Goal: Task Accomplishment & Management: Use online tool/utility

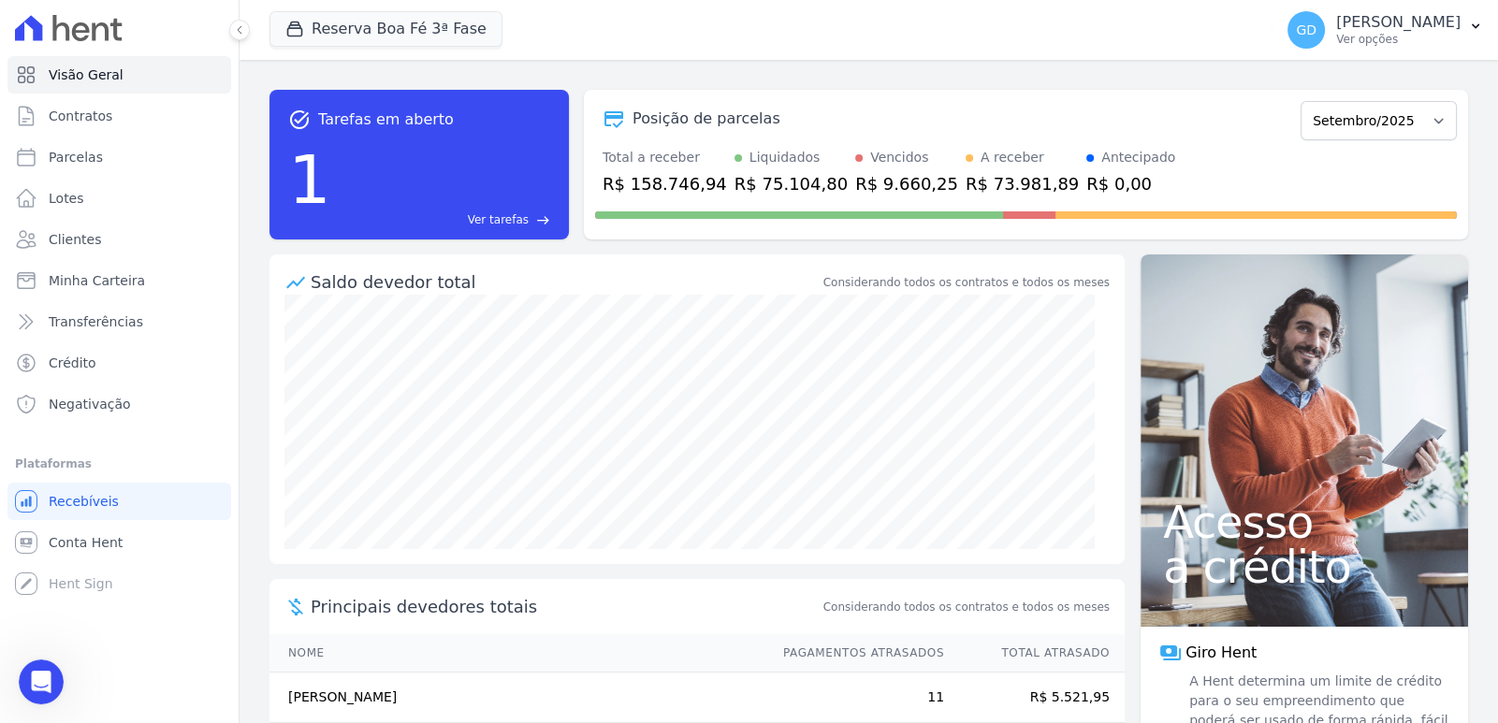
scroll to position [3, 0]
click at [60, 674] on div "Abrir mensagem da Intercom" at bounding box center [38, 679] width 62 height 62
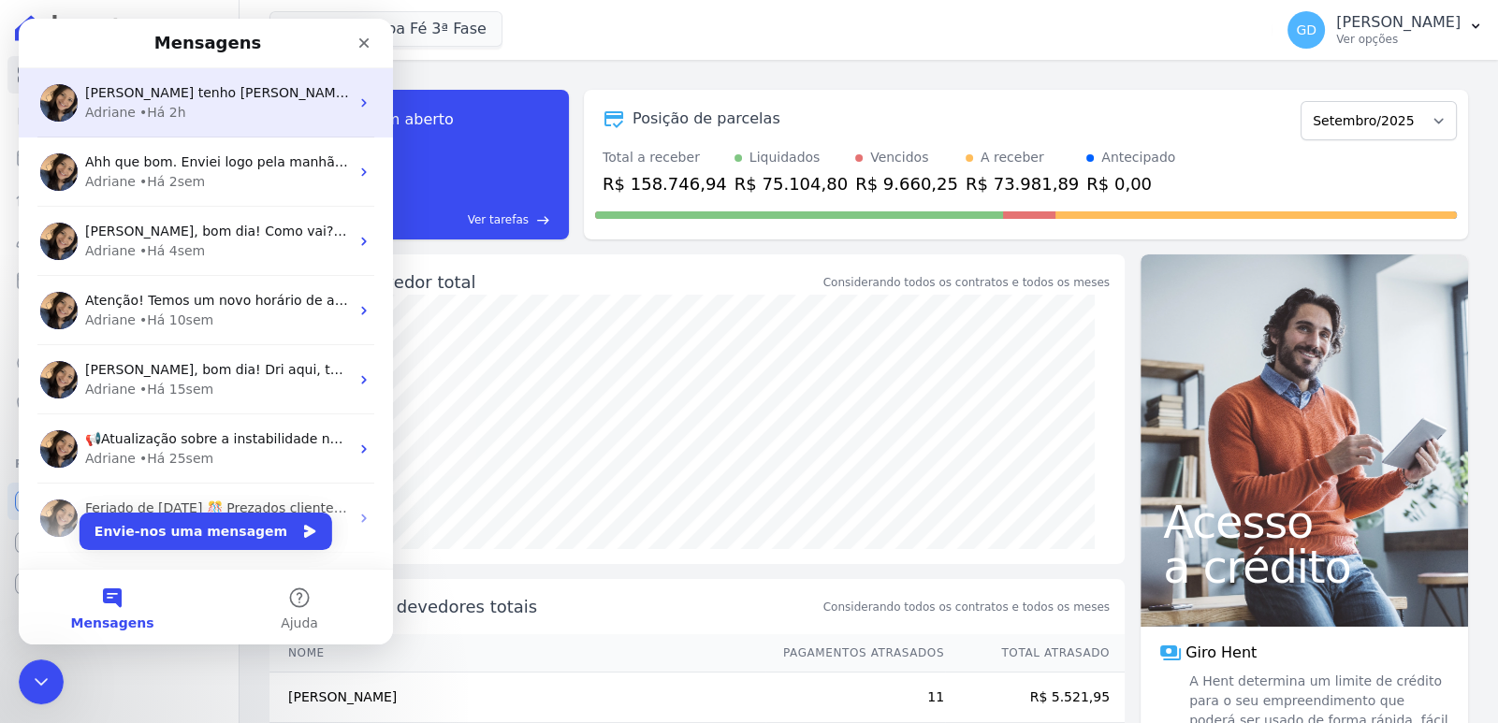
click at [211, 116] on div "Adriane • Há 2h" at bounding box center [217, 113] width 264 height 20
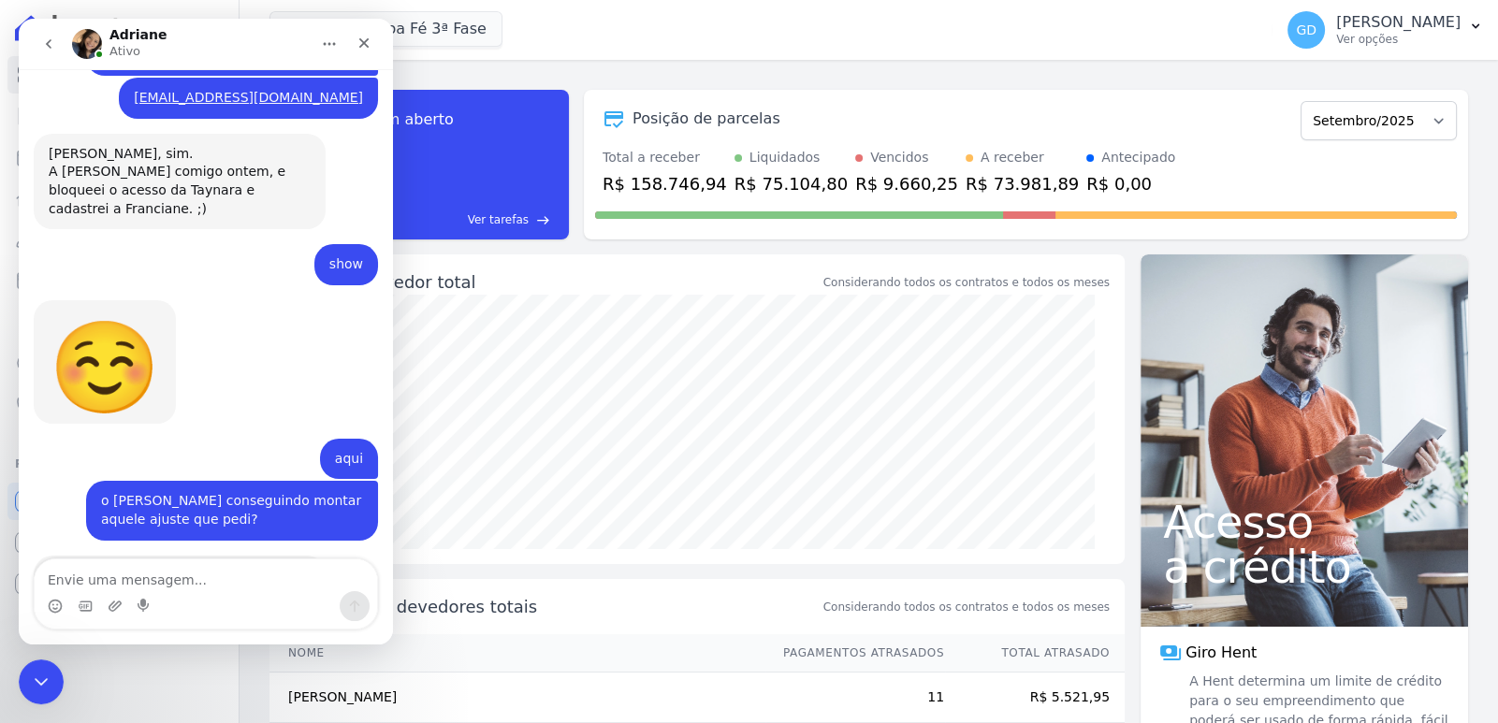
scroll to position [720, 0]
click at [179, 574] on textarea "Envie uma mensagem..." at bounding box center [206, 576] width 342 height 32
type textarea "p"
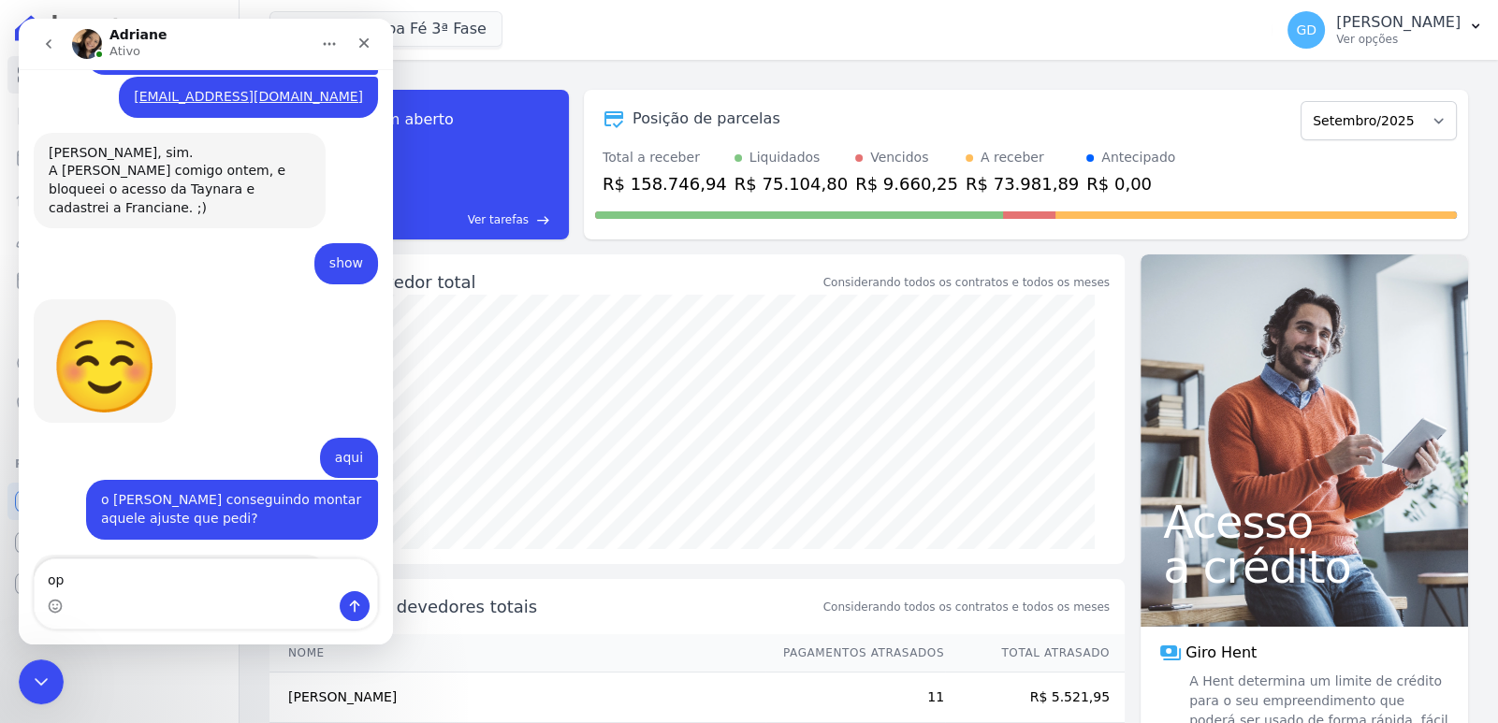
type textarea "o"
click at [47, 681] on icon "Fechar mensagem da Intercom" at bounding box center [38, 679] width 22 height 22
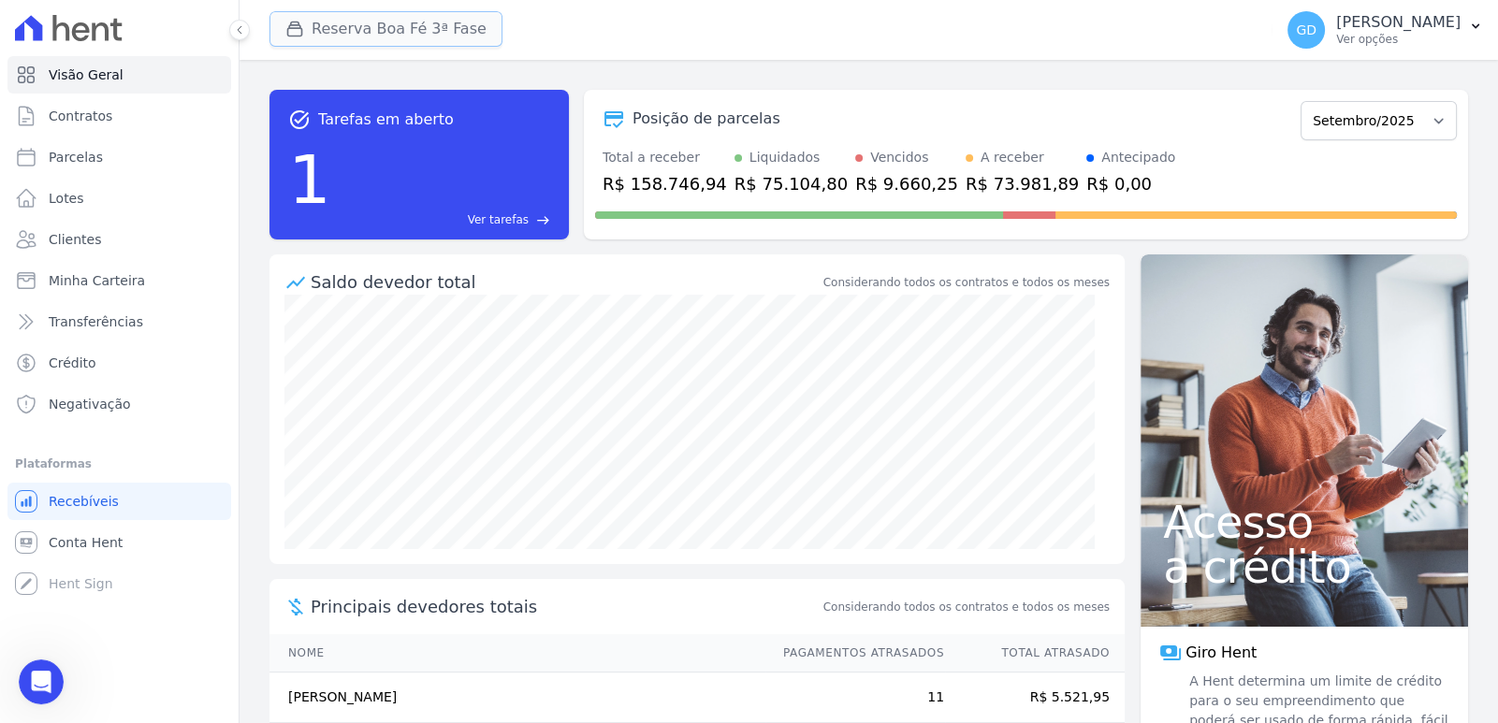
click at [355, 22] on button "Reserva Boa Fé 3ª Fase" at bounding box center [385, 29] width 233 height 36
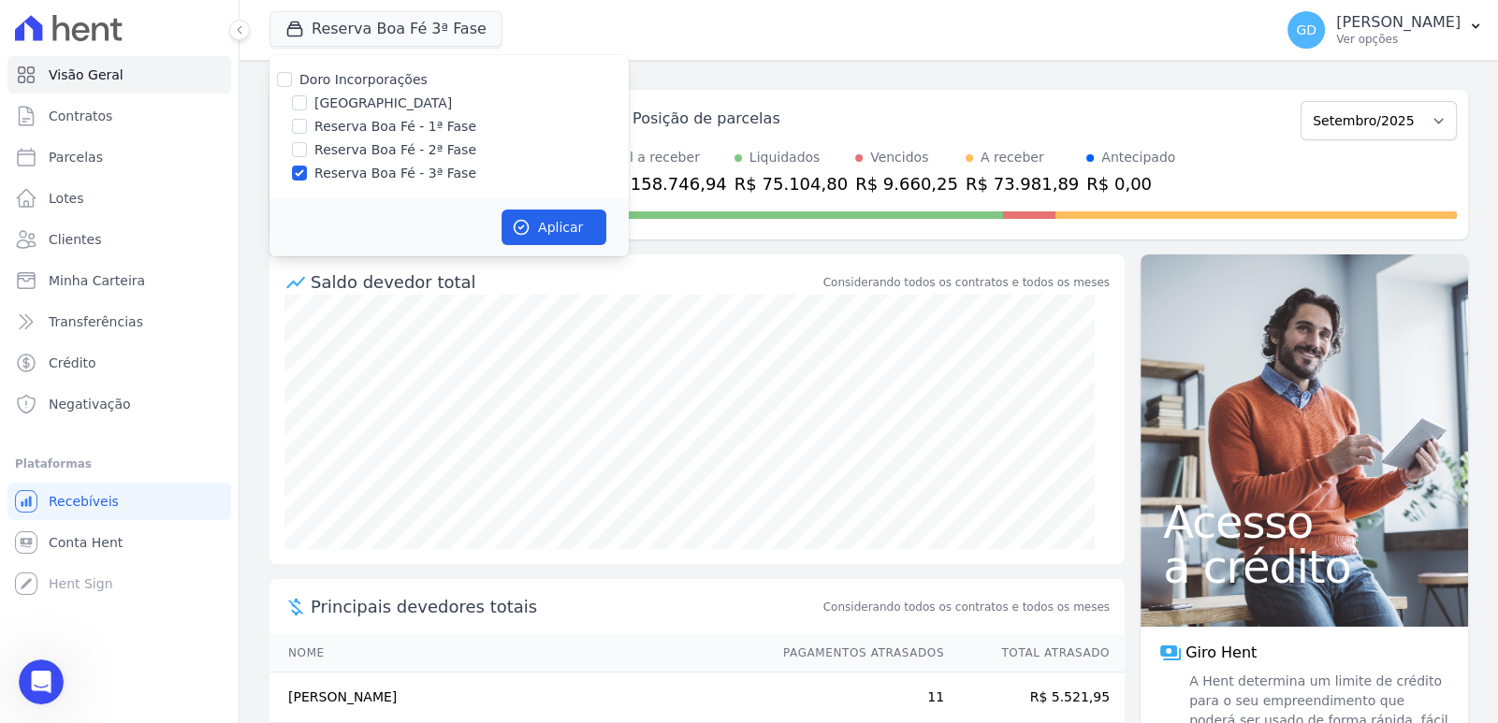
click at [383, 84] on label "Doro Incorporações" at bounding box center [363, 79] width 128 height 15
click at [292, 84] on input "Doro Incorporações" at bounding box center [284, 79] width 15 height 15
checkbox input "true"
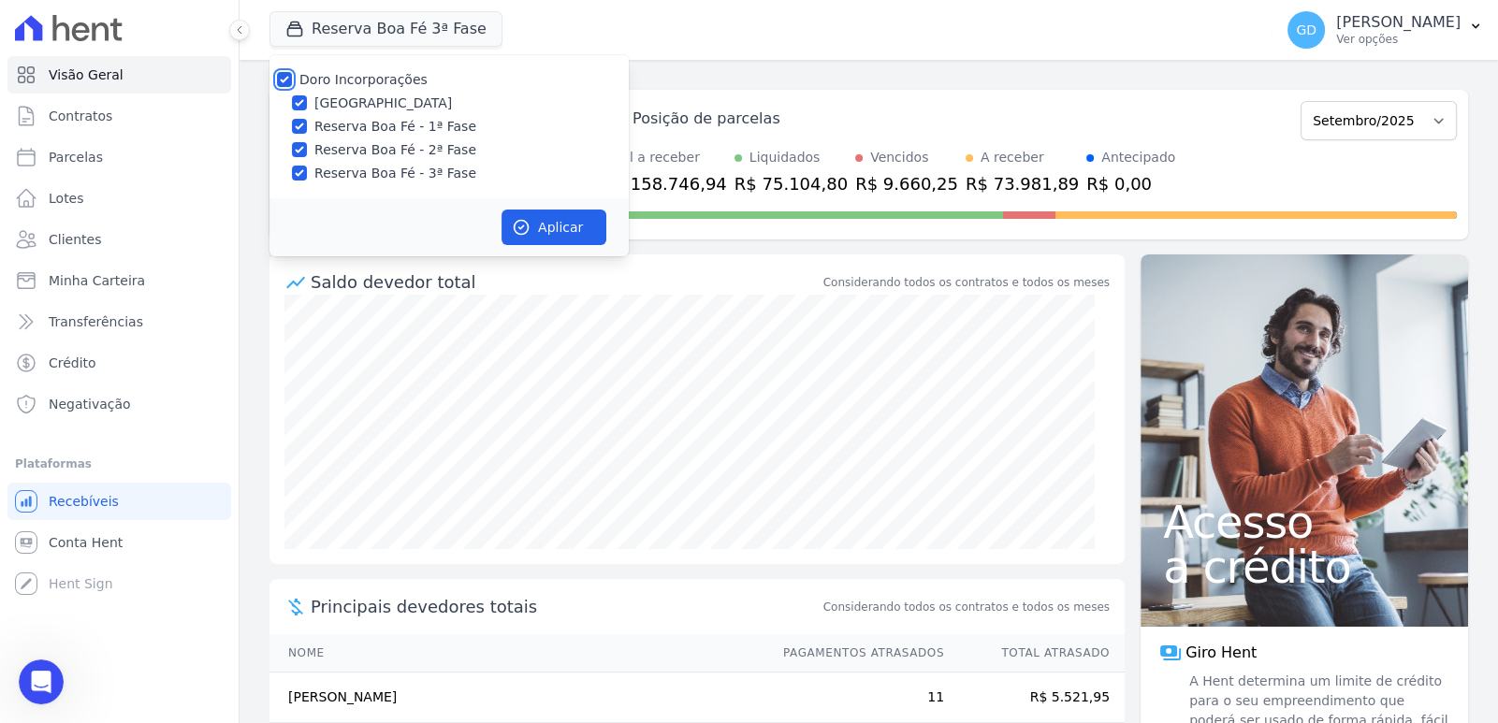
checkbox input "true"
click at [410, 124] on label "Reserva Boa Fé - 1ª Fase" at bounding box center [395, 127] width 162 height 20
click at [307, 124] on input "Reserva Boa Fé - 1ª Fase" at bounding box center [299, 126] width 15 height 15
checkbox input "false"
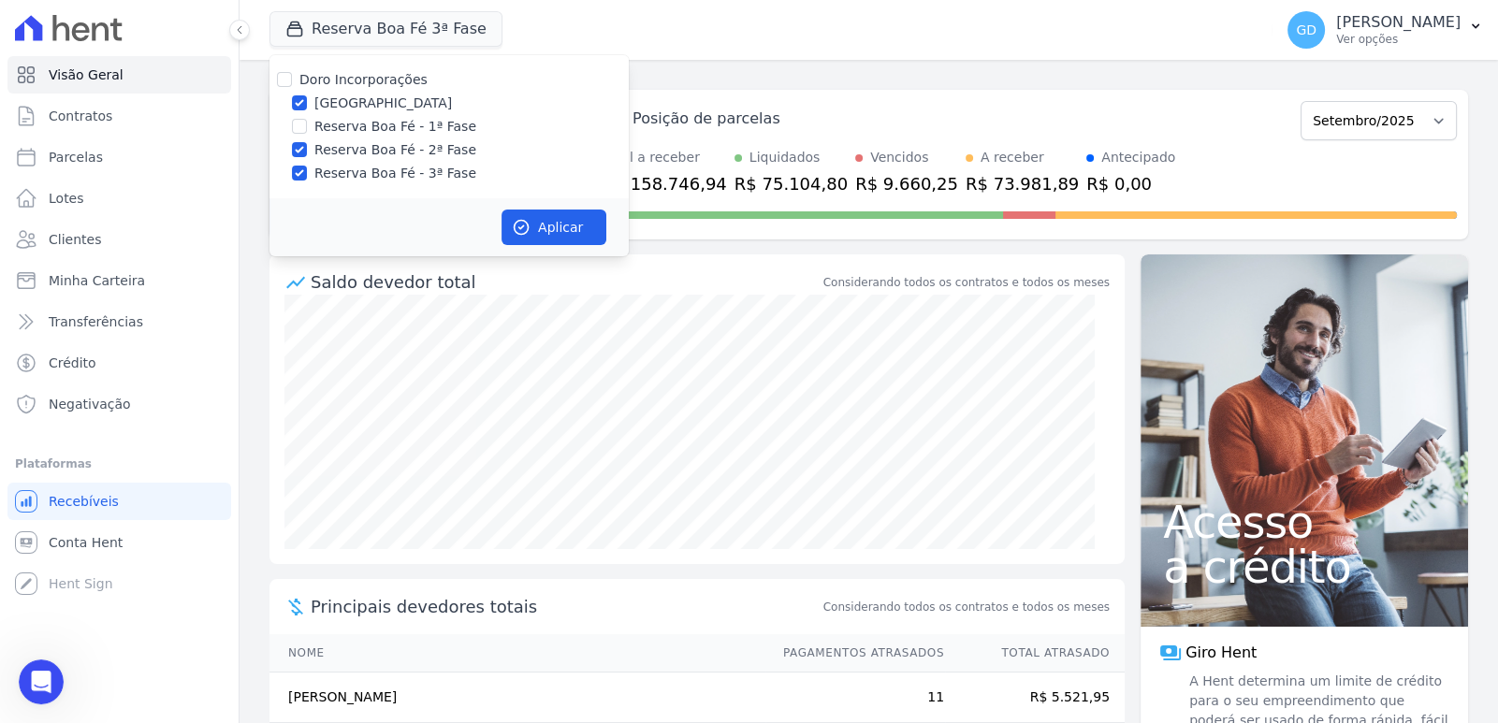
click at [413, 156] on label "Reserva Boa Fé - 2ª Fase" at bounding box center [395, 150] width 162 height 20
click at [307, 156] on input "Reserva Boa Fé - 2ª Fase" at bounding box center [299, 149] width 15 height 15
checkbox input "false"
click at [418, 171] on label "Reserva Boa Fé - 3ª Fase" at bounding box center [395, 174] width 162 height 20
click at [307, 171] on input "Reserva Boa Fé - 3ª Fase" at bounding box center [299, 173] width 15 height 15
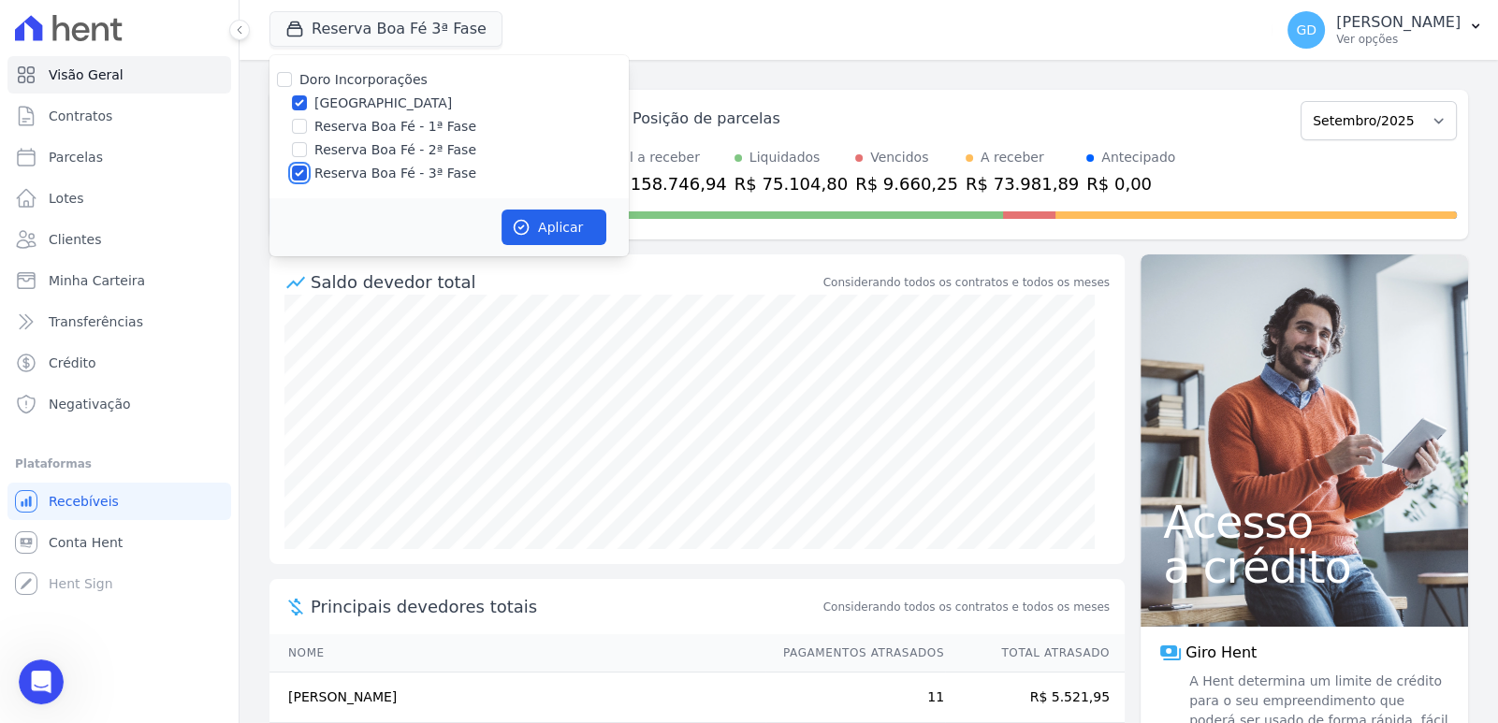
checkbox input "false"
click at [538, 205] on div "Aplicar" at bounding box center [448, 227] width 359 height 58
click at [547, 232] on button "Aplicar" at bounding box center [554, 228] width 105 height 36
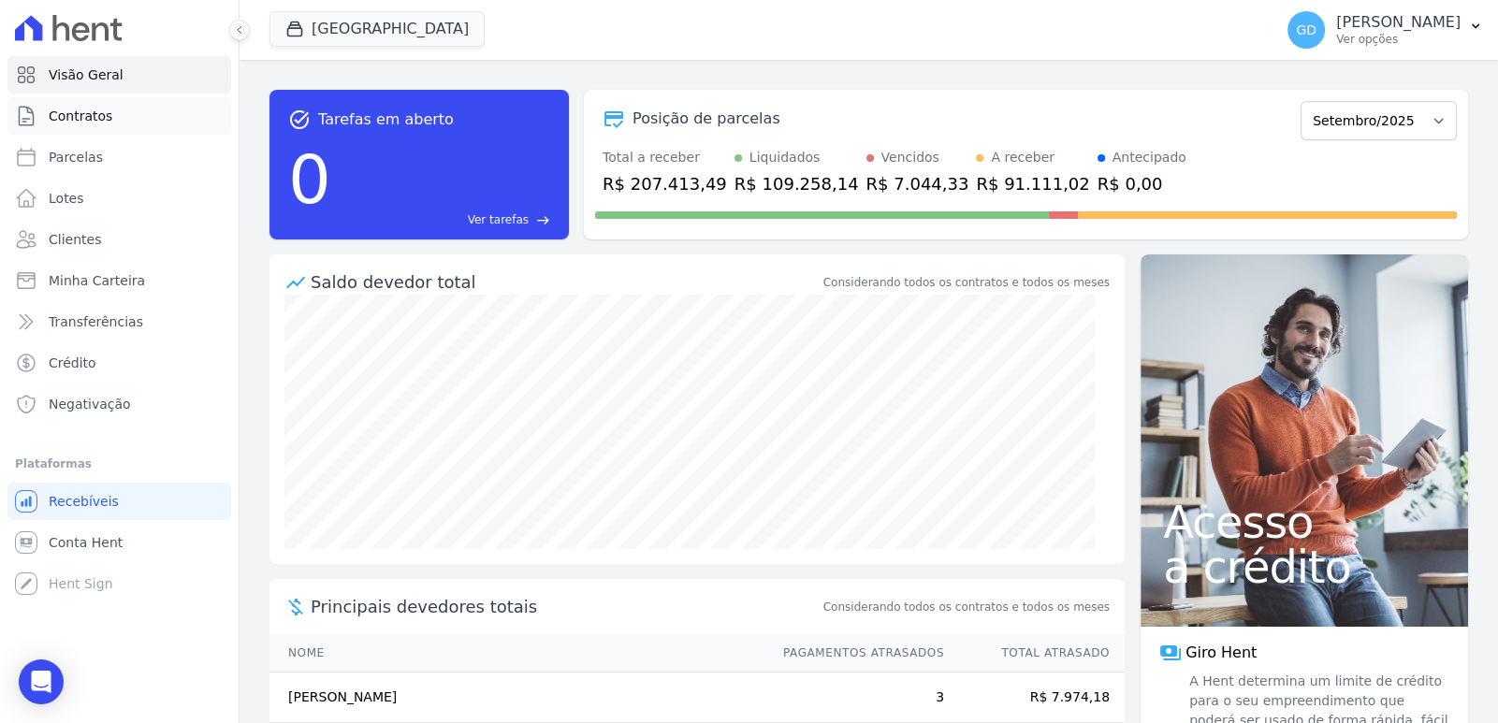
click at [110, 124] on link "Contratos" at bounding box center [119, 115] width 224 height 37
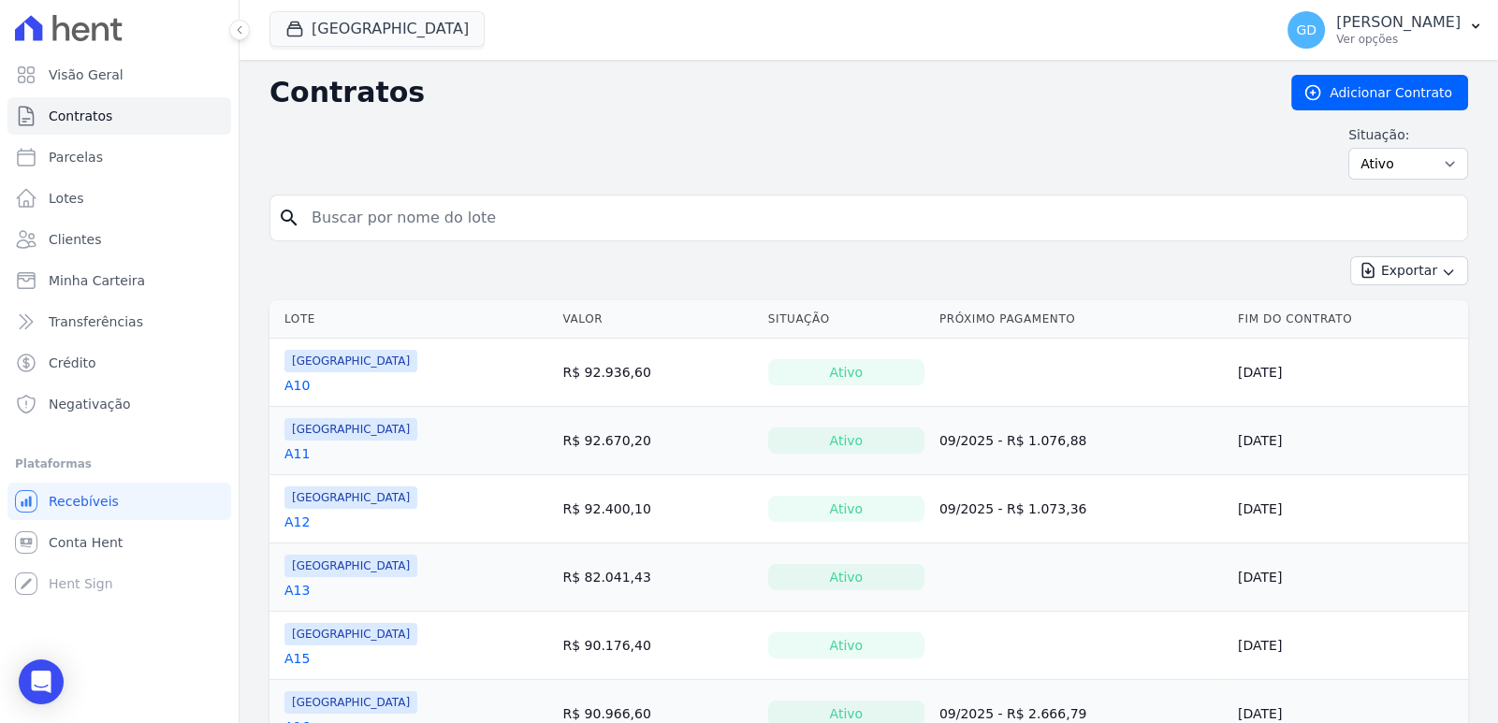
click at [432, 209] on input "search" at bounding box center [879, 217] width 1159 height 37
type input "D7"
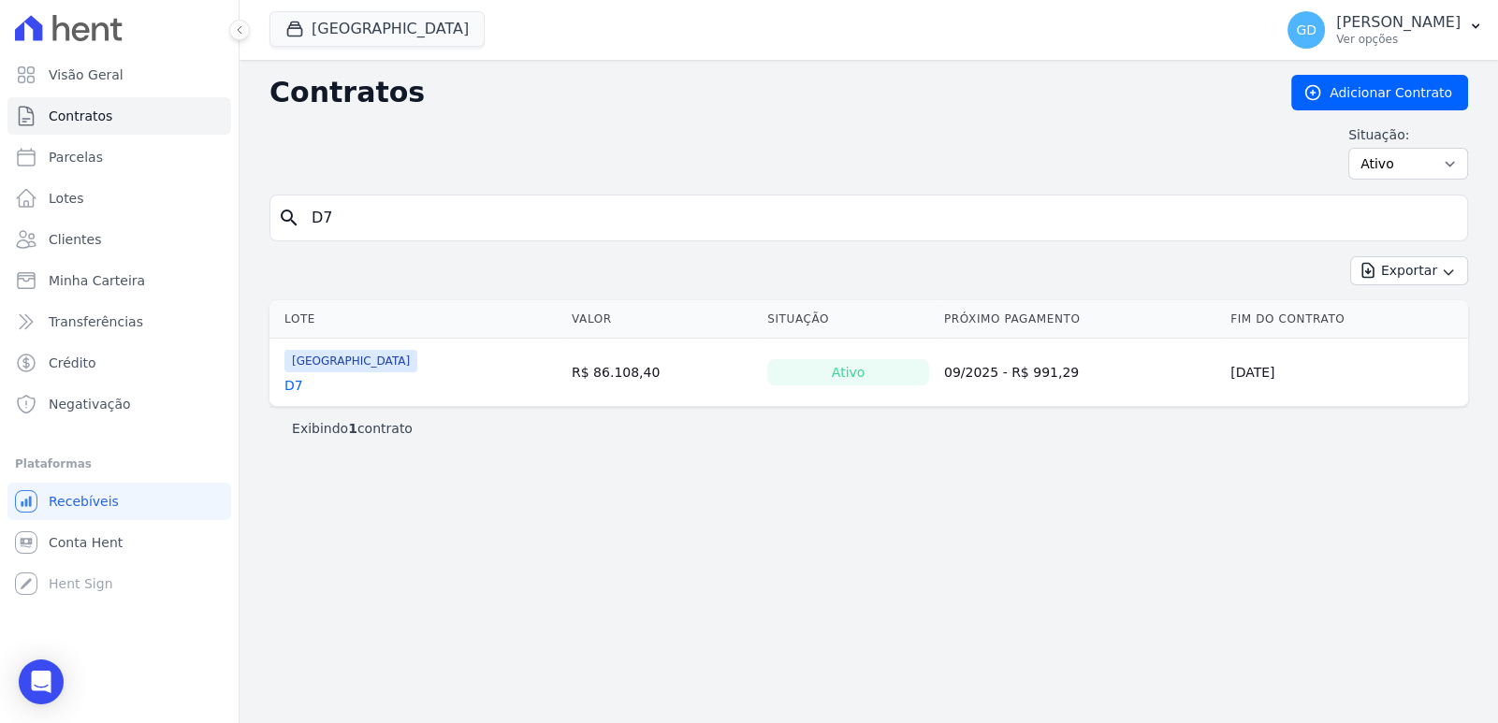
click at [299, 388] on link "D7" at bounding box center [293, 385] width 19 height 19
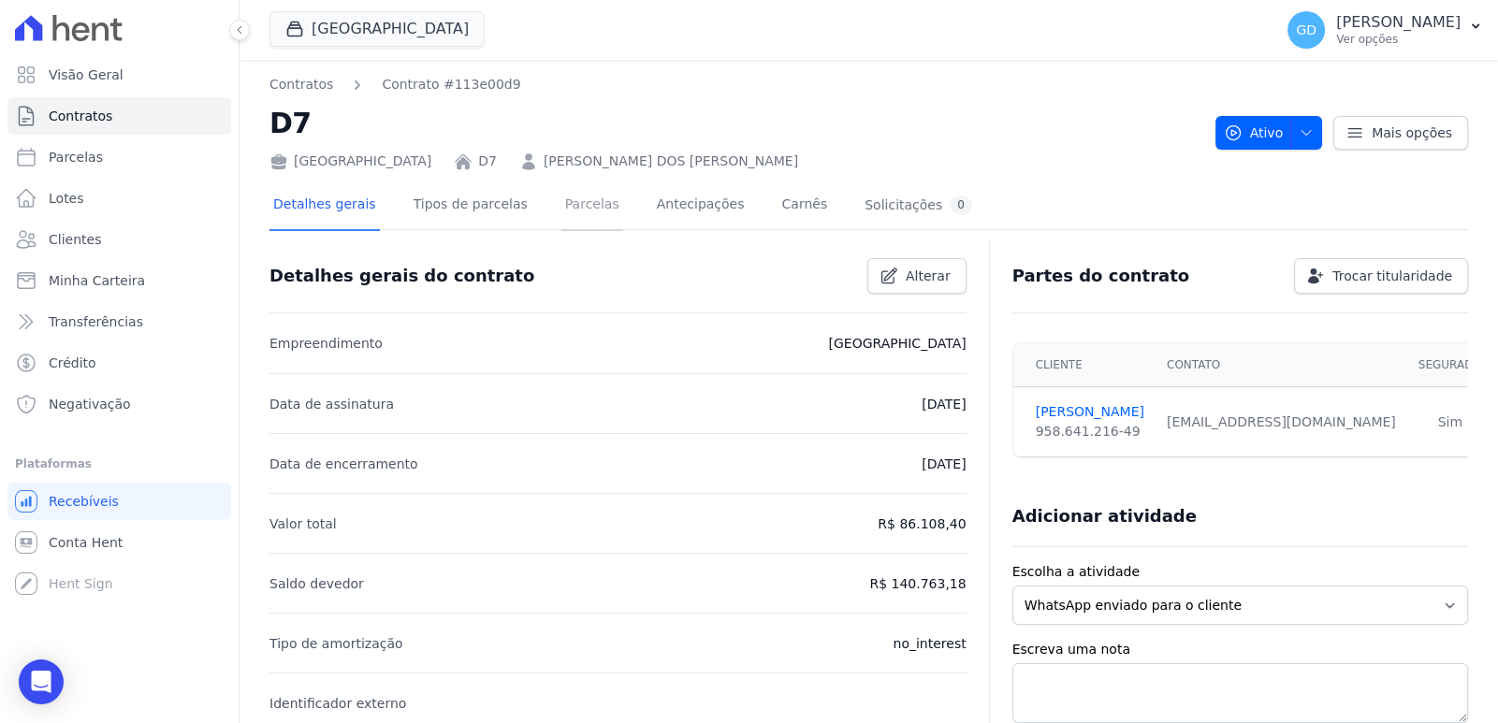
click at [569, 219] on link "Parcelas" at bounding box center [592, 207] width 62 height 50
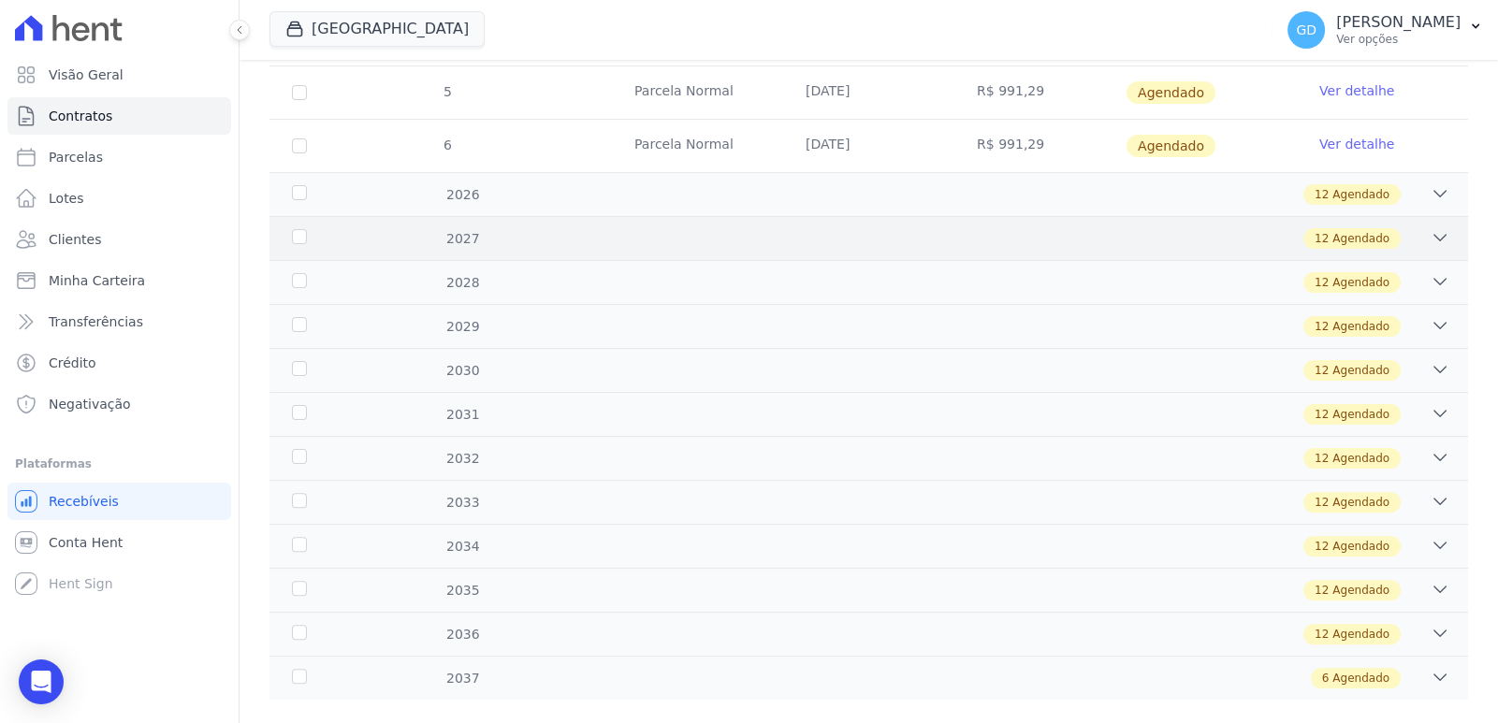
scroll to position [729, 0]
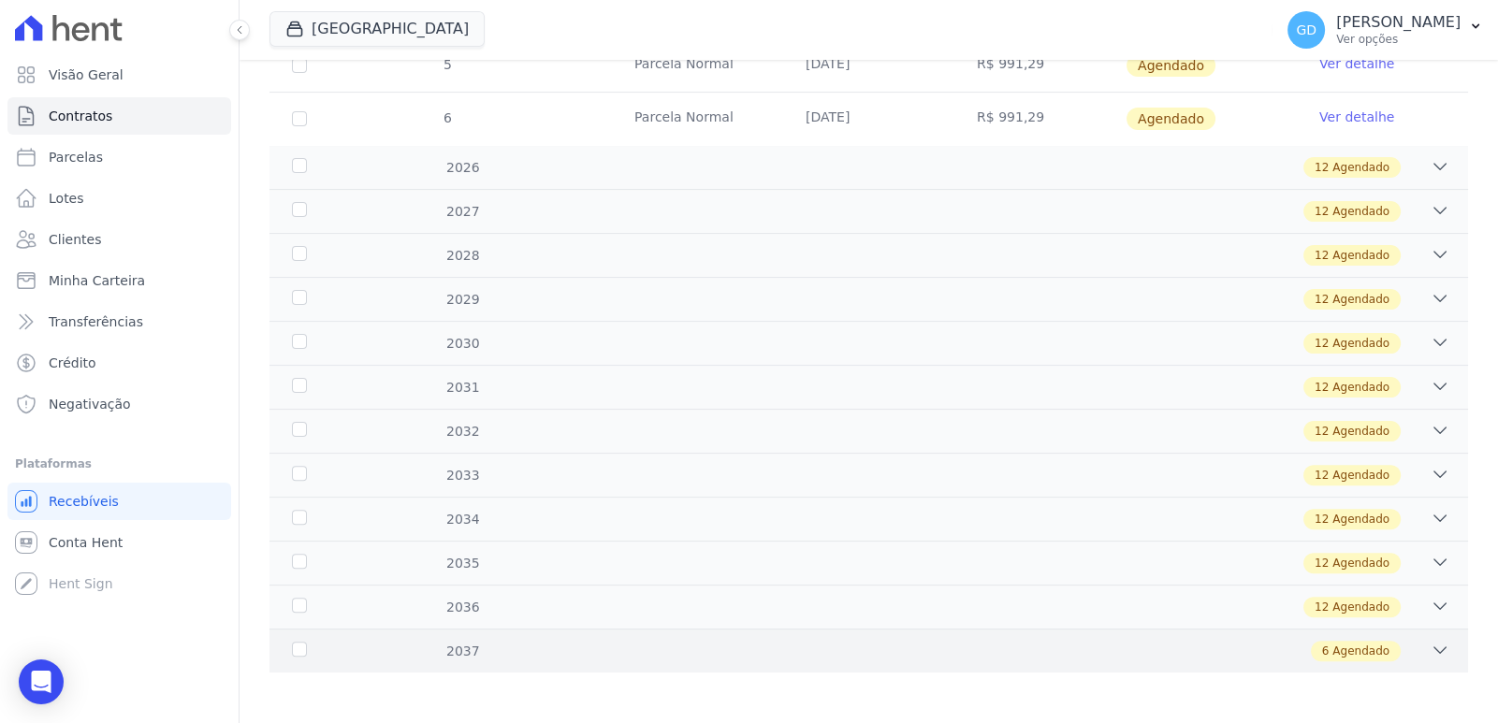
click at [1053, 655] on div "6 Agendado" at bounding box center [927, 651] width 1044 height 21
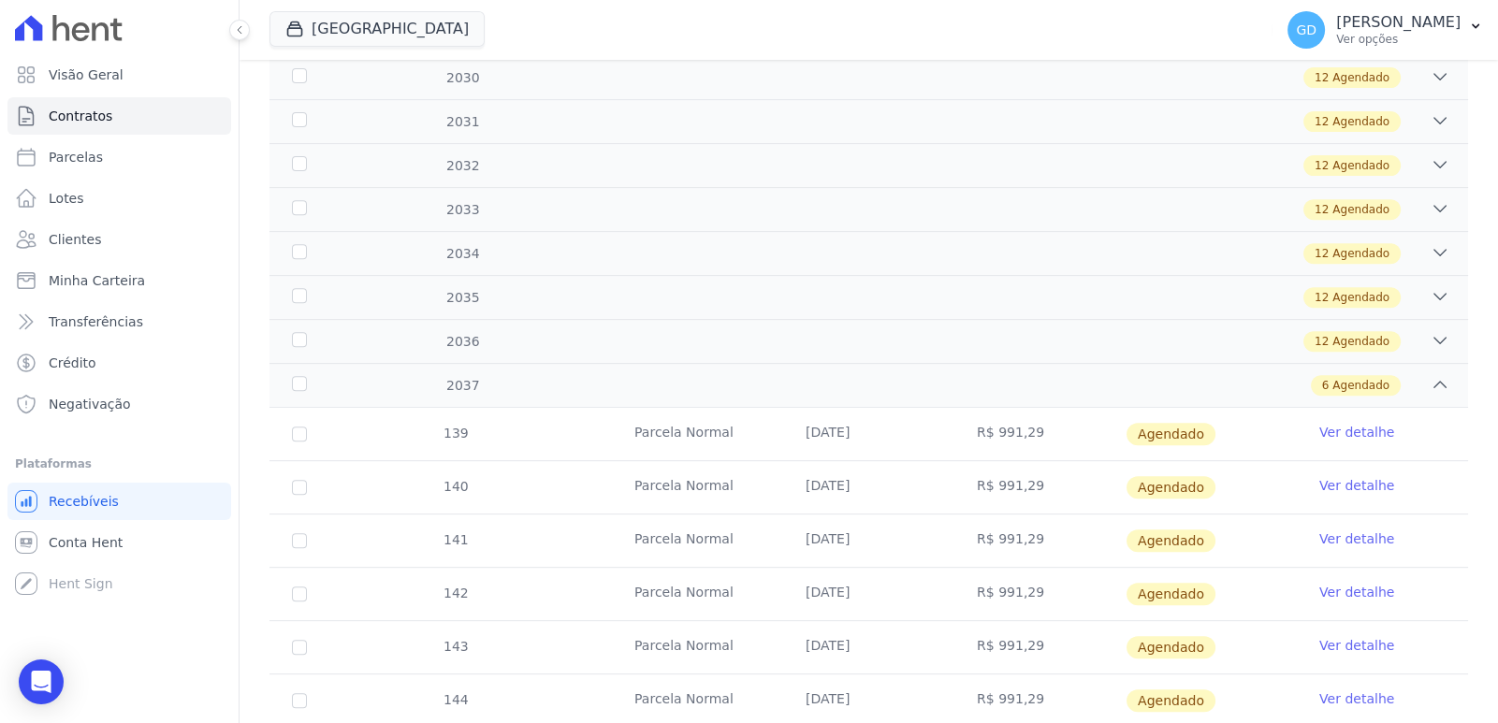
scroll to position [1048, 0]
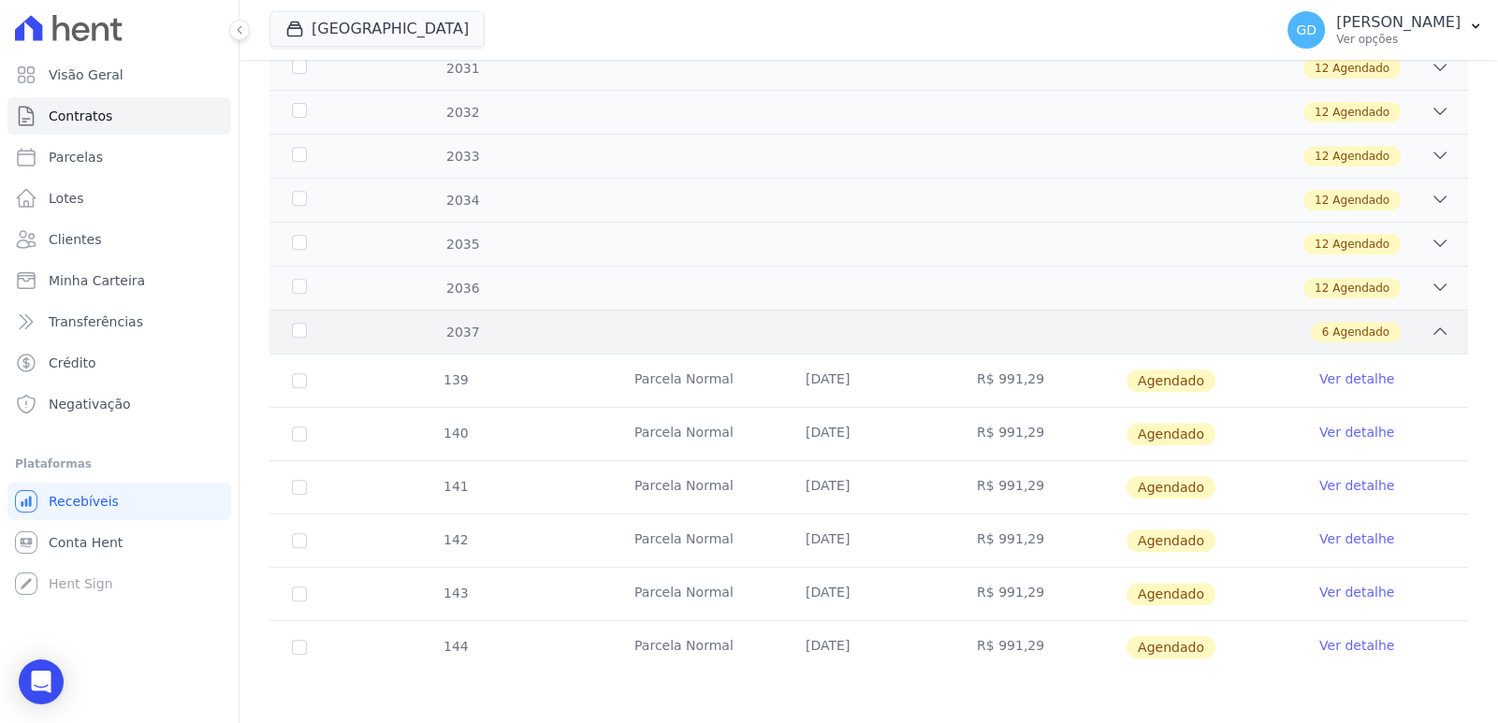
click at [1012, 326] on div "6 Agendado" at bounding box center [927, 332] width 1044 height 21
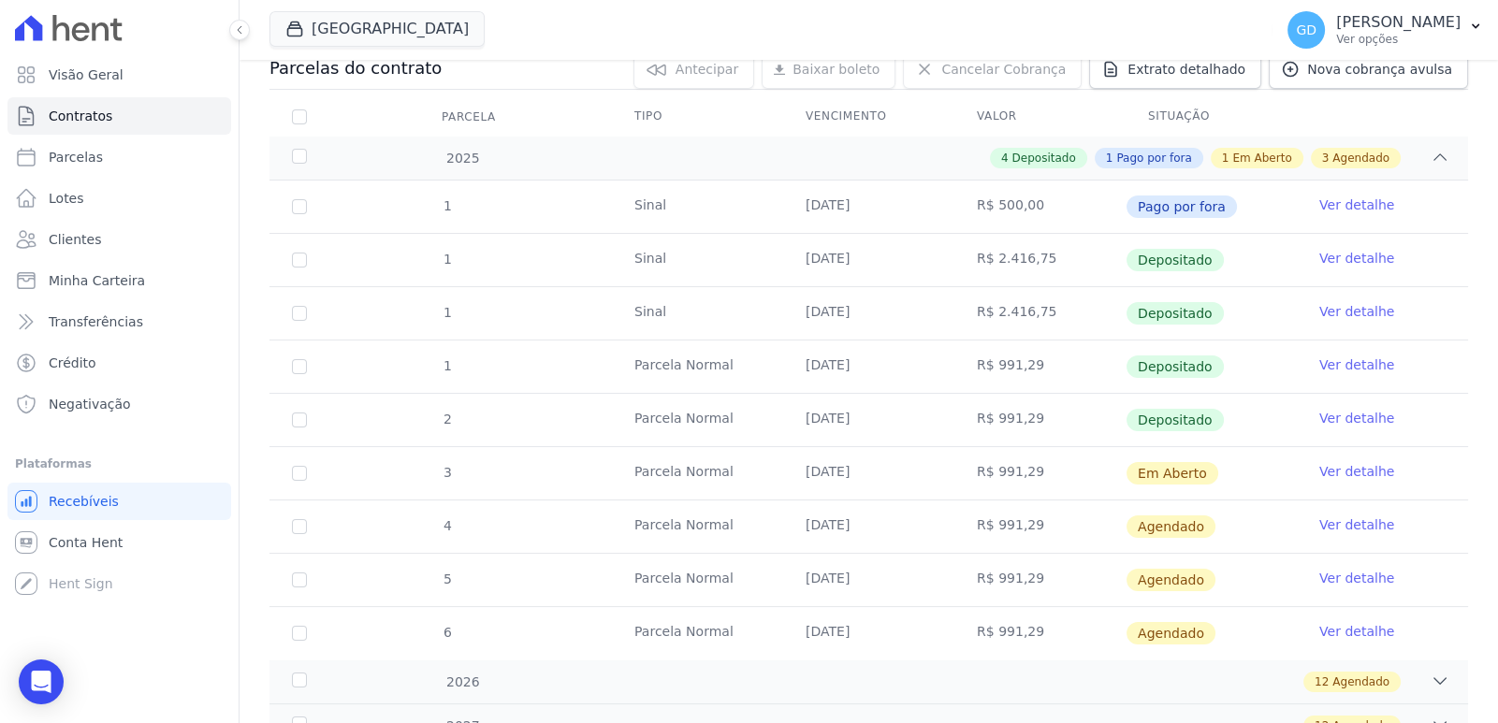
scroll to position [167, 0]
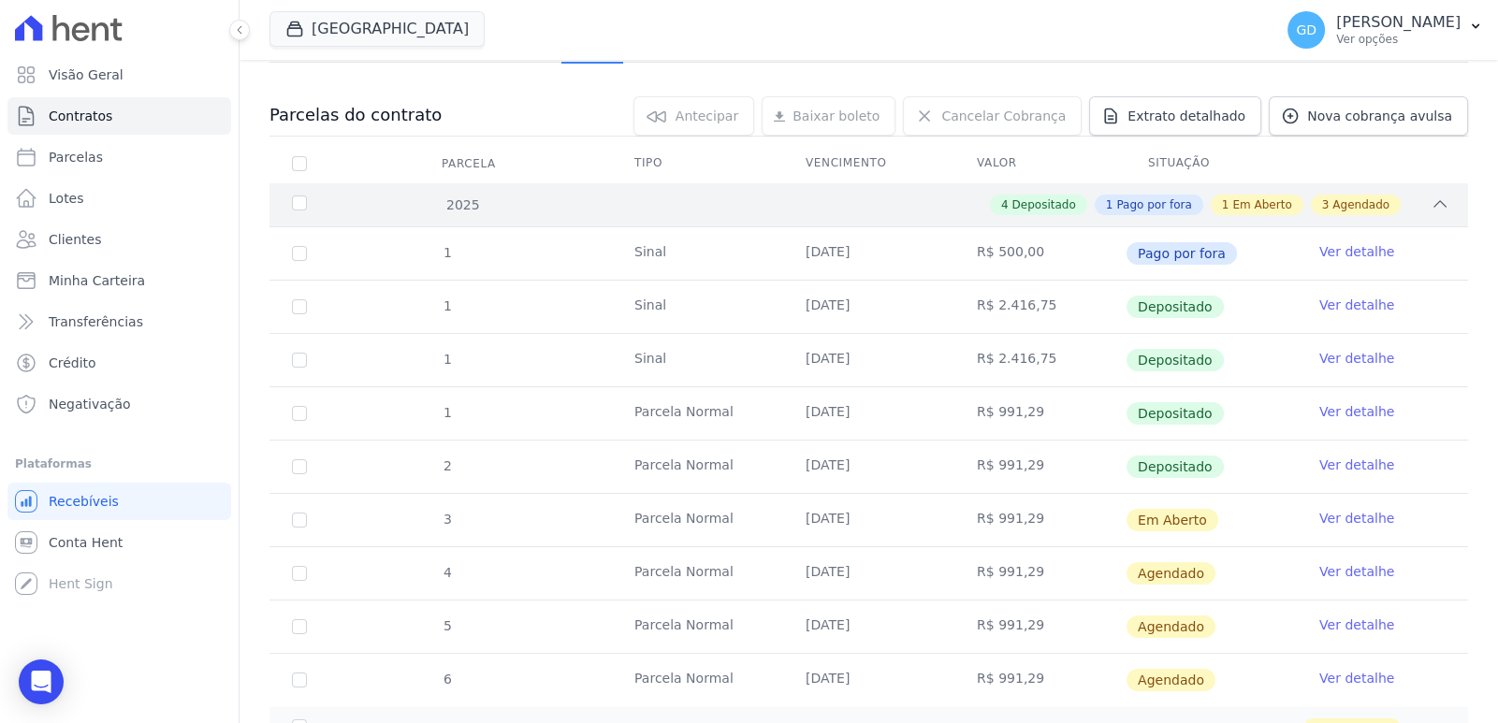
click at [795, 208] on div "4 Depositado 1 Pago por fora 1 Em Aberto 3 Agendado" at bounding box center [927, 205] width 1044 height 21
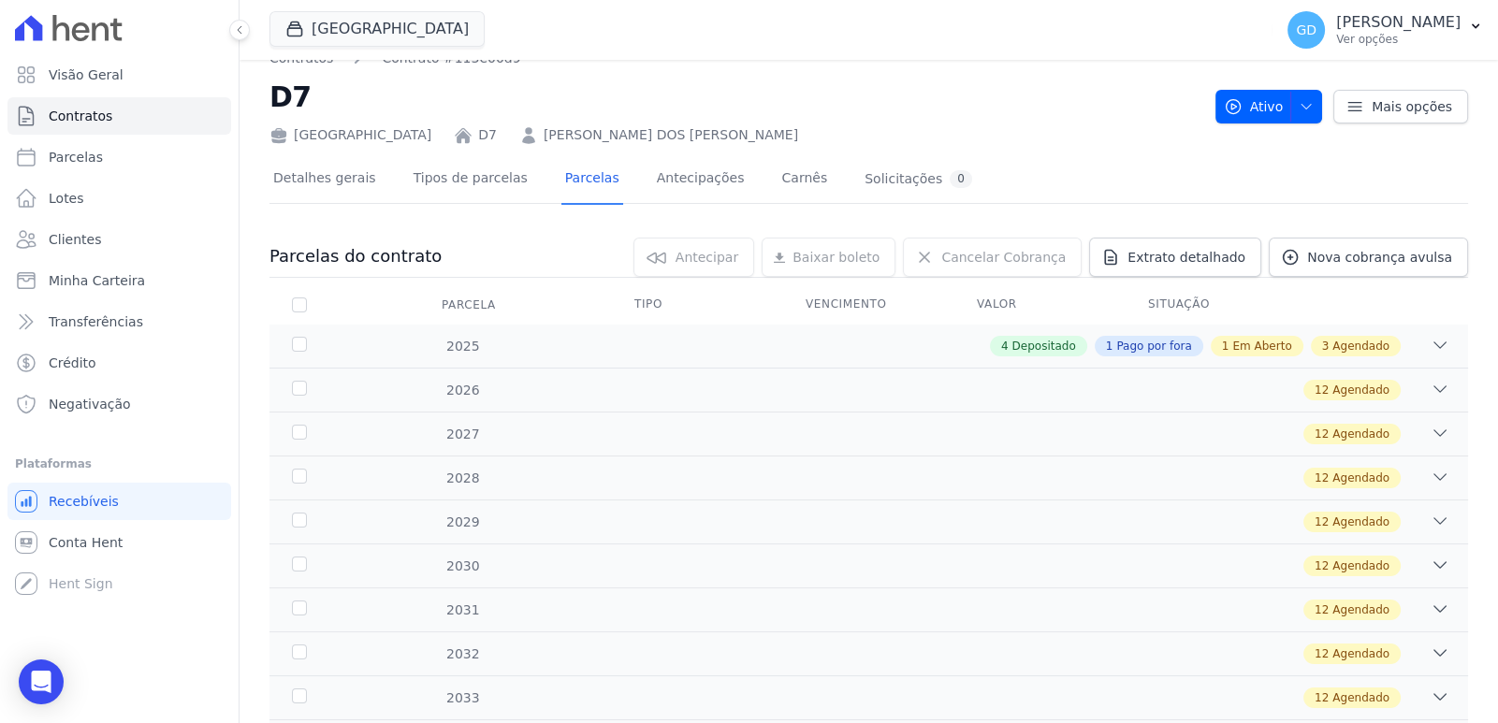
scroll to position [0, 0]
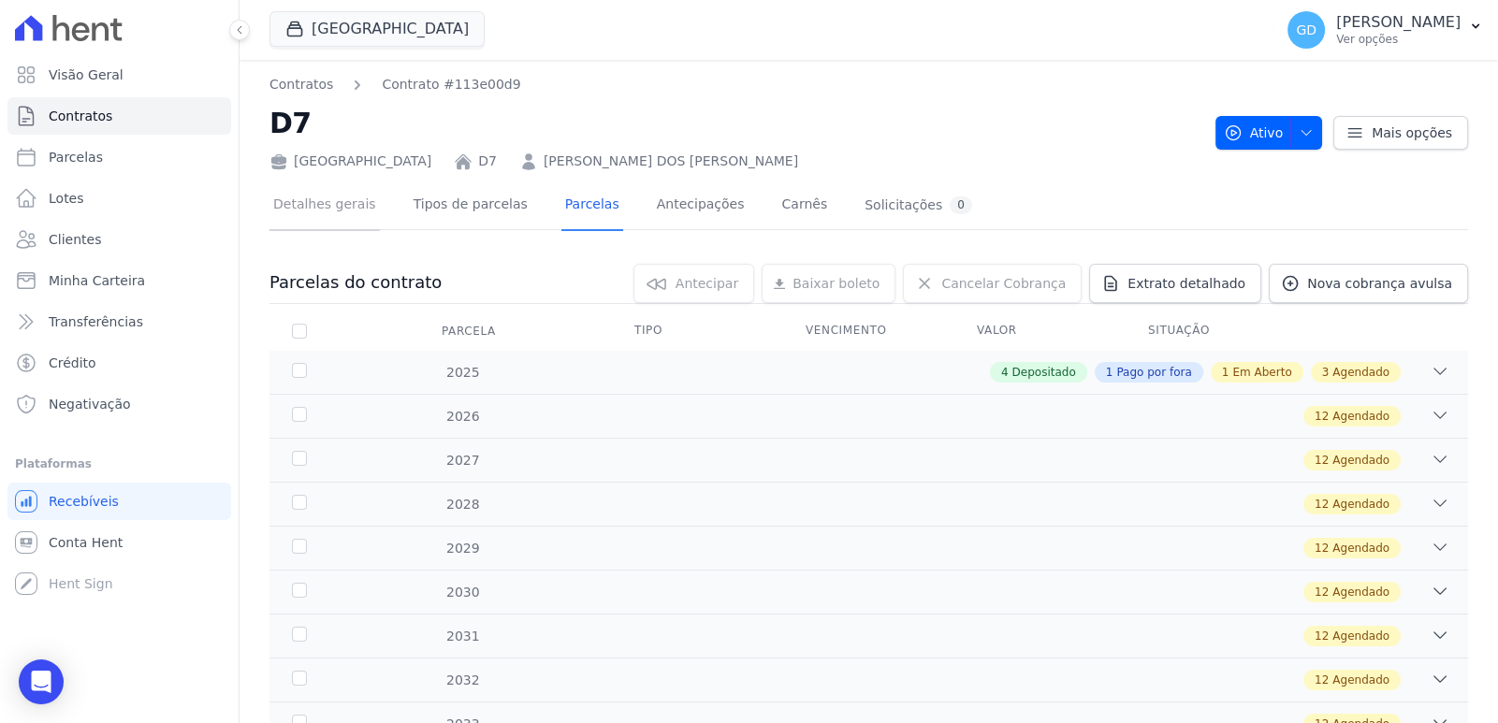
click at [355, 210] on link "Detalhes gerais" at bounding box center [324, 207] width 110 height 50
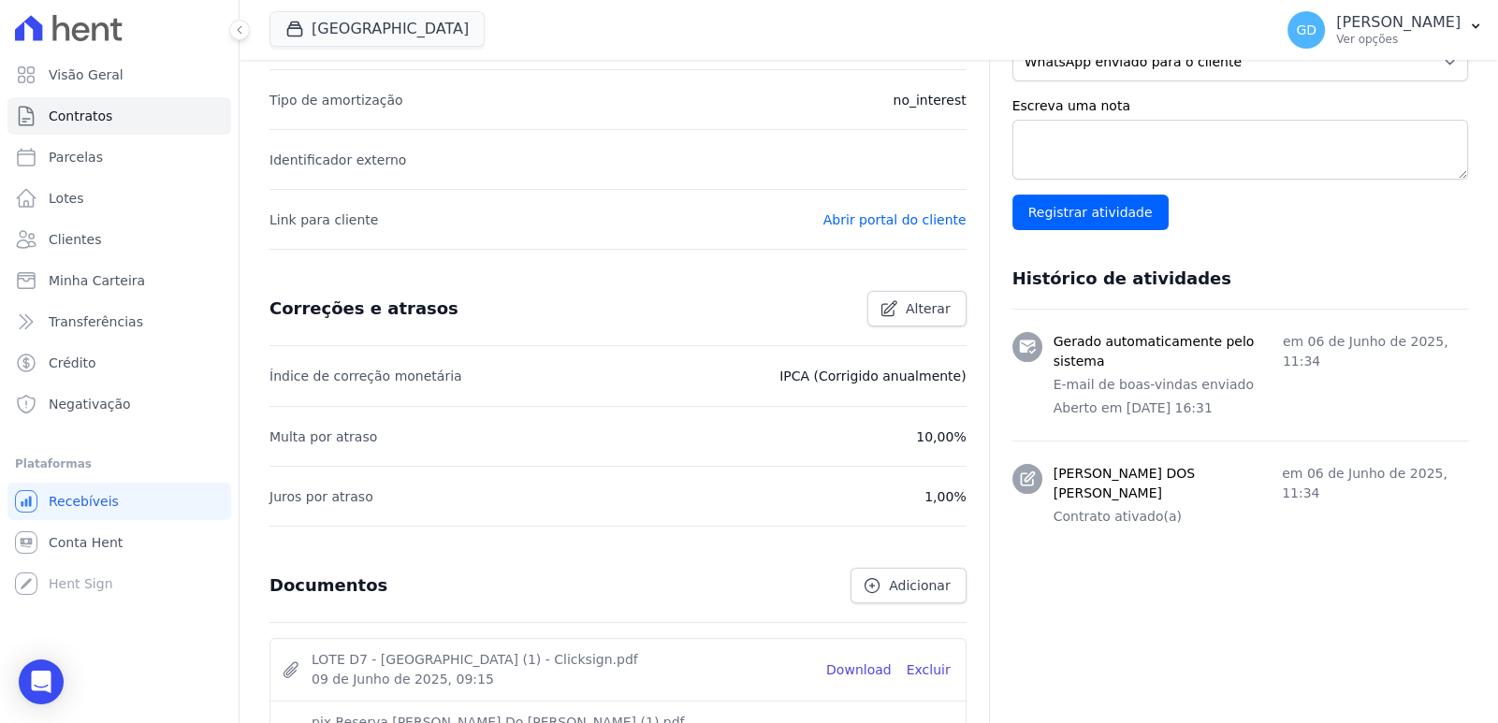
scroll to position [655, 0]
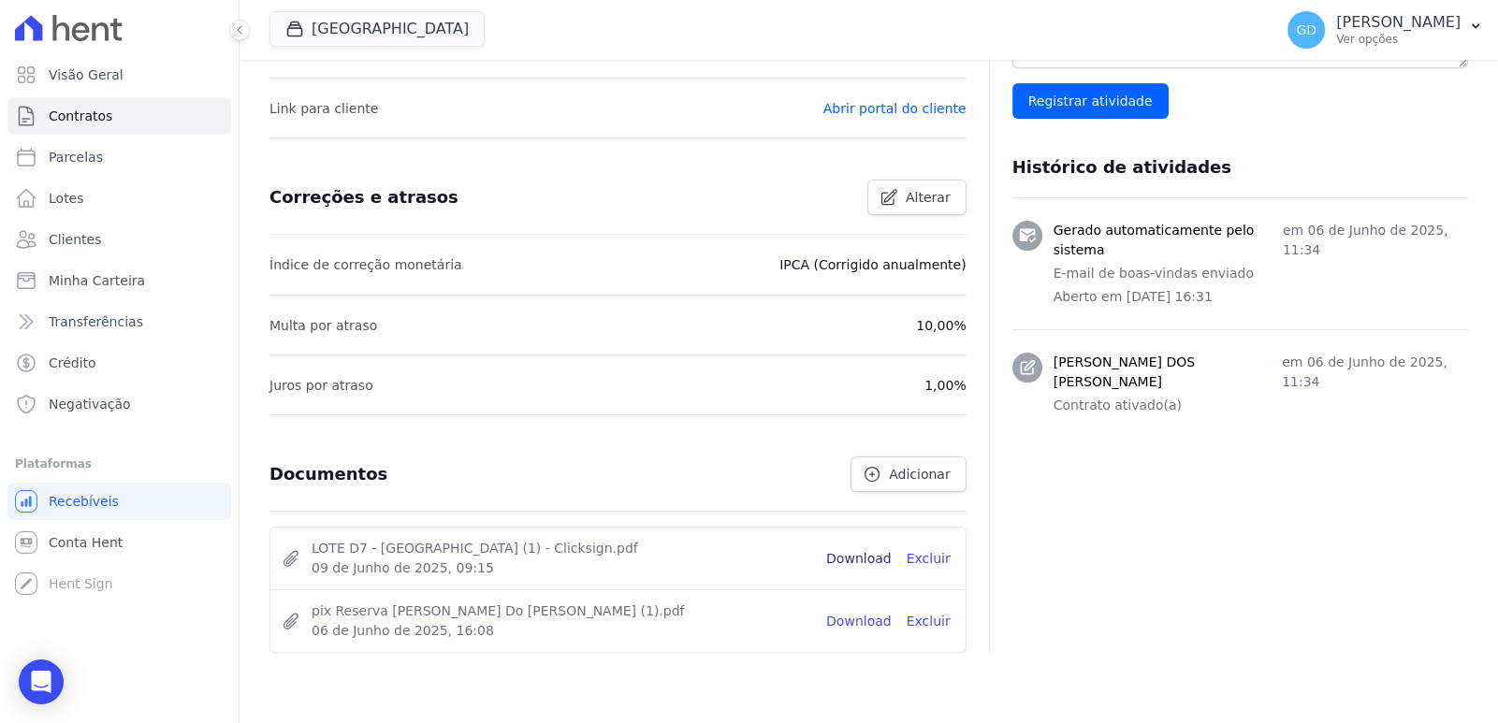
click at [880, 553] on link "Download" at bounding box center [858, 559] width 65 height 20
click at [78, 154] on span "Parcelas" at bounding box center [76, 157] width 54 height 19
select select
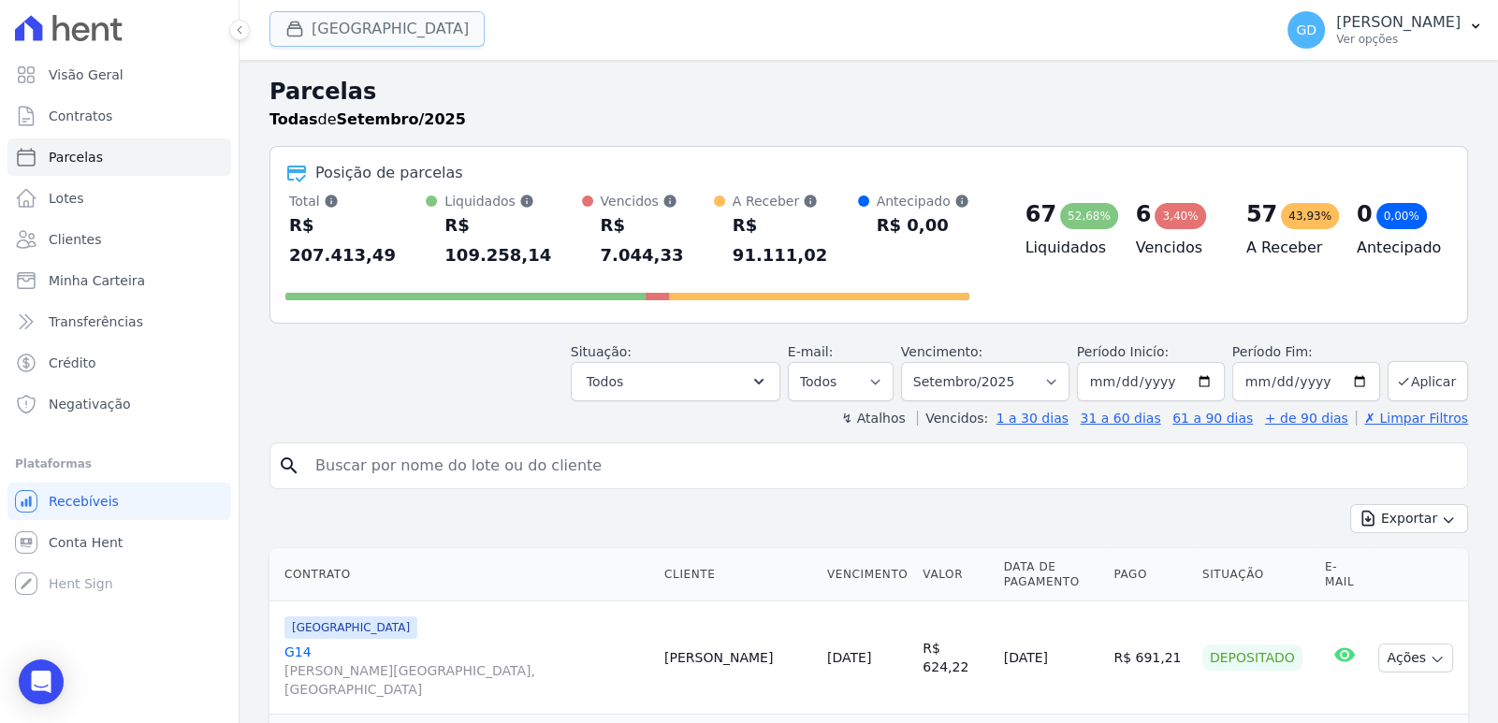
click at [379, 19] on button "Parque Das Palmeiras" at bounding box center [376, 29] width 215 height 36
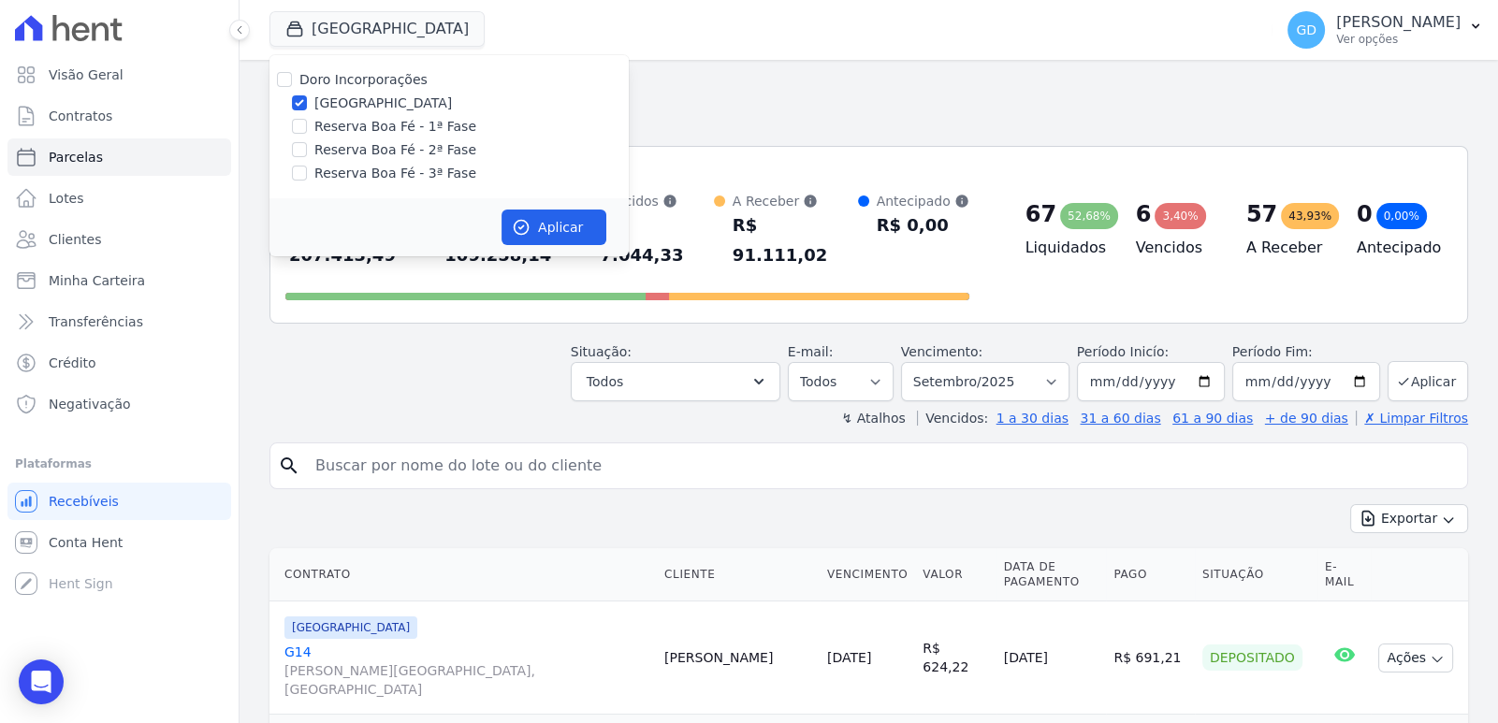
click at [380, 83] on label "Doro Incorporações" at bounding box center [363, 79] width 128 height 15
click at [292, 83] on input "Doro Incorporações" at bounding box center [284, 79] width 15 height 15
checkbox input "true"
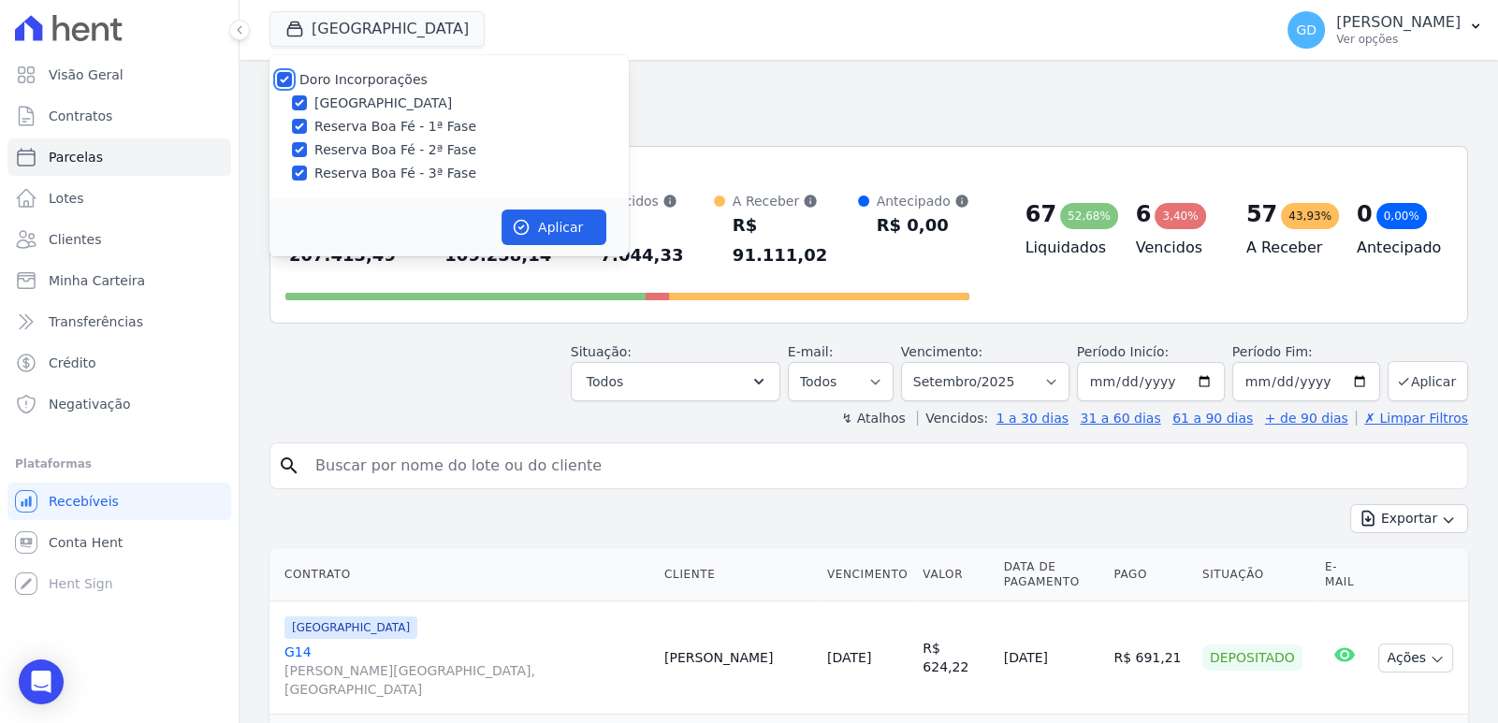
checkbox input "true"
click at [516, 218] on icon "button" at bounding box center [521, 227] width 19 height 19
select select
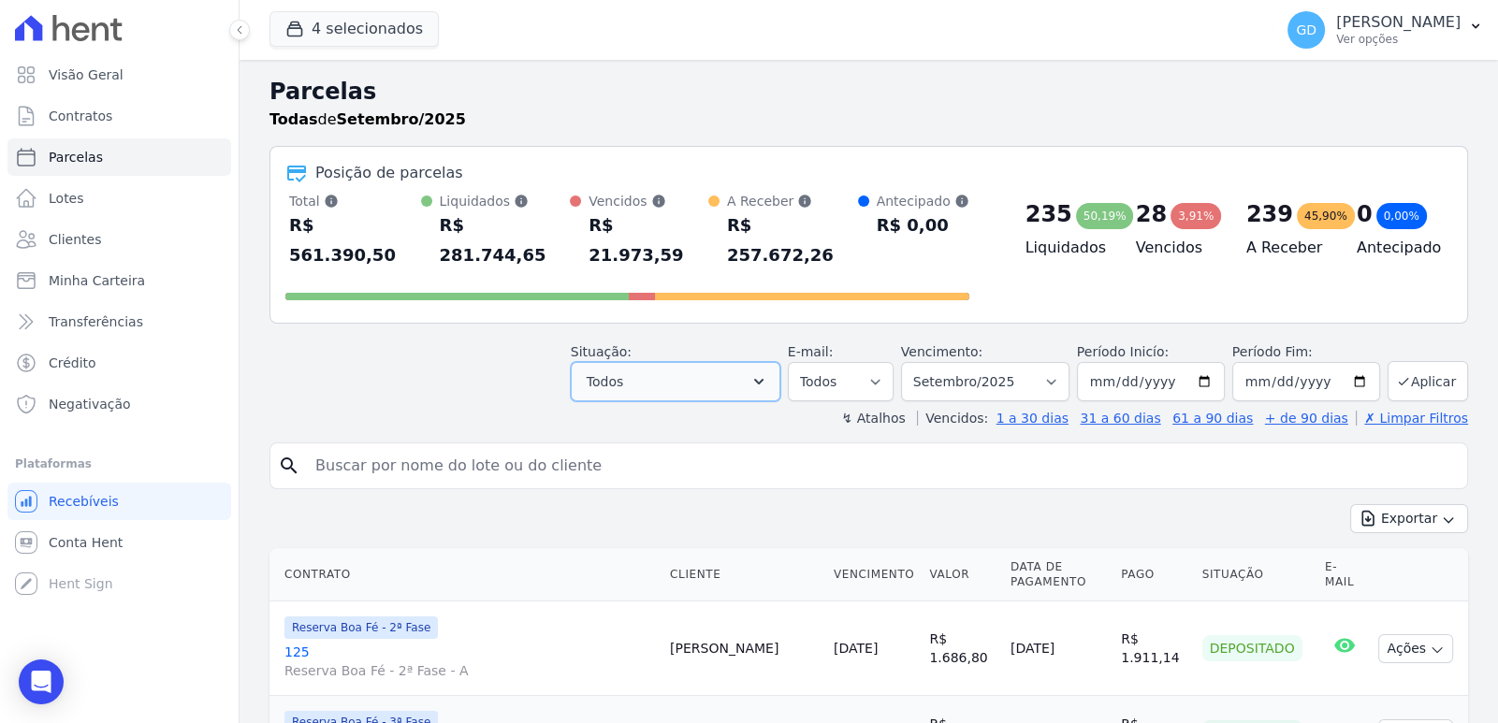
click at [767, 372] on icon "button" at bounding box center [758, 381] width 19 height 19
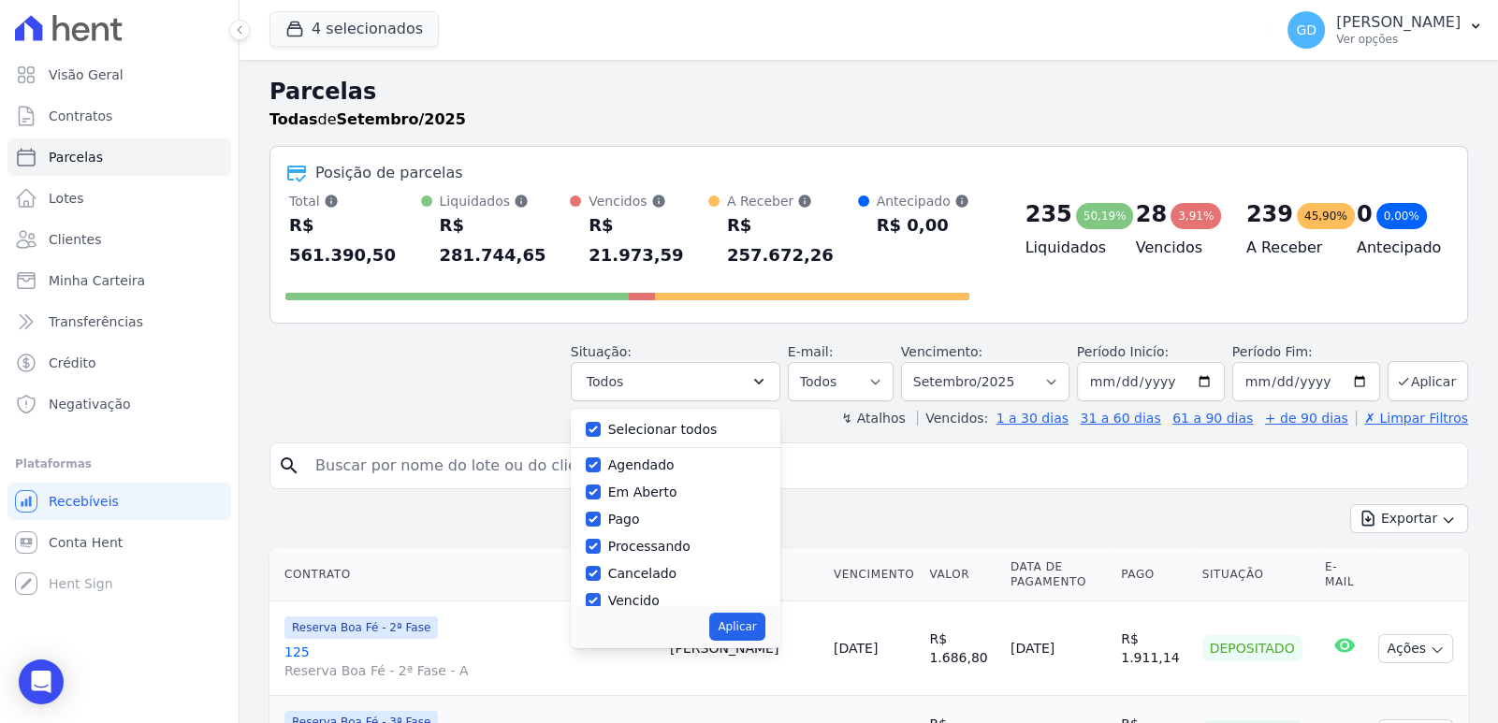
click at [655, 458] on label "Agendado" at bounding box center [641, 465] width 66 height 15
click at [601, 458] on input "Agendado" at bounding box center [593, 465] width 15 height 15
checkbox input "false"
click at [663, 485] on label "Em Aberto" at bounding box center [642, 492] width 69 height 15
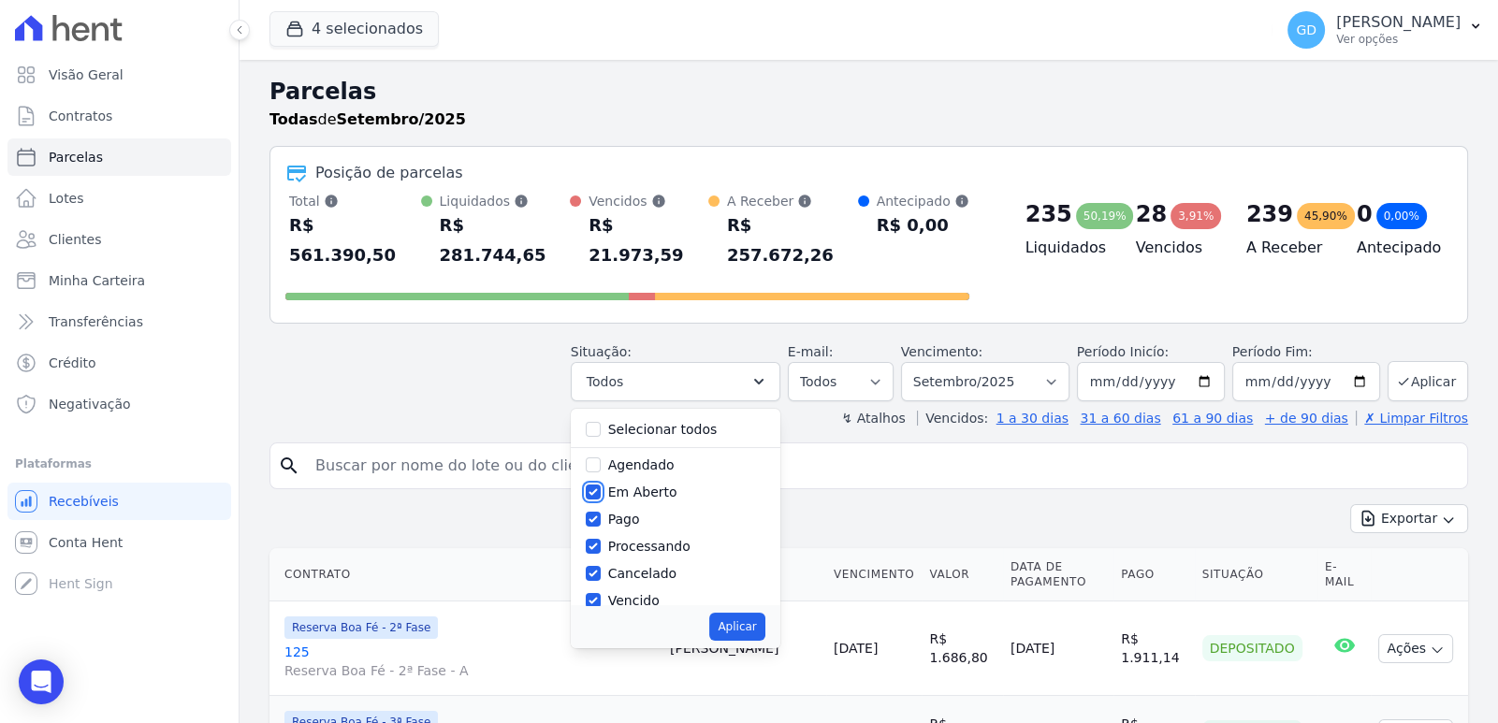
click at [601, 485] on input "Em Aberto" at bounding box center [593, 492] width 15 height 15
checkbox input "false"
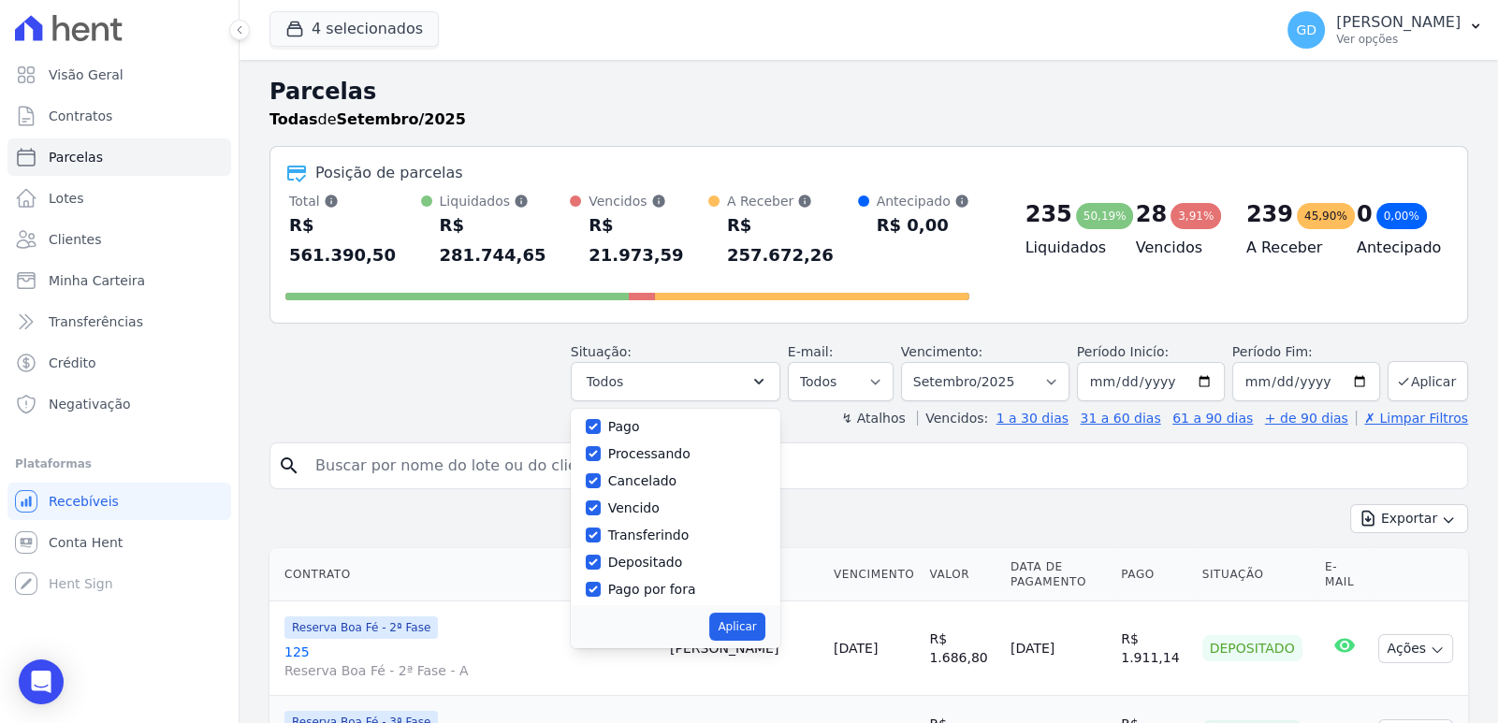
click at [655, 446] on label "Processando" at bounding box center [649, 453] width 82 height 15
click at [601, 446] on input "Processando" at bounding box center [593, 453] width 15 height 15
checkbox input "false"
click at [650, 473] on label "Cancelado" at bounding box center [642, 480] width 68 height 15
click at [601, 473] on input "Cancelado" at bounding box center [593, 480] width 15 height 15
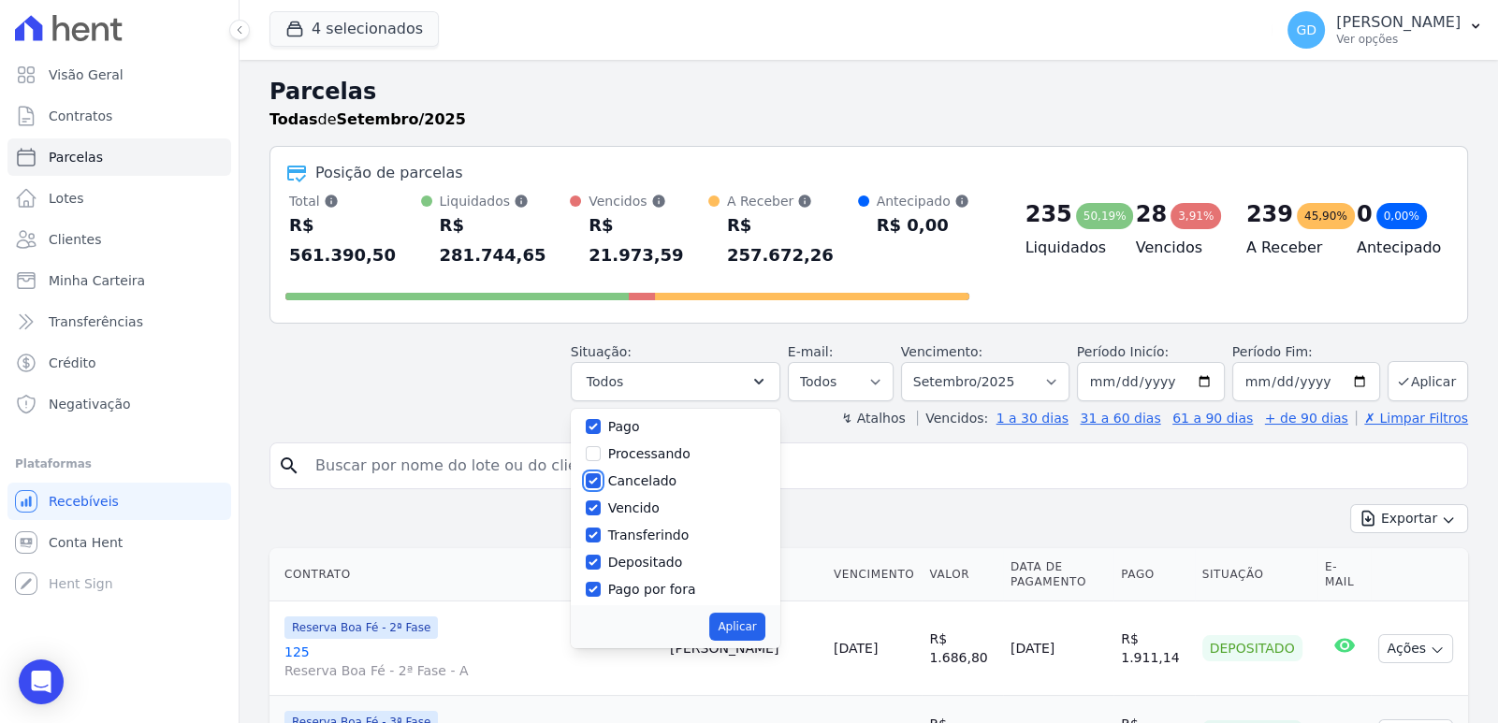
checkbox input "false"
click at [646, 501] on label "Vencido" at bounding box center [633, 508] width 51 height 15
click at [601, 501] on input "Vencido" at bounding box center [593, 508] width 15 height 15
checkbox input "false"
click at [654, 528] on label "Transferindo" at bounding box center [648, 535] width 81 height 15
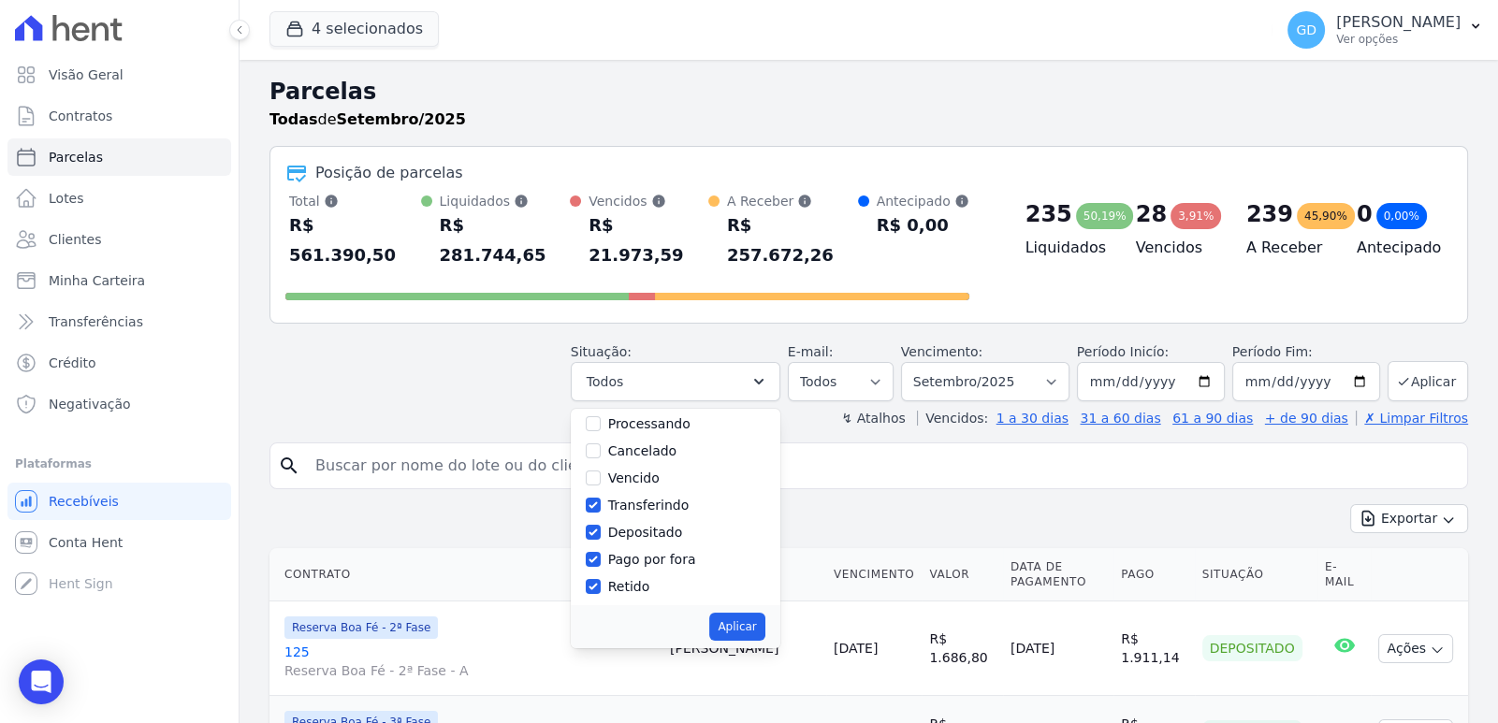
scroll to position [124, 0]
click at [601, 496] on input "Transferindo" at bounding box center [593, 503] width 15 height 15
checkbox input "false"
click at [601, 550] on input "Pago por fora" at bounding box center [593, 557] width 15 height 15
checkbox input "false"
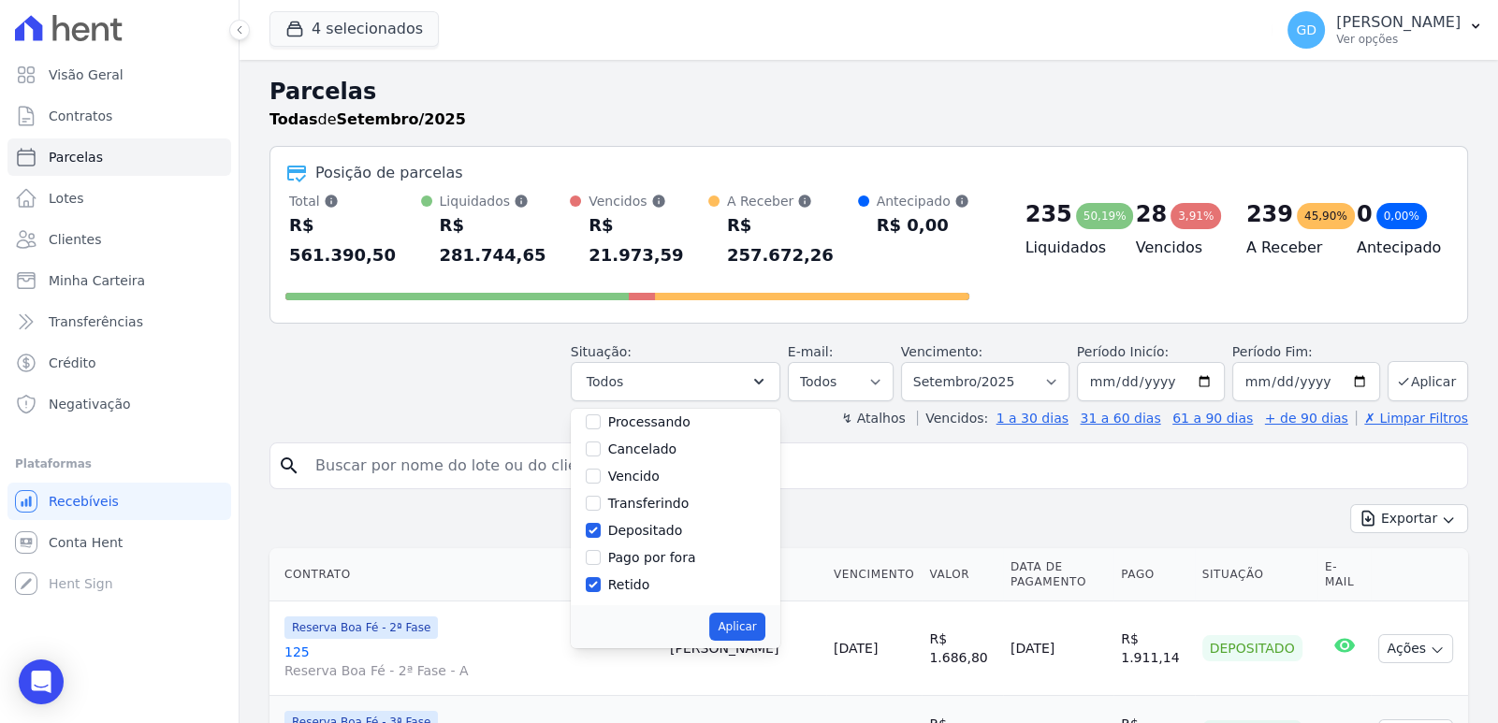
click at [742, 545] on div "Pago por fora" at bounding box center [676, 558] width 180 height 27
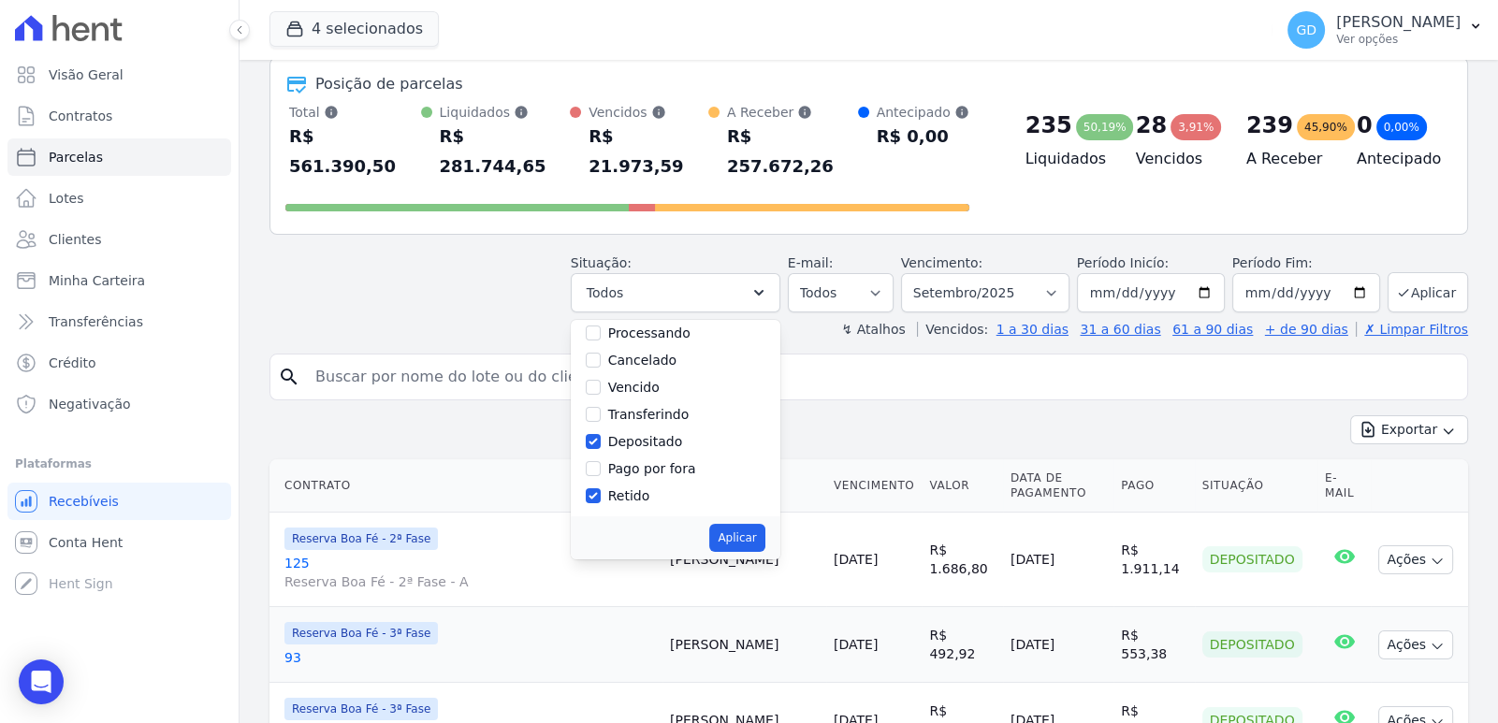
scroll to position [93, 0]
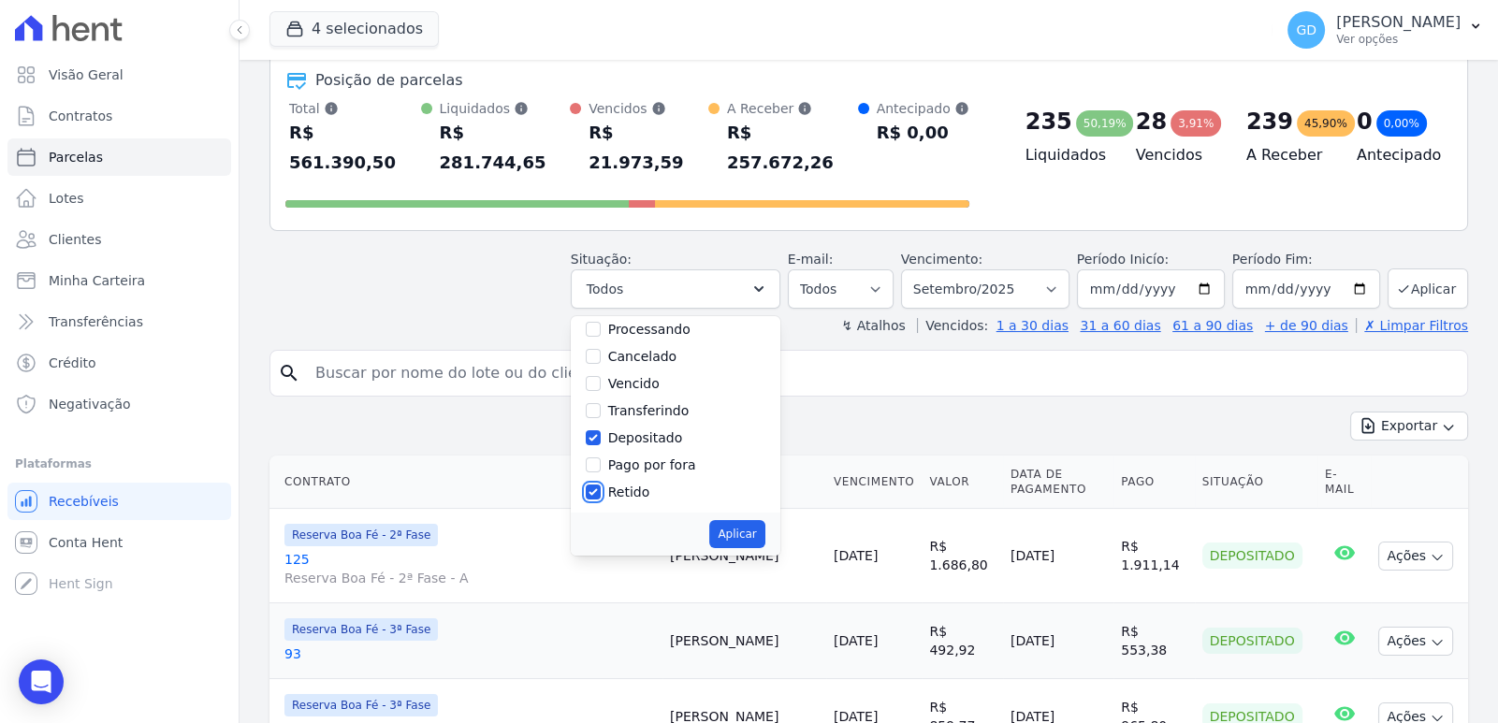
click at [601, 485] on input "Retido" at bounding box center [593, 492] width 15 height 15
checkbox input "false"
click at [760, 520] on button "Aplicar" at bounding box center [736, 534] width 55 height 28
select select "paid"
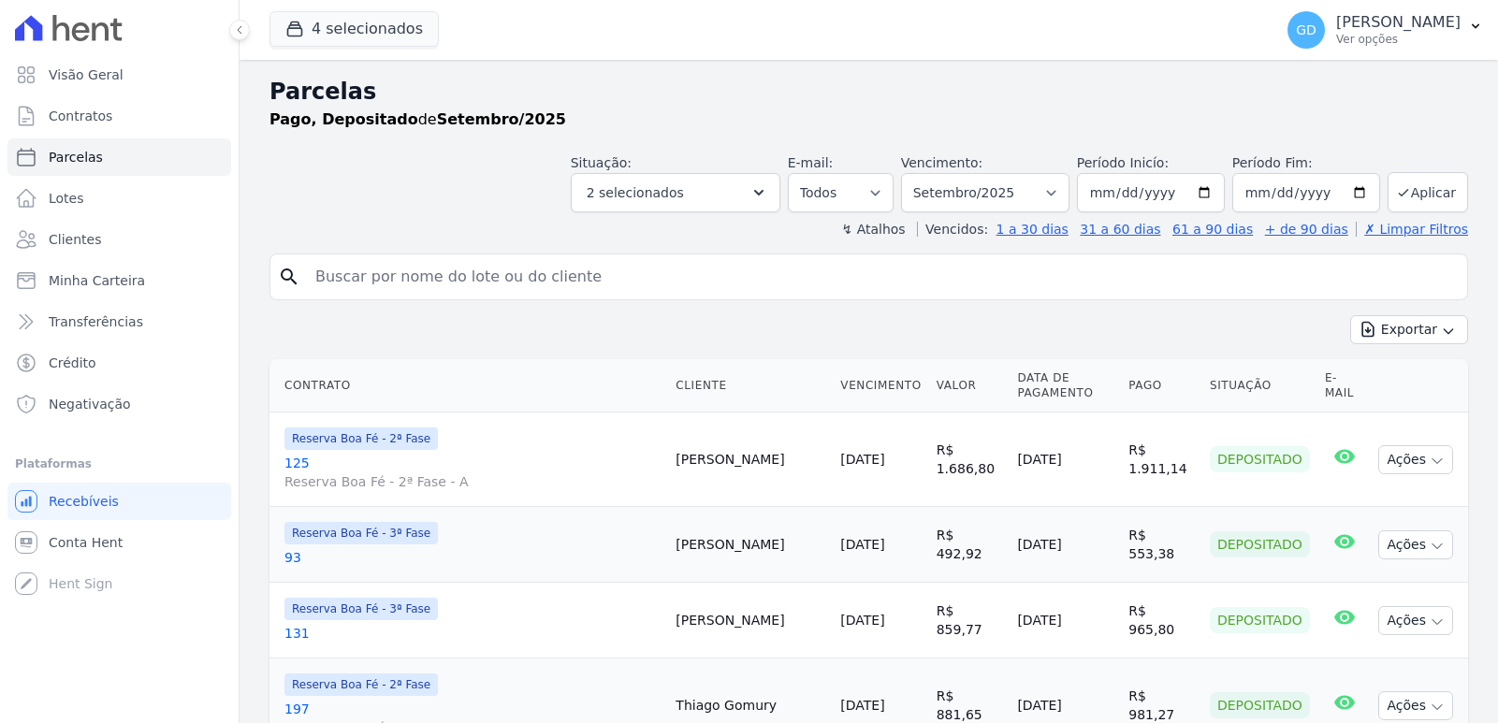
select select
click at [1034, 196] on select "[GEOGRAPHIC_DATA] por período ──────── Todos os meses Abril/2022 Maio/2022 Junh…" at bounding box center [985, 192] width 168 height 39
select select "08/2025"
click at [915, 173] on select "Filtrar por período ──────── Todos os meses Abril/2022 Maio/2022 Junho/2022 Jul…" at bounding box center [985, 192] width 168 height 39
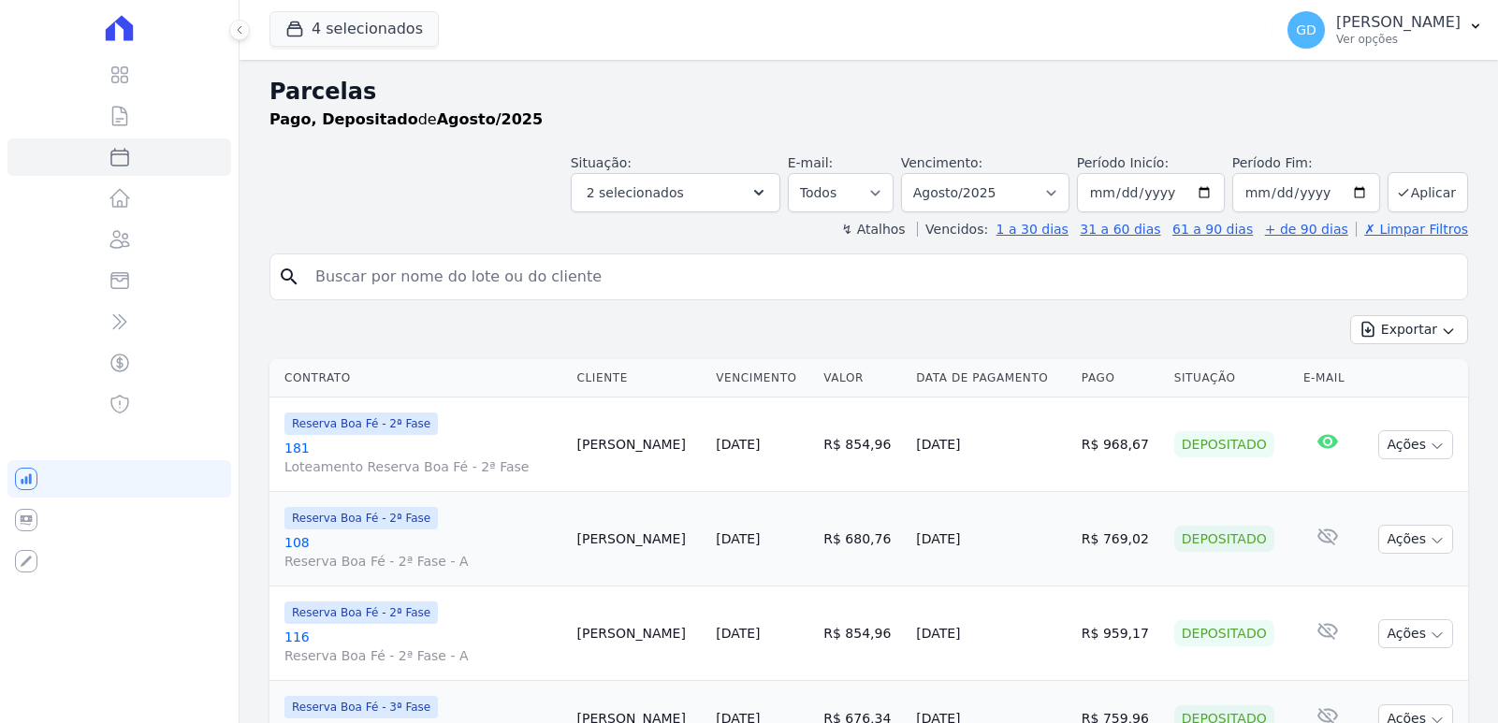
select select
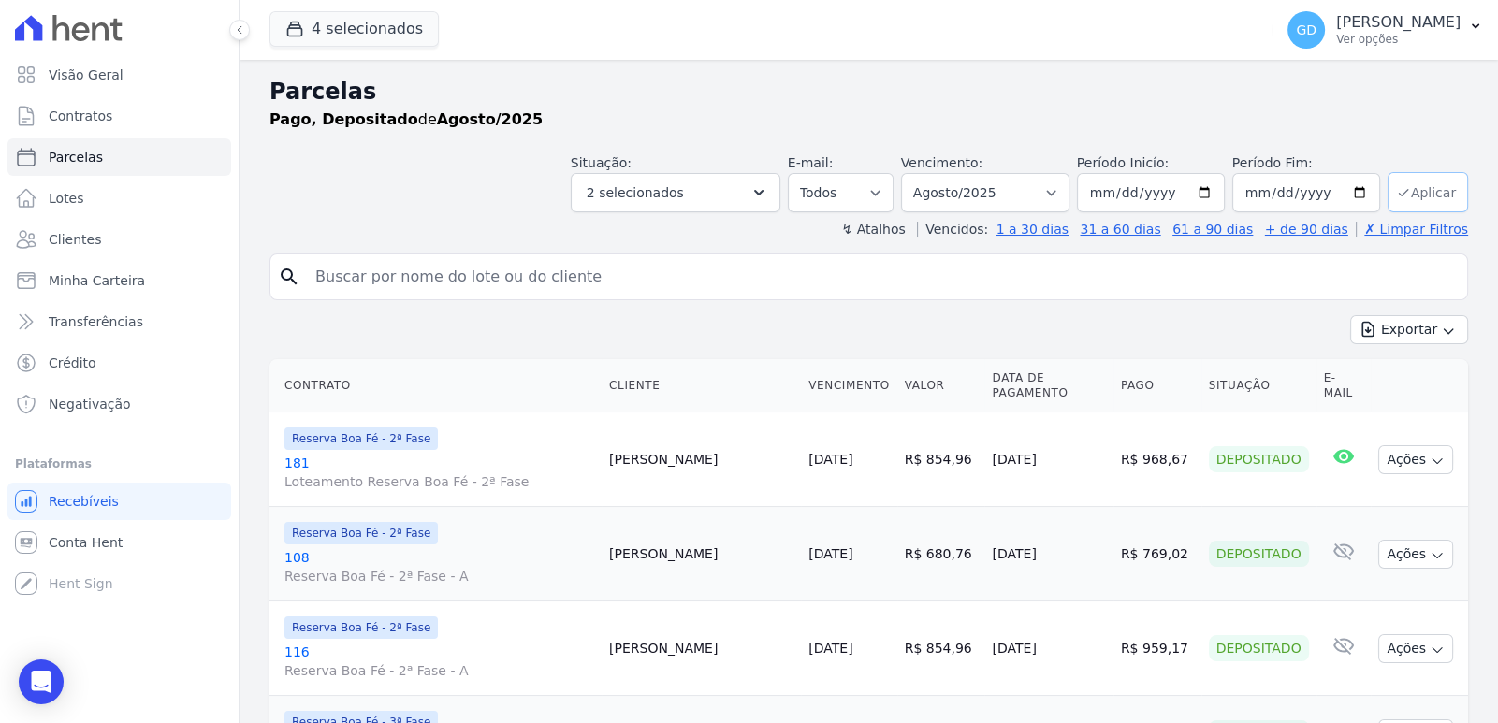
click at [1401, 199] on button "Aplicar" at bounding box center [1428, 192] width 80 height 40
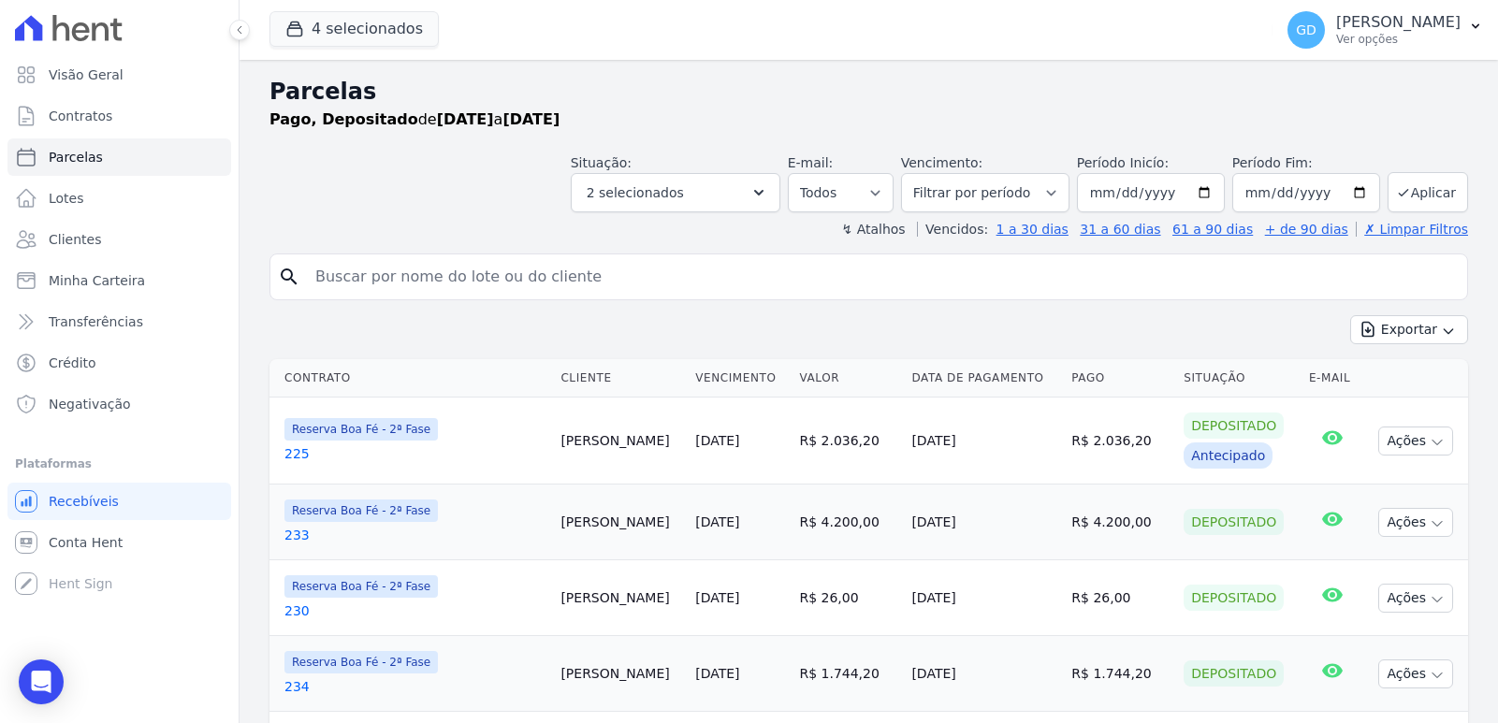
select select
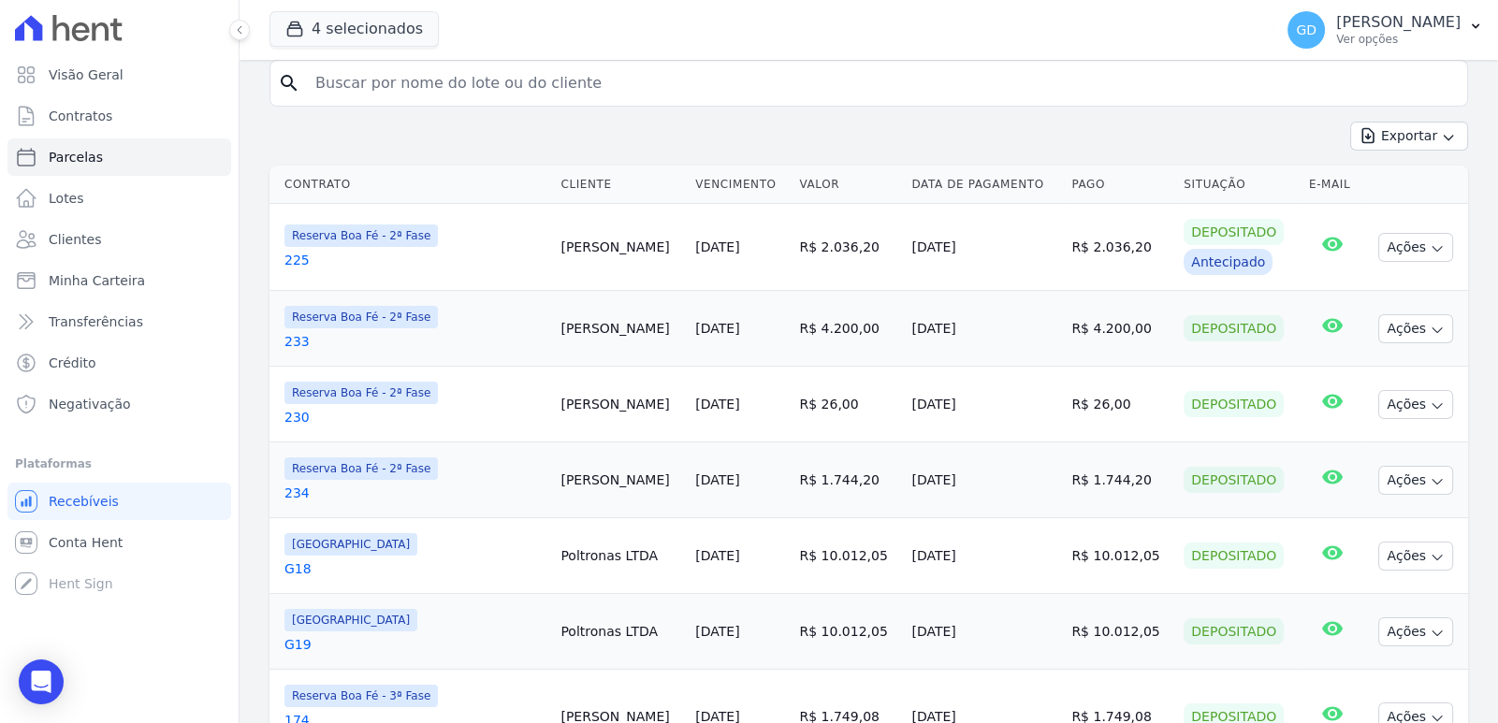
scroll to position [186, 0]
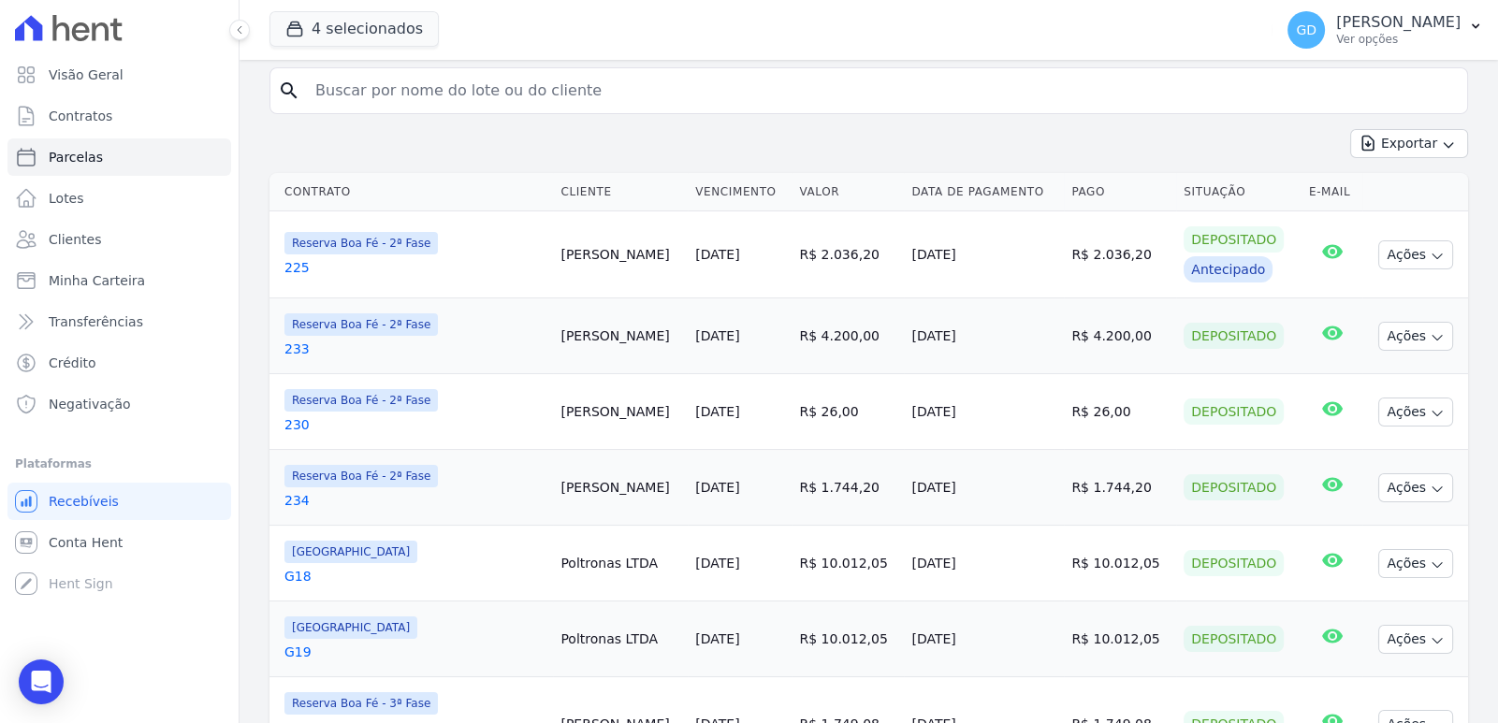
click at [1439, 175] on th at bounding box center [1415, 192] width 106 height 38
click at [1441, 138] on icon "button" at bounding box center [1448, 145] width 15 height 15
click at [1434, 221] on span "Exportar CSV" at bounding box center [1407, 220] width 99 height 19
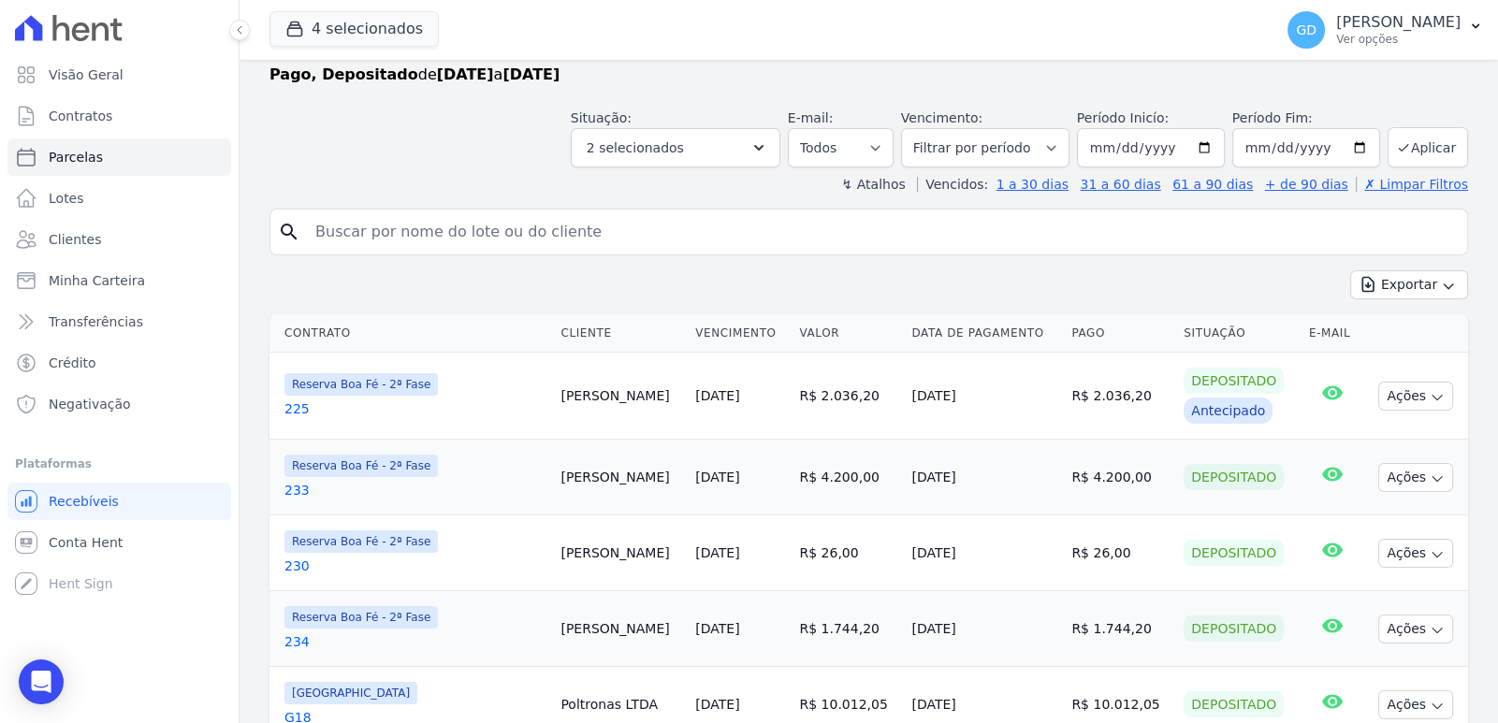
scroll to position [0, 0]
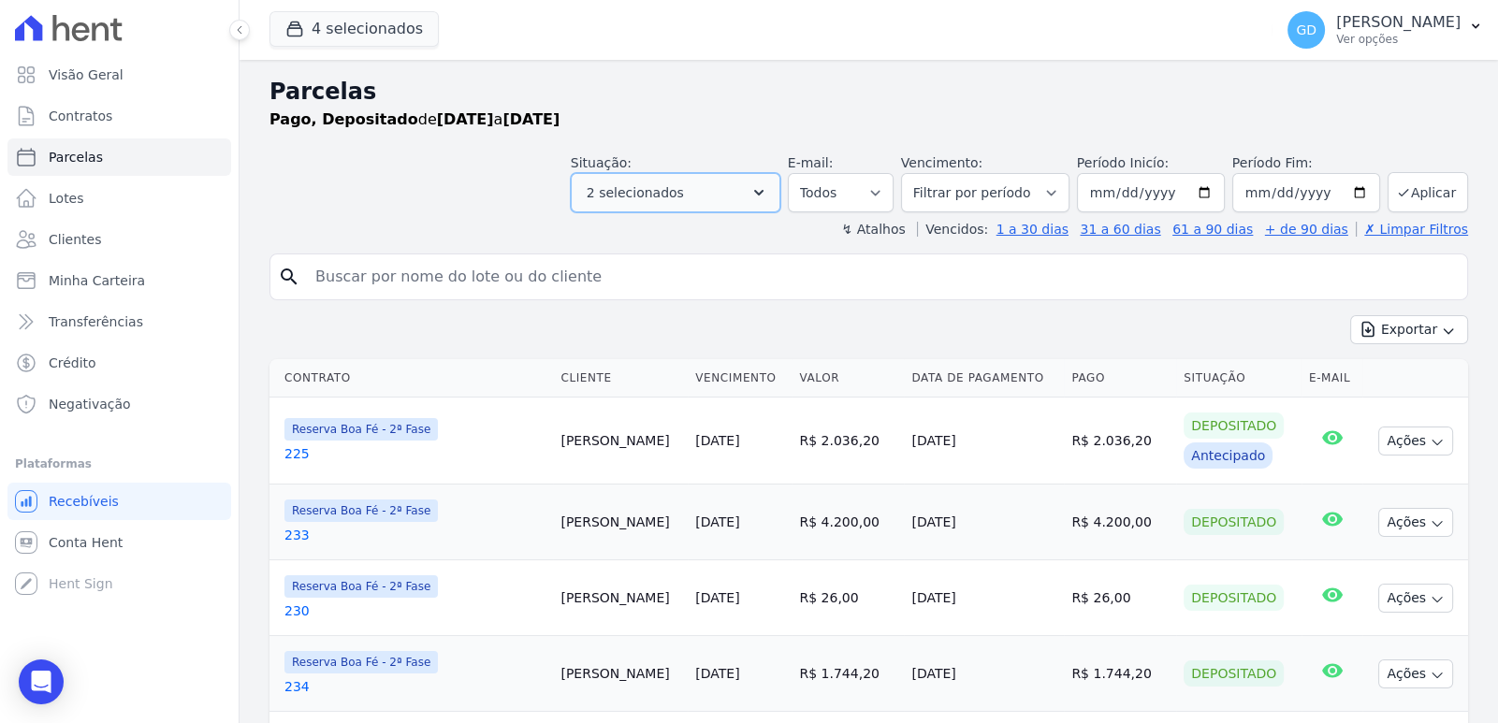
click at [762, 204] on button "2 selecionados" at bounding box center [676, 192] width 210 height 39
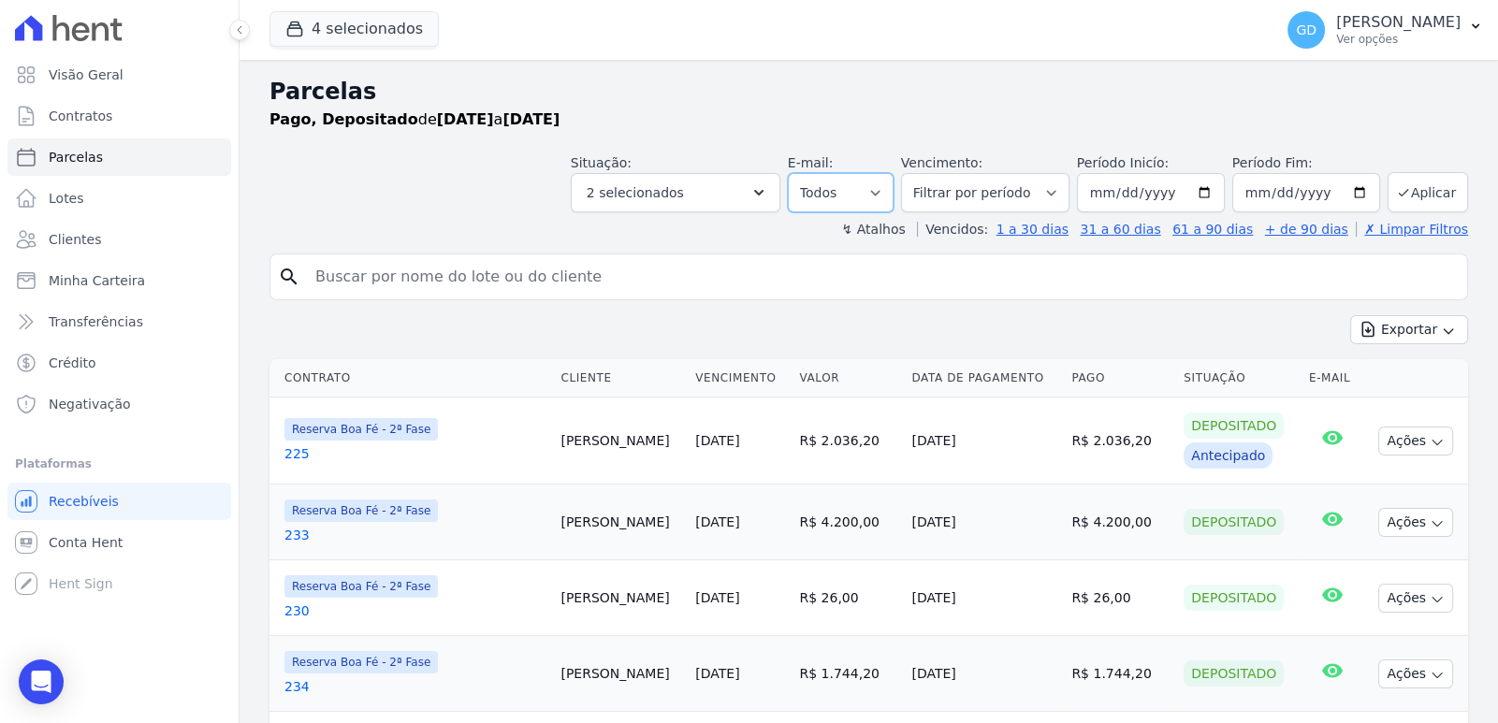
click at [894, 195] on select "Todos Lido Não-lido" at bounding box center [841, 192] width 106 height 39
click at [1053, 204] on select "Filtrar por período ──────── Todos os meses Abril/2022 Maio/2022 Junho/2022 Jul…" at bounding box center [985, 192] width 168 height 39
click at [89, 286] on span "Minha Carteira" at bounding box center [97, 280] width 96 height 19
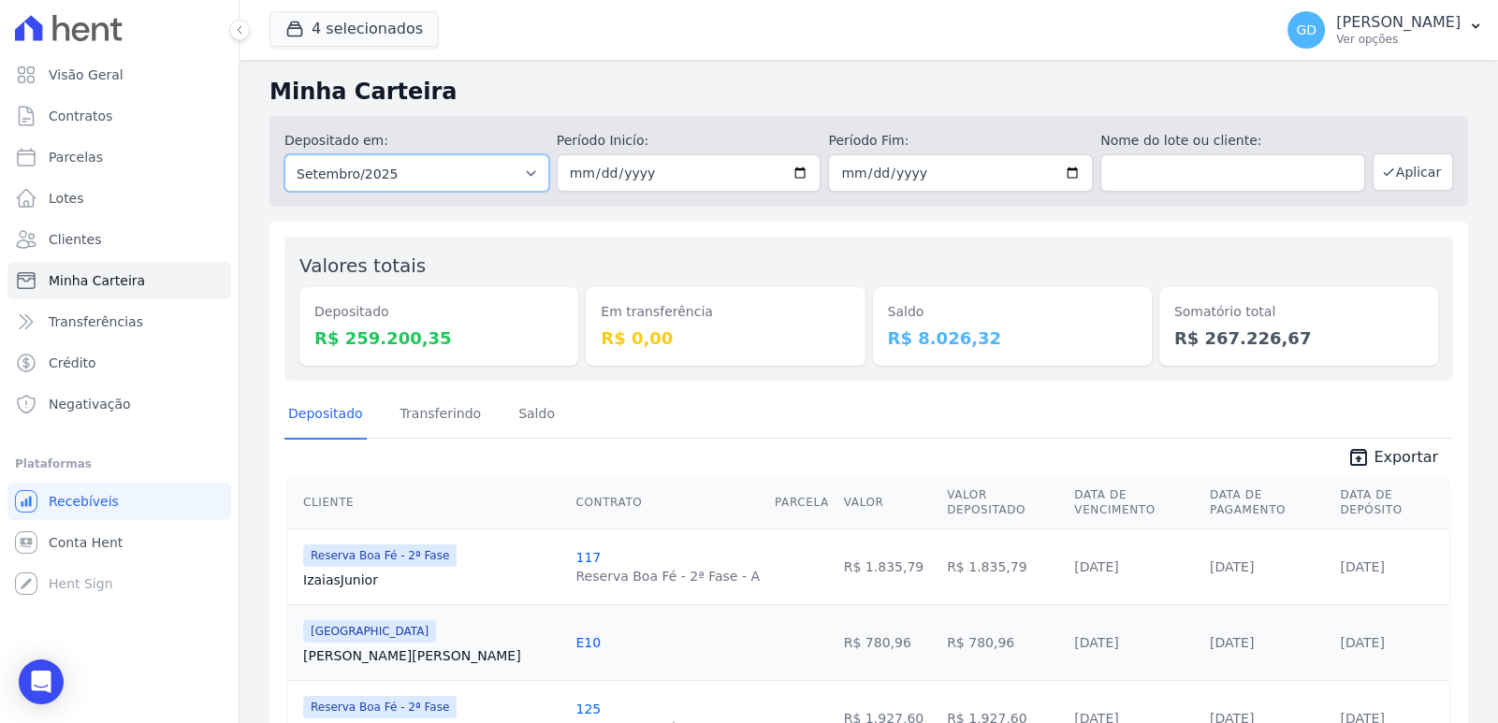
click at [494, 177] on select "Todos os meses Abril/2022 Maio/2022 Junho/2022 Julho/2022 Agosto/2022 Setembro/…" at bounding box center [416, 172] width 265 height 37
select select "08/2025"
click at [284, 154] on select "Todos os meses Abril/2022 Maio/2022 Junho/2022 Julho/2022 Agosto/2022 Setembro/…" at bounding box center [416, 172] width 265 height 37
click at [1391, 175] on button "Aplicar" at bounding box center [1413, 171] width 80 height 37
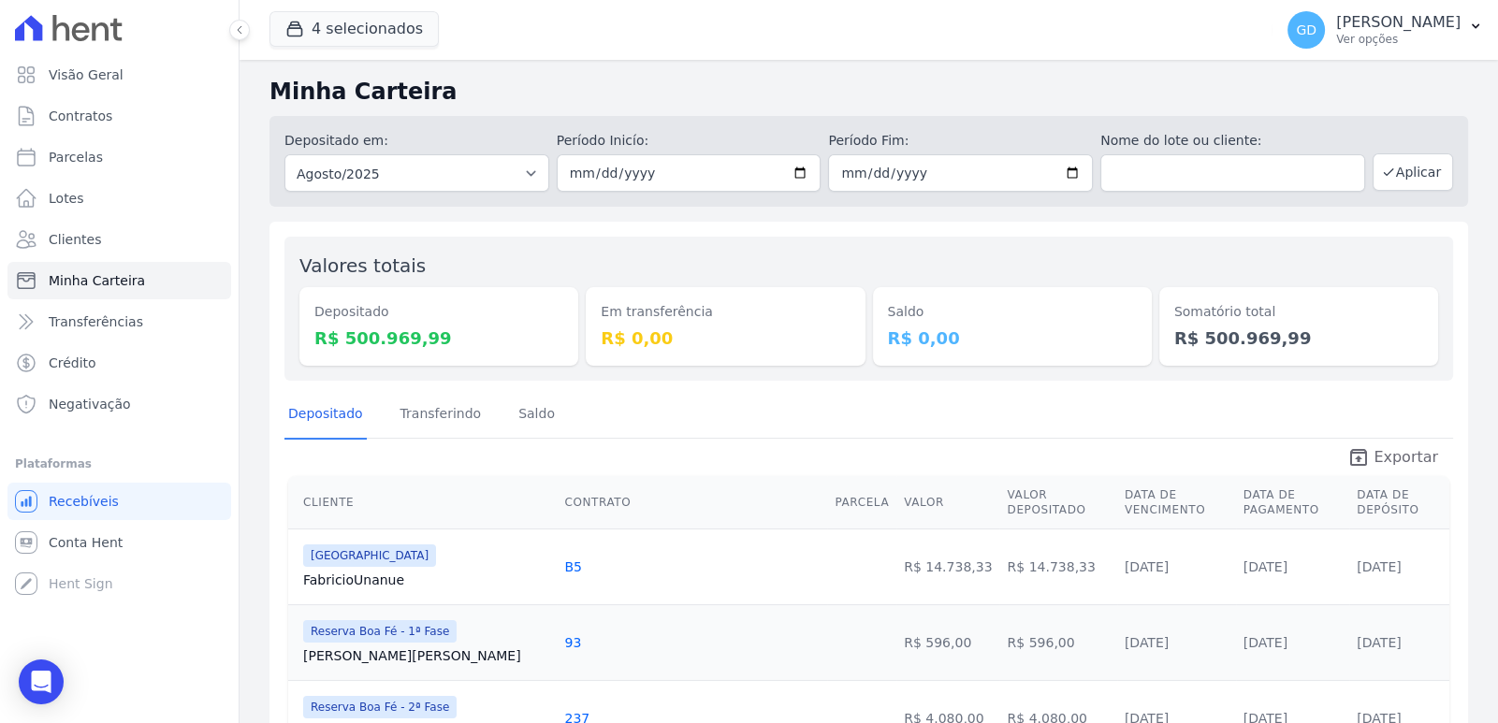
click at [1403, 457] on span "Exportar" at bounding box center [1406, 457] width 65 height 22
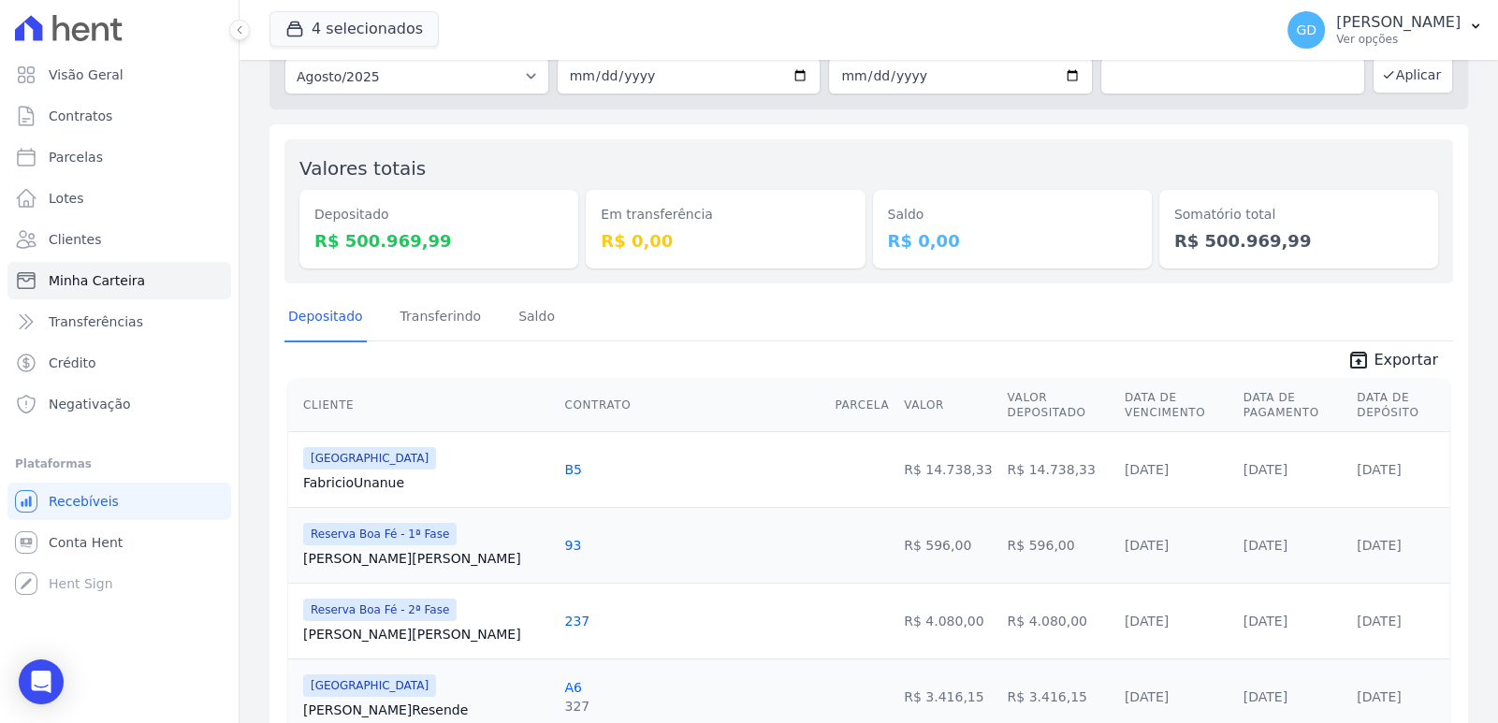
scroll to position [93, 0]
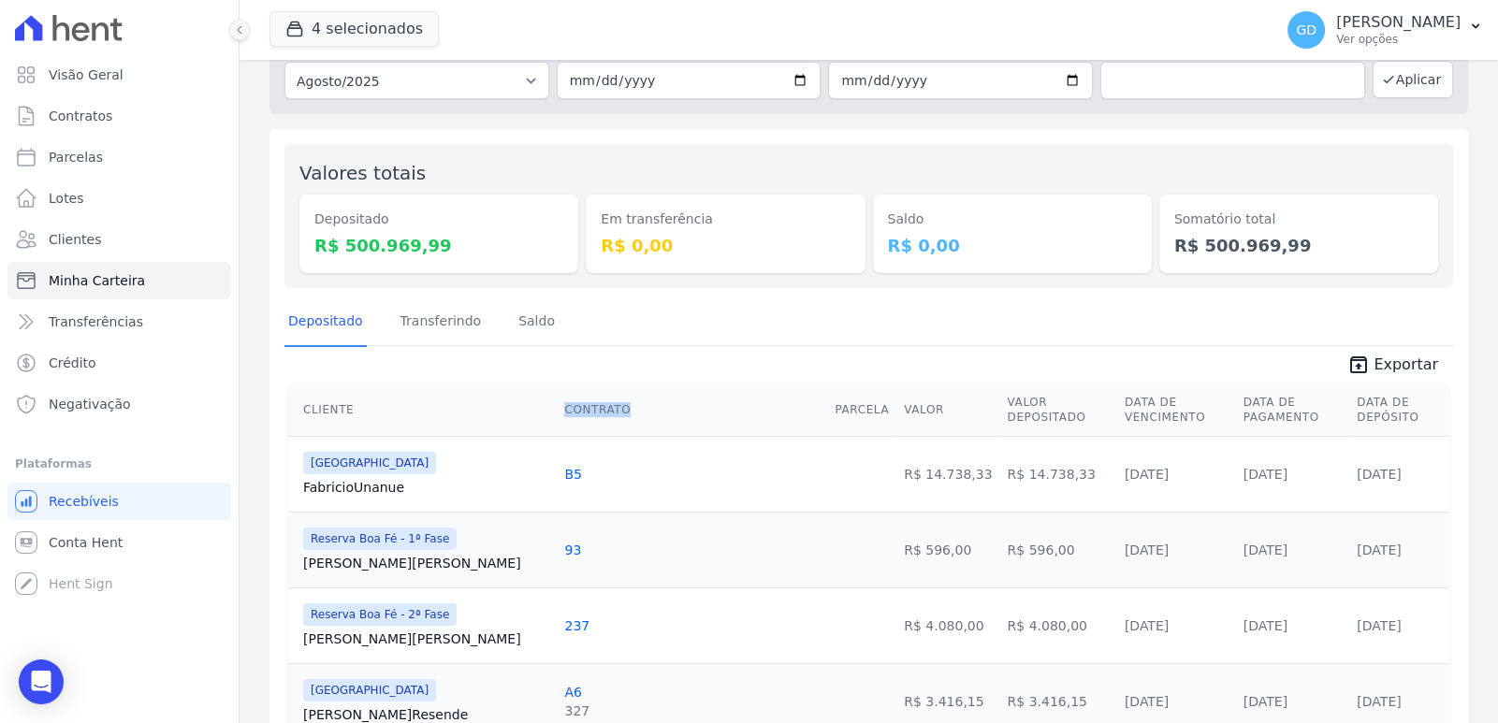
drag, startPoint x: 475, startPoint y: 399, endPoint x: 541, endPoint y: 403, distance: 65.7
click at [557, 403] on th "Contrato" at bounding box center [692, 410] width 270 height 53
drag, startPoint x: 541, startPoint y: 403, endPoint x: 471, endPoint y: 403, distance: 70.2
click at [557, 403] on th "Contrato" at bounding box center [692, 410] width 270 height 53
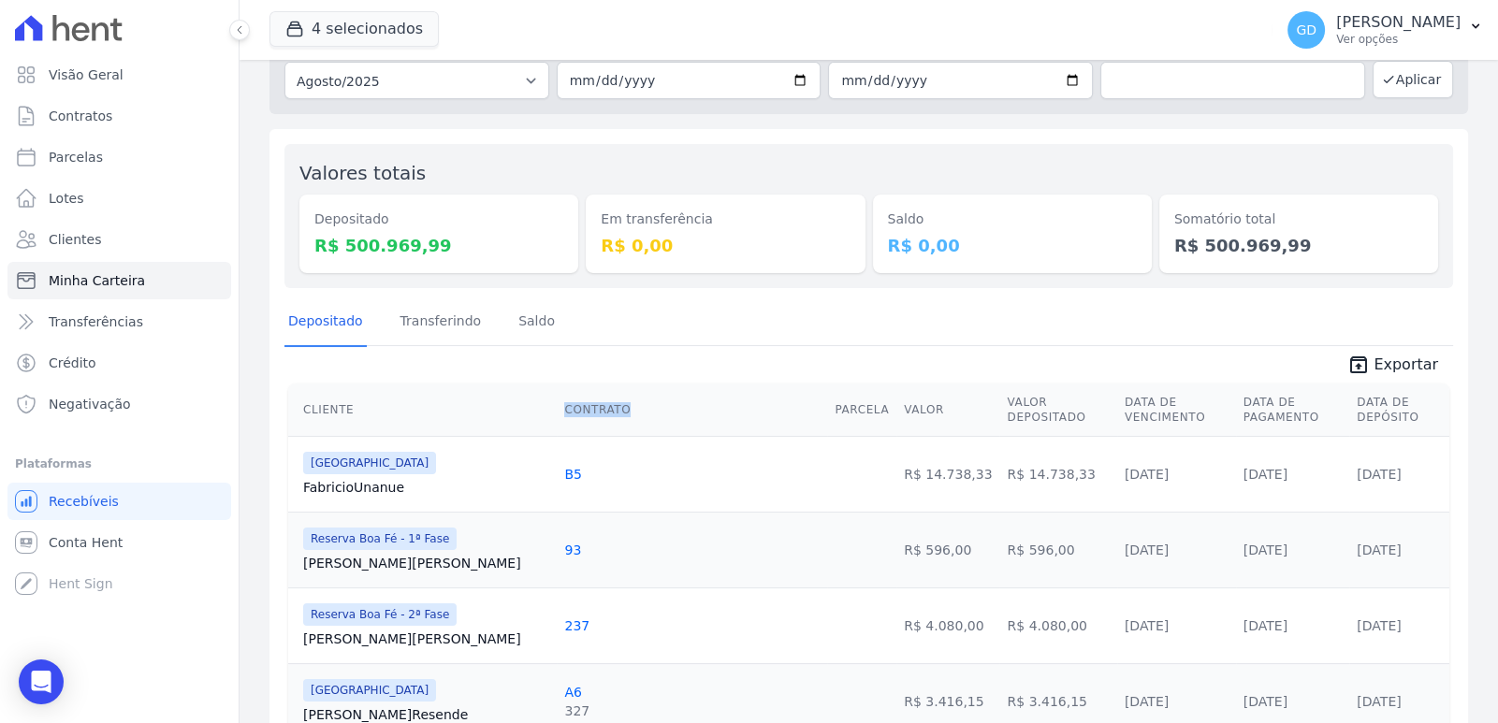
click at [557, 403] on th "Contrato" at bounding box center [692, 410] width 270 height 53
drag, startPoint x: 471, startPoint y: 403, endPoint x: 514, endPoint y: 411, distance: 43.7
click at [557, 411] on th "Contrato" at bounding box center [692, 410] width 270 height 53
click at [557, 413] on th "Contrato" at bounding box center [692, 410] width 270 height 53
drag, startPoint x: 533, startPoint y: 402, endPoint x: 470, endPoint y: 401, distance: 63.6
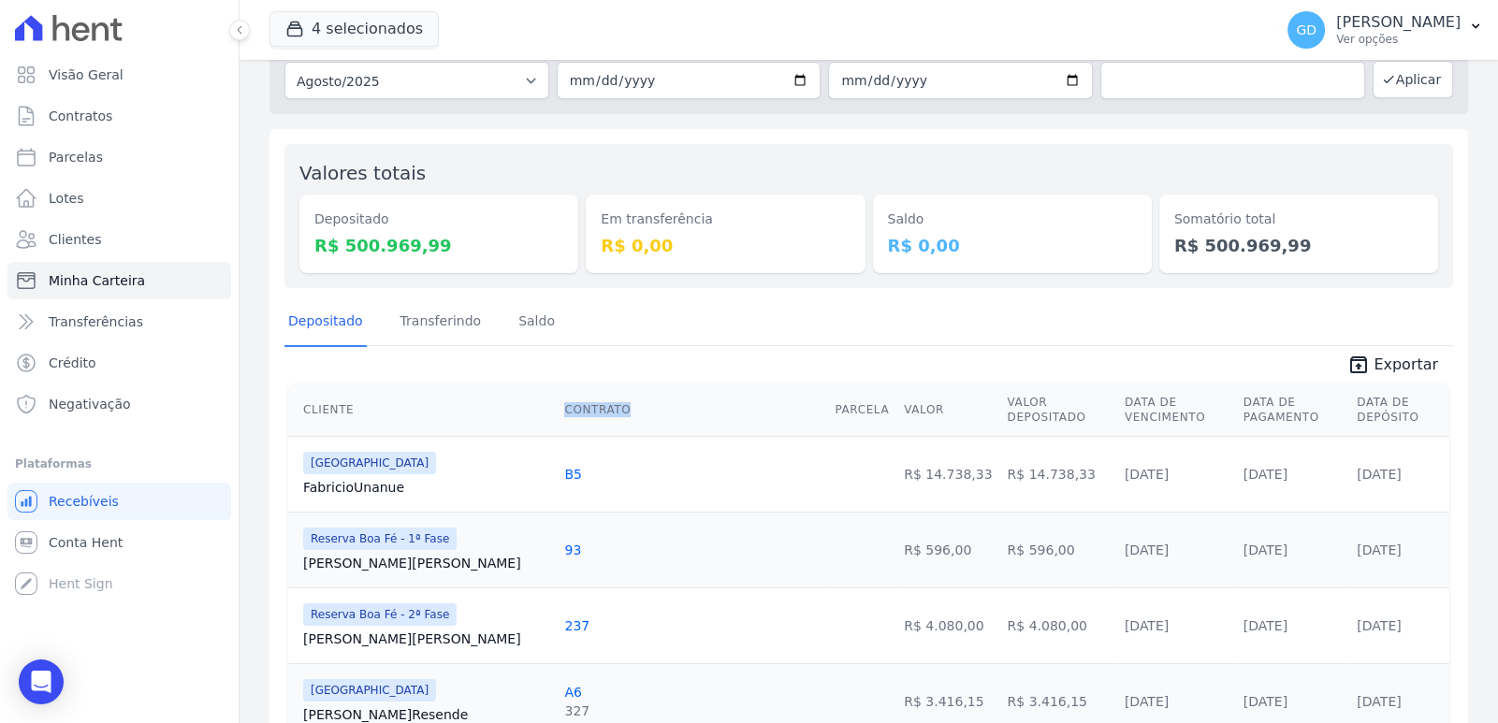
click at [557, 401] on th "Contrato" at bounding box center [692, 410] width 270 height 53
drag, startPoint x: 441, startPoint y: 396, endPoint x: 396, endPoint y: 415, distance: 49.0
click at [440, 396] on th "Cliente" at bounding box center [422, 410] width 269 height 53
drag, startPoint x: 369, startPoint y: 412, endPoint x: 289, endPoint y: 402, distance: 80.1
click at [289, 402] on th "Cliente" at bounding box center [422, 410] width 269 height 53
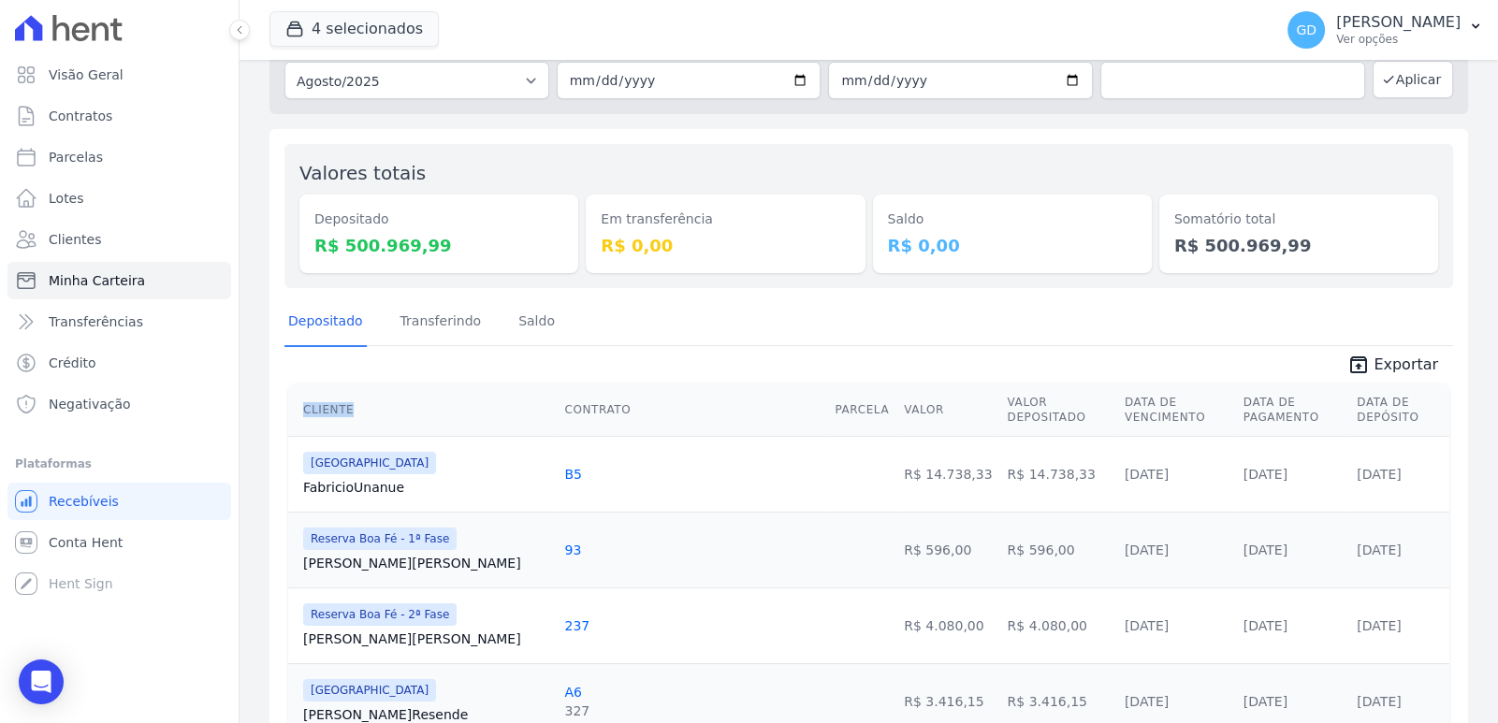
click at [309, 405] on th "Cliente" at bounding box center [422, 410] width 269 height 53
drag, startPoint x: 305, startPoint y: 401, endPoint x: 355, endPoint y: 401, distance: 49.6
click at [355, 401] on th "Cliente" at bounding box center [422, 410] width 269 height 53
click at [427, 395] on th "Cliente" at bounding box center [422, 410] width 269 height 53
click at [458, 396] on th "Cliente" at bounding box center [422, 410] width 269 height 53
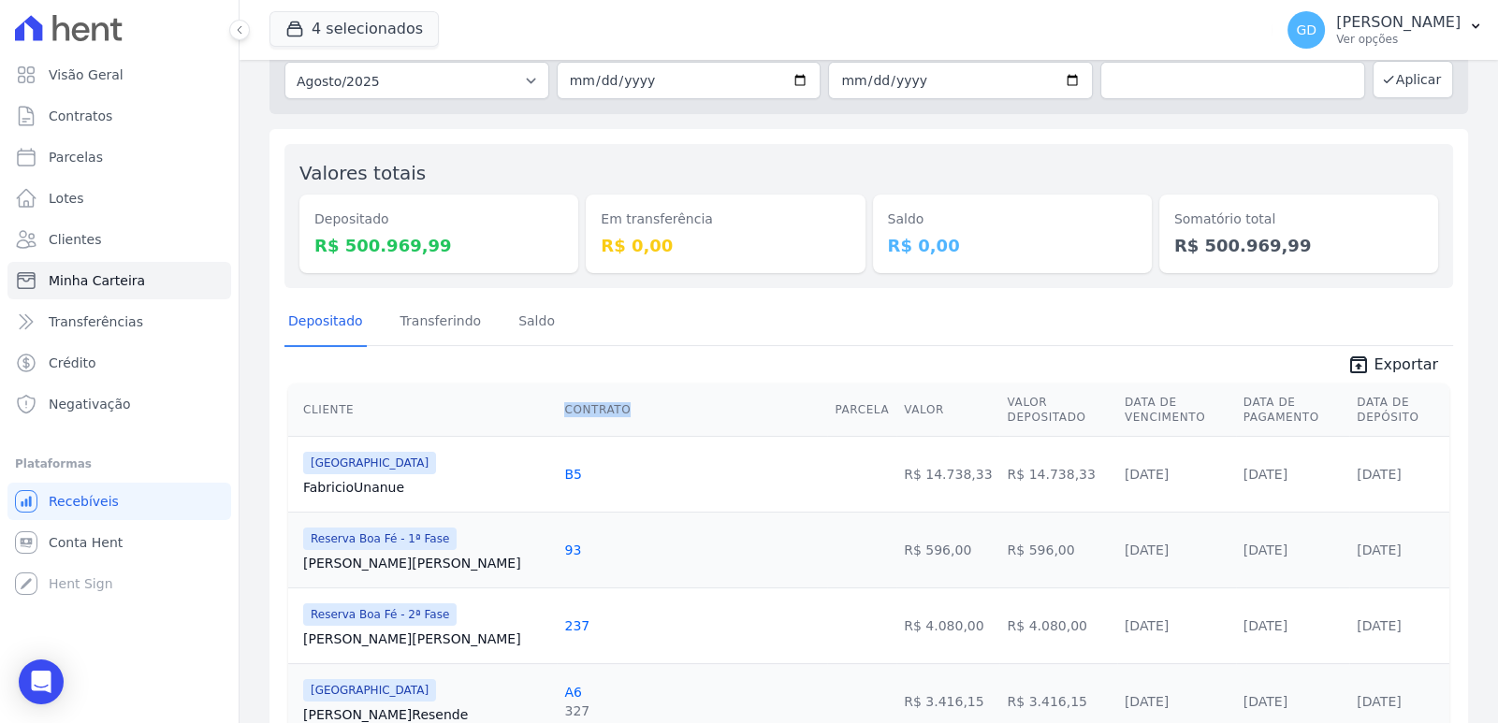
drag, startPoint x: 473, startPoint y: 400, endPoint x: 598, endPoint y: 400, distance: 124.4
click at [598, 400] on th "Contrato" at bounding box center [692, 410] width 270 height 53
click at [598, 401] on th "Contrato" at bounding box center [692, 410] width 270 height 53
drag, startPoint x: 701, startPoint y: 396, endPoint x: 681, endPoint y: 398, distance: 19.7
click at [827, 398] on th "Parcela" at bounding box center [861, 410] width 69 height 53
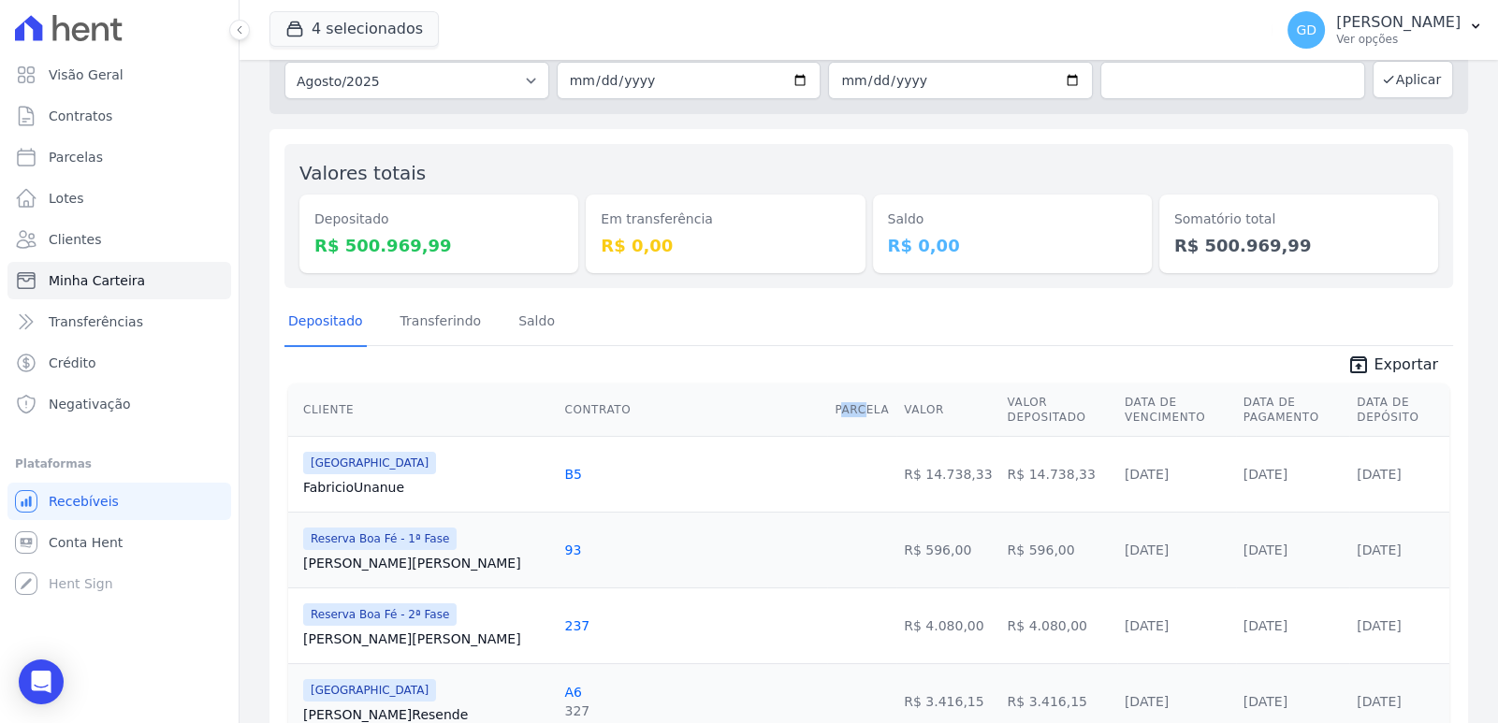
click at [827, 401] on th "Parcela" at bounding box center [861, 410] width 69 height 53
drag, startPoint x: 693, startPoint y: 402, endPoint x: 724, endPoint y: 401, distance: 30.9
click at [827, 401] on th "Parcela" at bounding box center [861, 410] width 69 height 53
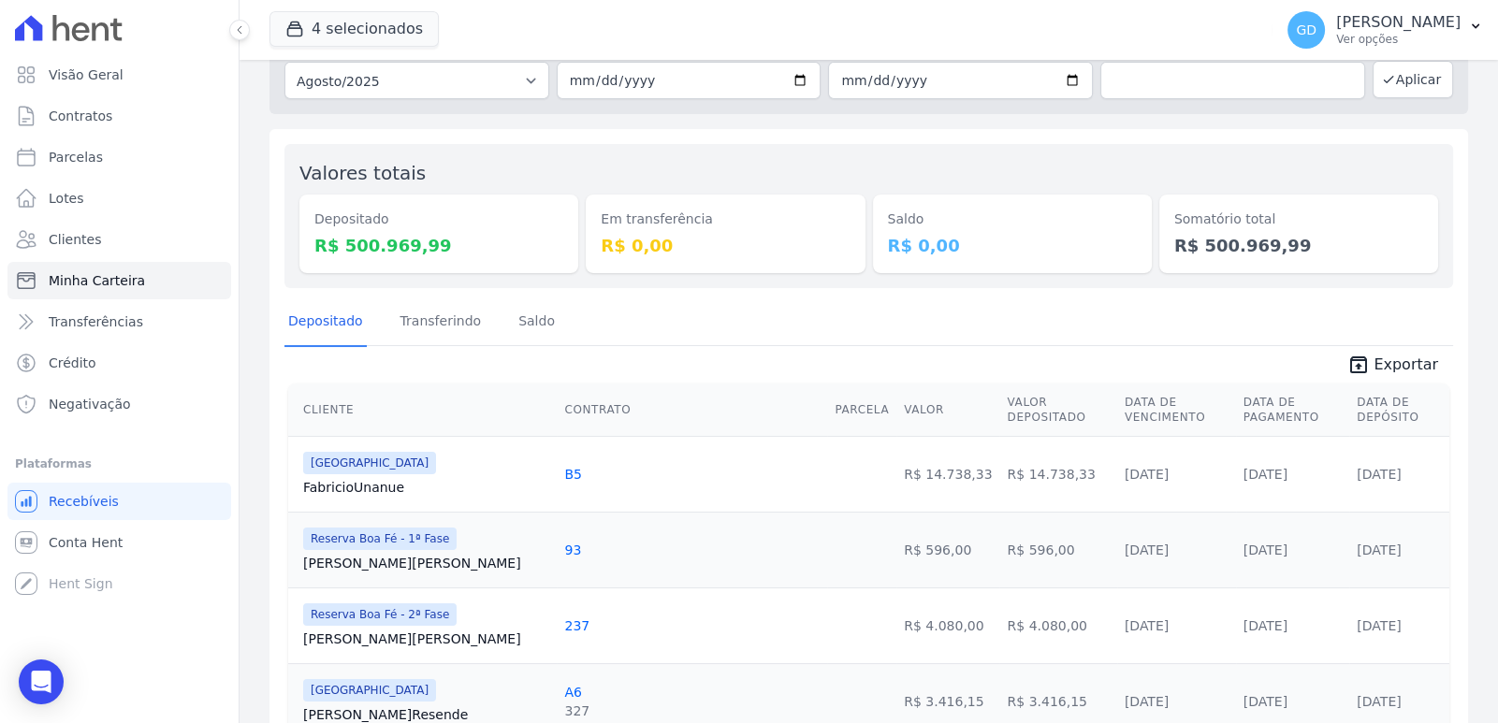
click at [896, 400] on th "Valor" at bounding box center [947, 410] width 103 height 53
click at [734, 400] on tr "Cliente Contrato Parcela Valor Valor Depositado Data de Vencimento Data de Paga…" at bounding box center [868, 410] width 1161 height 53
click at [999, 400] on th "Valor Depositado" at bounding box center [1057, 410] width 117 height 53
drag, startPoint x: 896, startPoint y: 391, endPoint x: 1046, endPoint y: 395, distance: 149.8
click at [1046, 395] on tr "Cliente Contrato Parcela Valor Valor Depositado Data de Vencimento Data de Paga…" at bounding box center [868, 410] width 1161 height 53
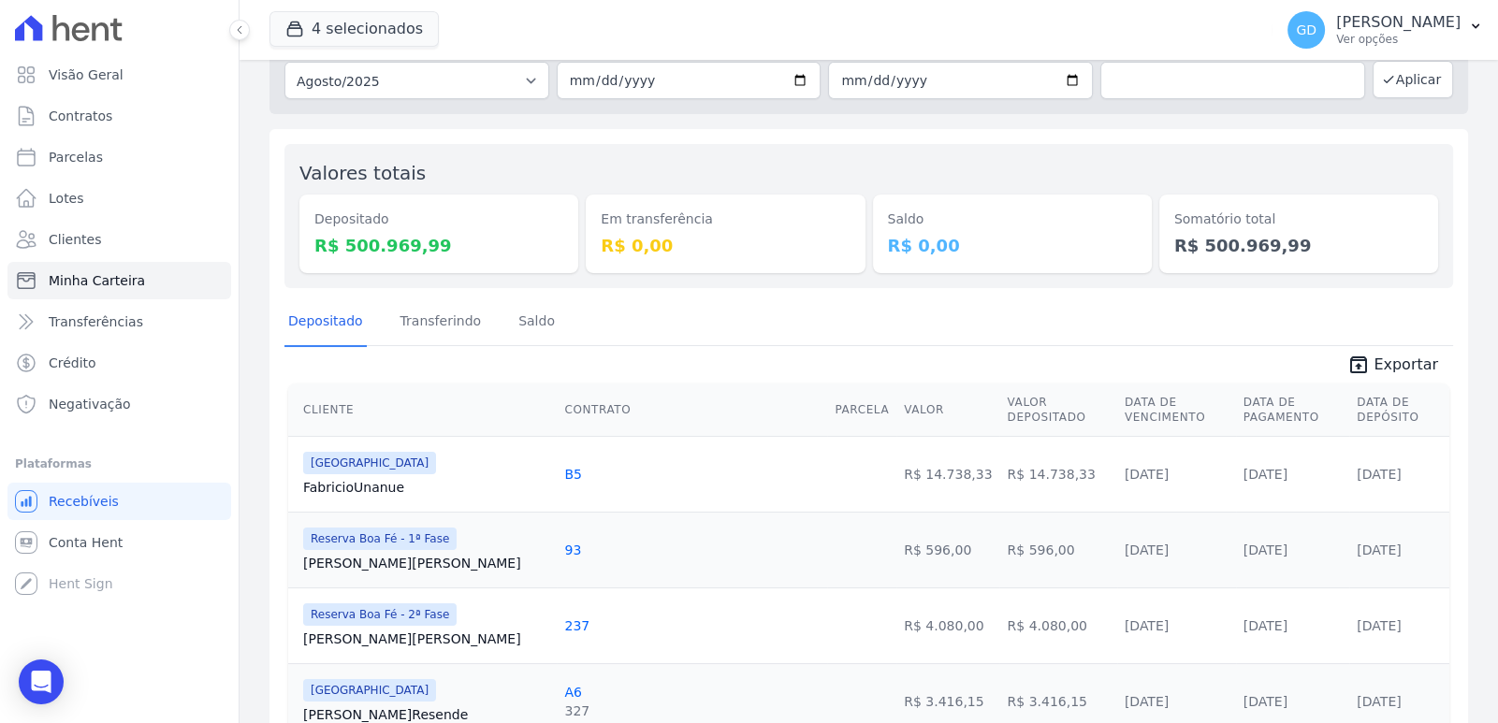
click at [1117, 389] on th "Data de Vencimento" at bounding box center [1176, 410] width 119 height 53
drag, startPoint x: 1156, startPoint y: 400, endPoint x: 1027, endPoint y: 409, distance: 129.5
click at [1127, 405] on tr "Cliente Contrato Parcela Valor Valor Depositado Data de Vencimento Data de Paga…" at bounding box center [868, 410] width 1161 height 53
click at [1117, 404] on th "Data de Vencimento" at bounding box center [1176, 410] width 119 height 53
drag, startPoint x: 1104, startPoint y: 400, endPoint x: 1062, endPoint y: 400, distance: 42.1
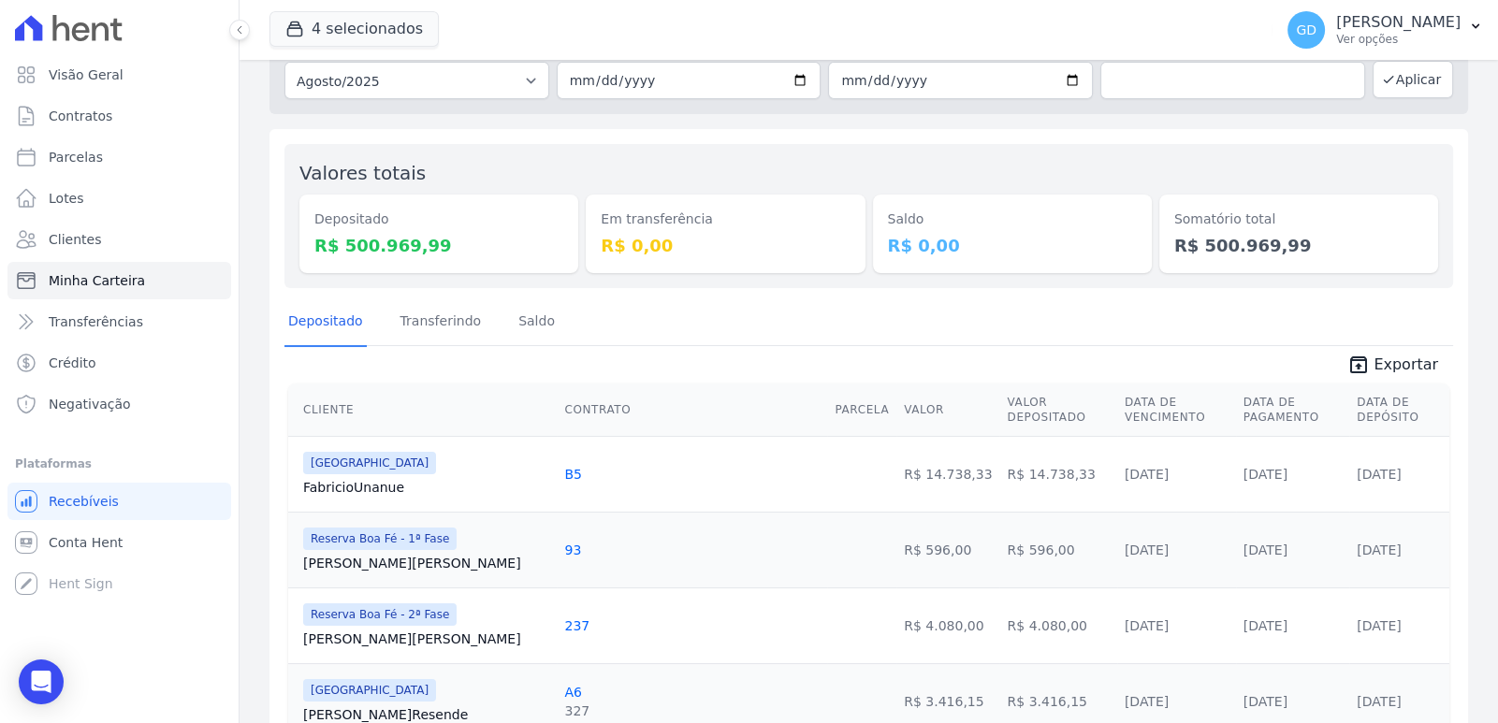
click at [1117, 400] on th "Data de Vencimento" at bounding box center [1176, 410] width 119 height 53
drag, startPoint x: 1009, startPoint y: 401, endPoint x: 1096, endPoint y: 403, distance: 87.0
click at [1117, 402] on th "Data de Vencimento" at bounding box center [1176, 410] width 119 height 53
drag, startPoint x: 1120, startPoint y: 400, endPoint x: 991, endPoint y: 419, distance: 130.5
click at [1117, 404] on th "Data de Vencimento" at bounding box center [1176, 410] width 119 height 53
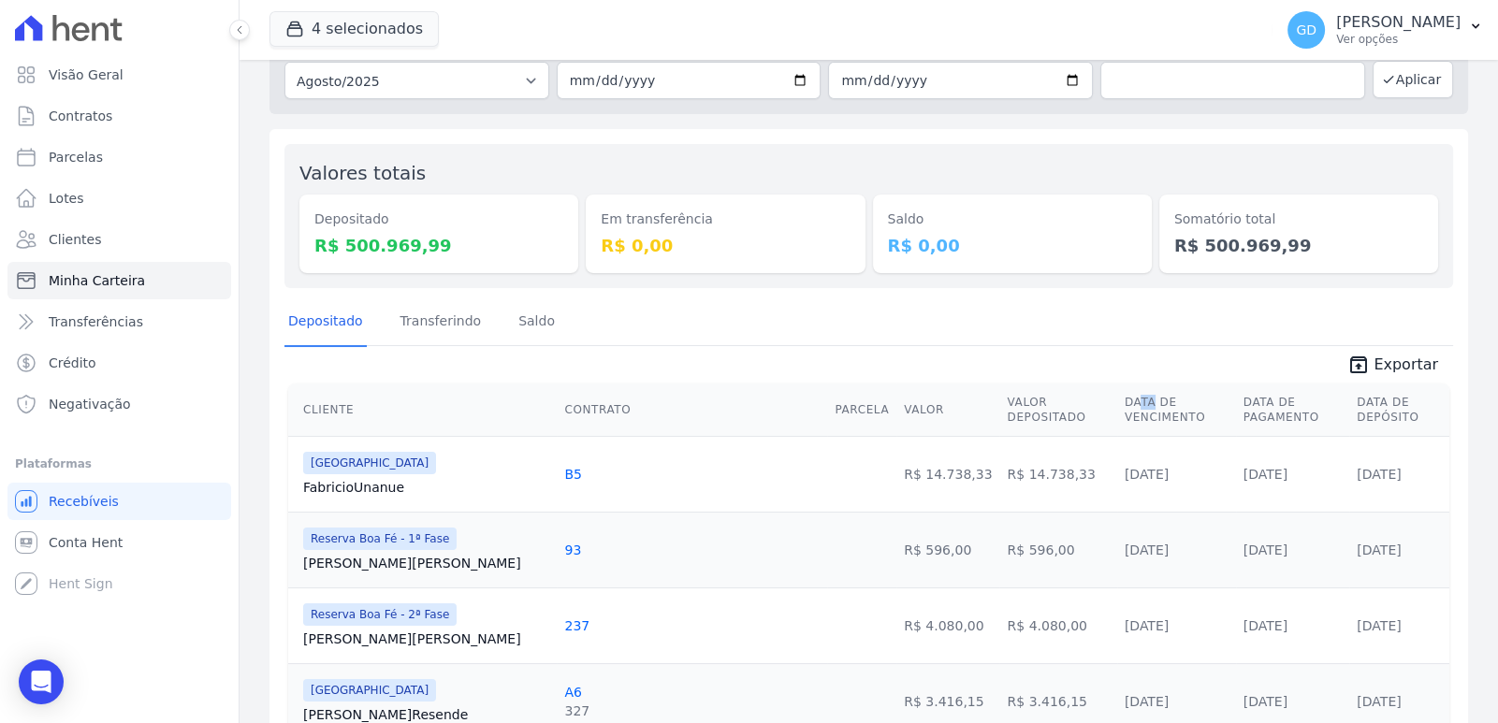
drag, startPoint x: 1011, startPoint y: 414, endPoint x: 1084, endPoint y: 415, distance: 73.9
click at [1117, 414] on th "Data de Vencimento" at bounding box center [1176, 410] width 119 height 53
drag, startPoint x: 1061, startPoint y: 397, endPoint x: 1099, endPoint y: 403, distance: 38.9
click at [1117, 398] on th "Data de Vencimento" at bounding box center [1176, 410] width 119 height 53
drag, startPoint x: 1181, startPoint y: 401, endPoint x: 1246, endPoint y: 400, distance: 65.5
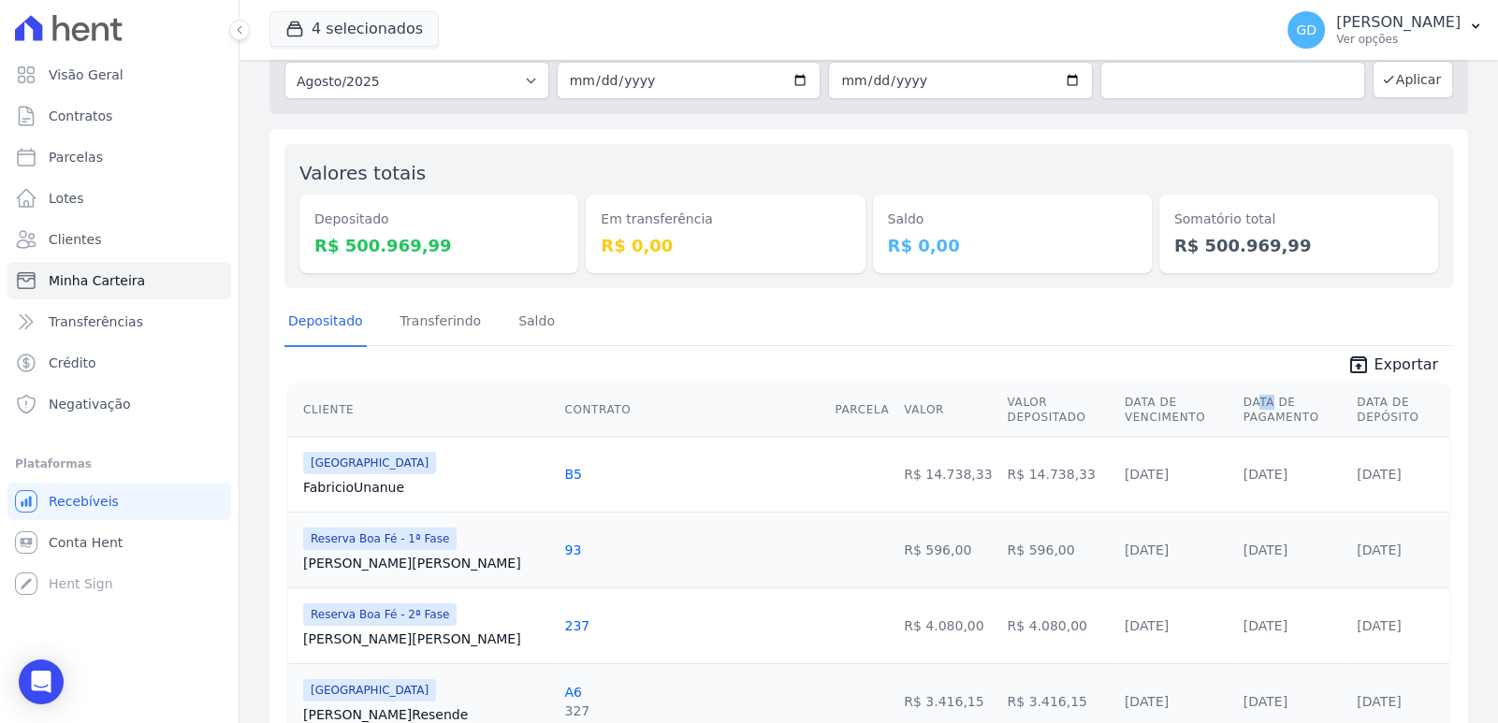
click at [1236, 400] on th "Data de Pagamento" at bounding box center [1293, 410] width 114 height 53
click at [1351, 400] on th "Data de Depósito" at bounding box center [1399, 410] width 100 height 53
drag, startPoint x: 1227, startPoint y: 410, endPoint x: 1151, endPoint y: 414, distance: 75.9
click at [1236, 414] on th "Data de Pagamento" at bounding box center [1293, 410] width 114 height 53
drag, startPoint x: 923, startPoint y: 408, endPoint x: 965, endPoint y: 409, distance: 42.1
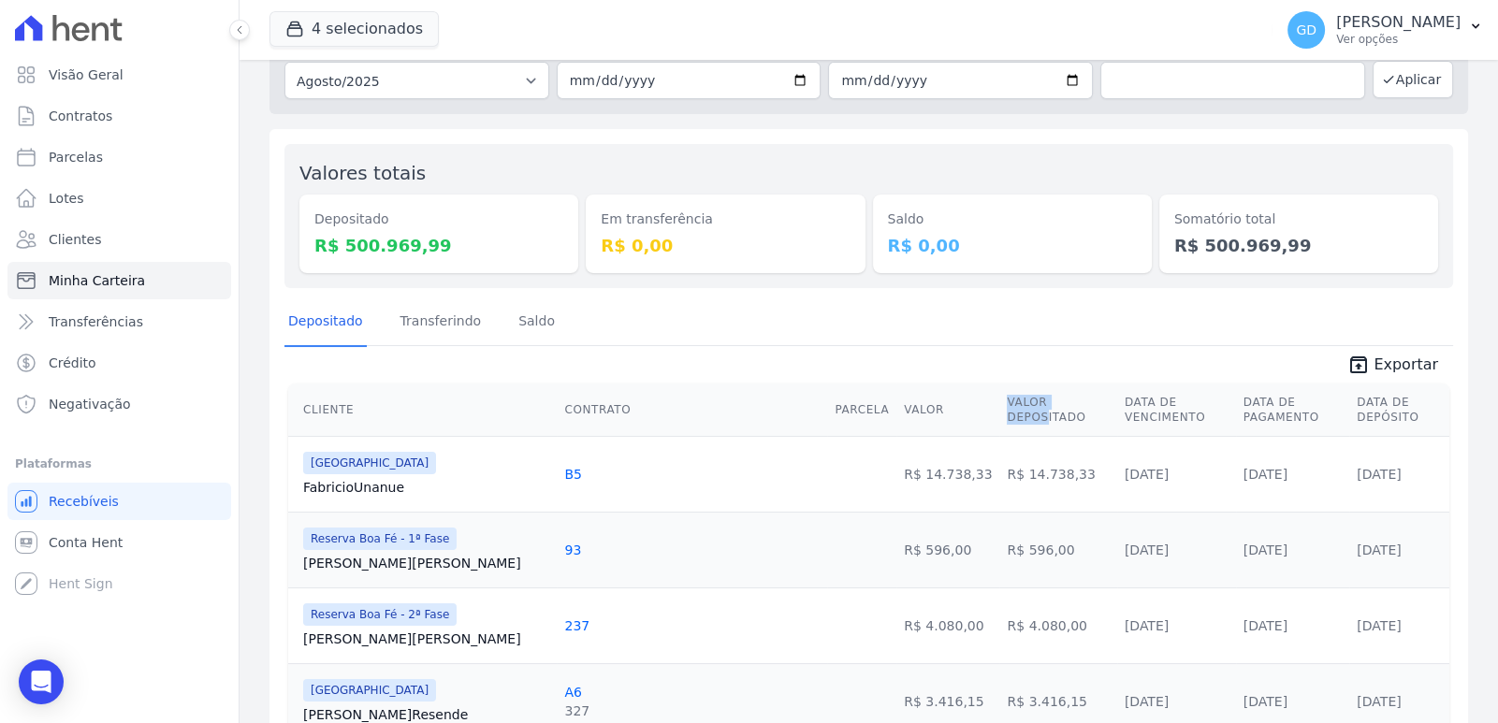
click at [999, 409] on th "Valor Depositado" at bounding box center [1057, 410] width 117 height 53
drag, startPoint x: 987, startPoint y: 398, endPoint x: 1137, endPoint y: 399, distance: 149.7
click at [1117, 399] on th "Data de Vencimento" at bounding box center [1176, 410] width 119 height 53
drag, startPoint x: 1152, startPoint y: 397, endPoint x: 1261, endPoint y: 405, distance: 109.8
click at [1236, 403] on th "Data de Pagamento" at bounding box center [1293, 410] width 114 height 53
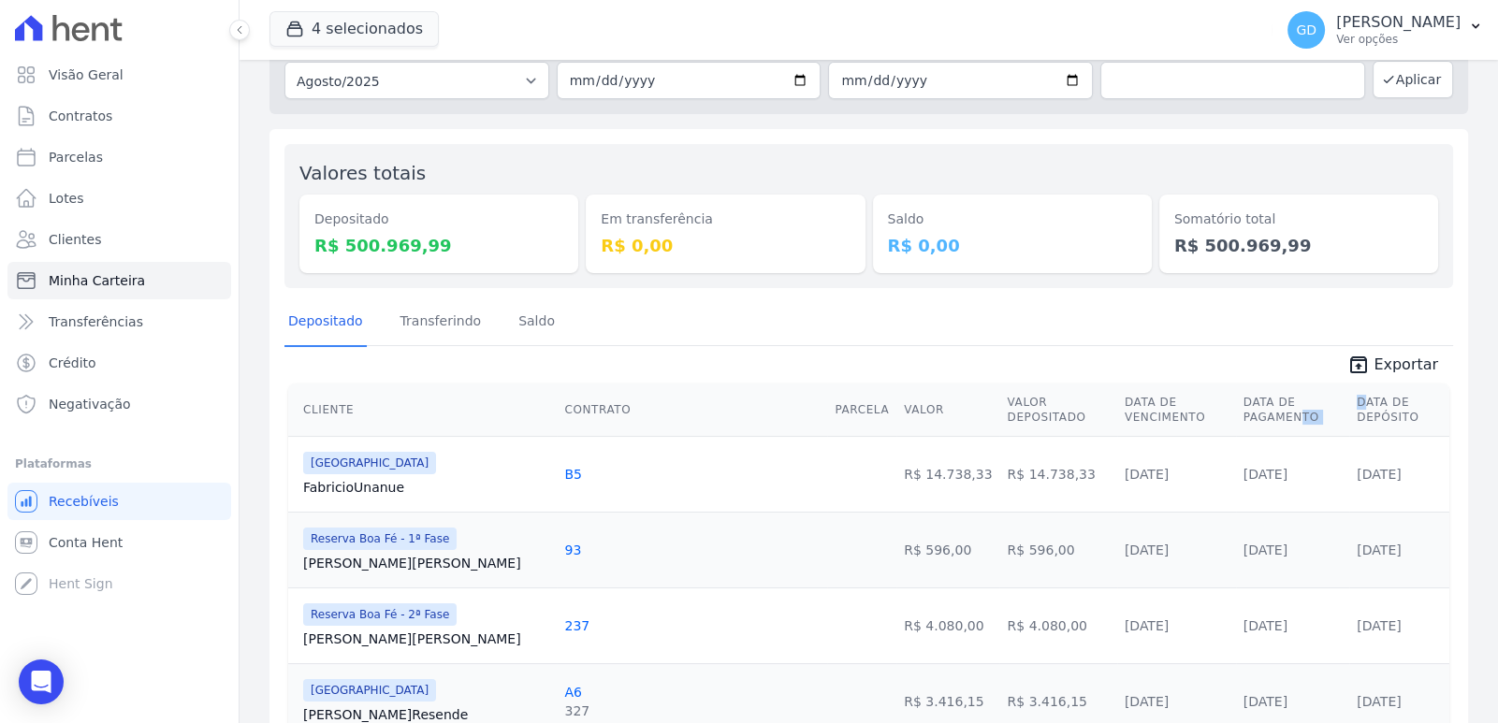
drag, startPoint x: 1310, startPoint y: 402, endPoint x: 1238, endPoint y: 413, distance: 72.8
click at [1238, 413] on tr "Cliente Contrato Parcela Valor Valor Depositado Data de Vencimento Data de Paga…" at bounding box center [868, 410] width 1161 height 53
click at [1141, 403] on th "Data de Vencimento" at bounding box center [1176, 410] width 119 height 53
click at [1208, 401] on tr "Cliente Contrato Parcela Valor Valor Depositado Data de Vencimento Data de Paga…" at bounding box center [868, 410] width 1161 height 53
drag, startPoint x: 1283, startPoint y: 400, endPoint x: 1132, endPoint y: 421, distance: 152.0
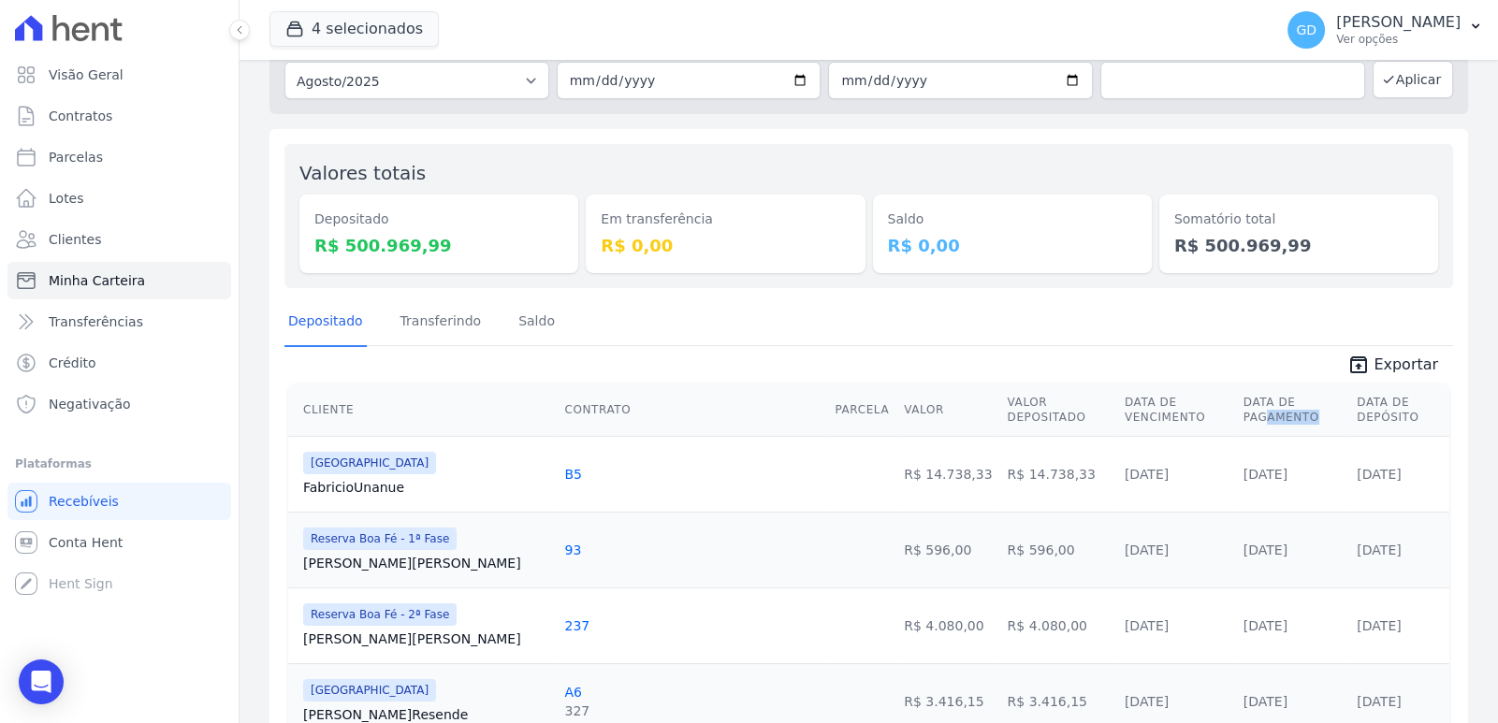
click at [1236, 412] on th "Data de Pagamento" at bounding box center [1293, 410] width 114 height 53
drag, startPoint x: 1193, startPoint y: 405, endPoint x: 1214, endPoint y: 408, distance: 20.8
click at [1198, 406] on tr "Cliente Contrato Parcela Valor Valor Depositado Data de Vencimento Data de Paga…" at bounding box center [868, 410] width 1161 height 53
drag, startPoint x: 1202, startPoint y: 408, endPoint x: 1121, endPoint y: 431, distance: 84.7
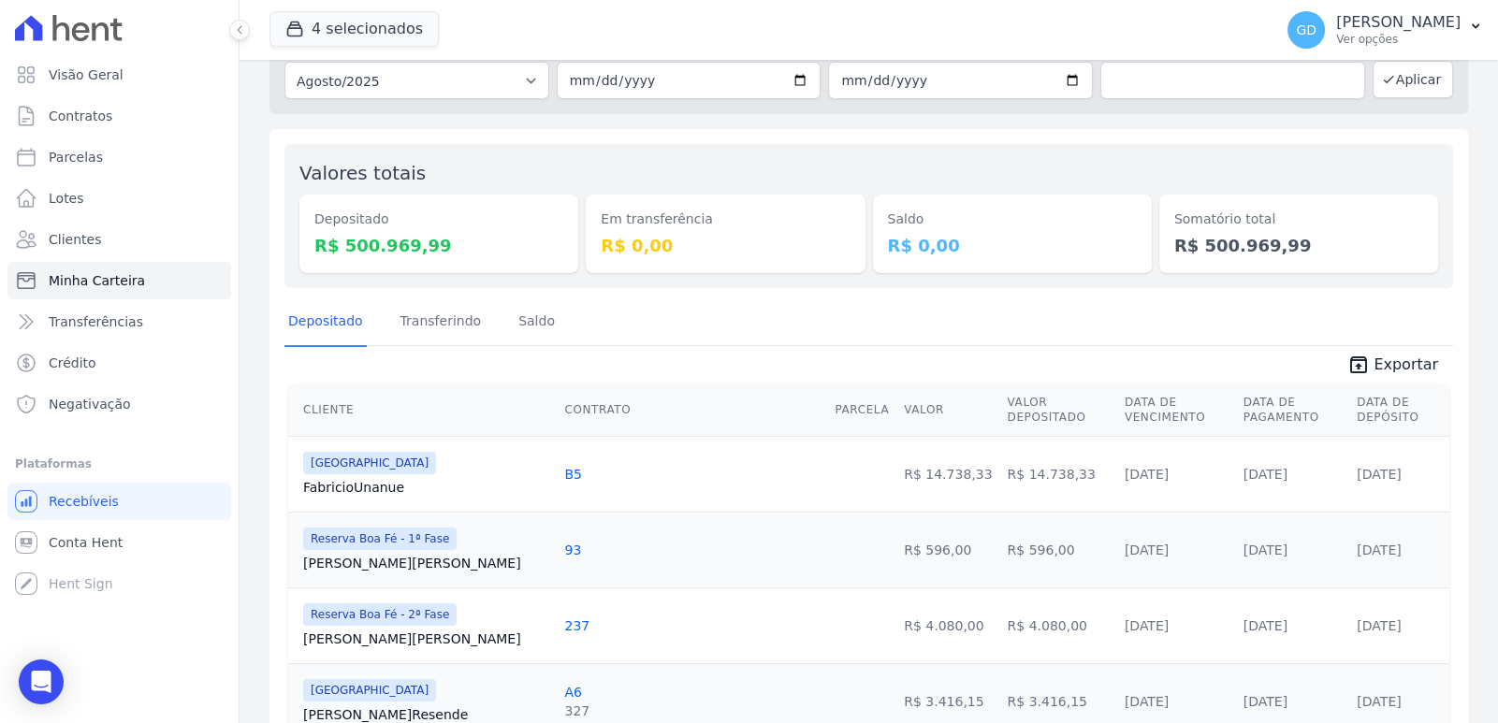
click at [1117, 414] on th "Data de Vencimento" at bounding box center [1176, 410] width 119 height 53
drag, startPoint x: 1141, startPoint y: 397, endPoint x: 919, endPoint y: 404, distance: 221.9
click at [1117, 400] on th "Data de Vencimento" at bounding box center [1176, 410] width 119 height 53
drag, startPoint x: 1007, startPoint y: 403, endPoint x: 1136, endPoint y: 403, distance: 129.1
click at [1117, 403] on th "Data de Vencimento" at bounding box center [1176, 410] width 119 height 53
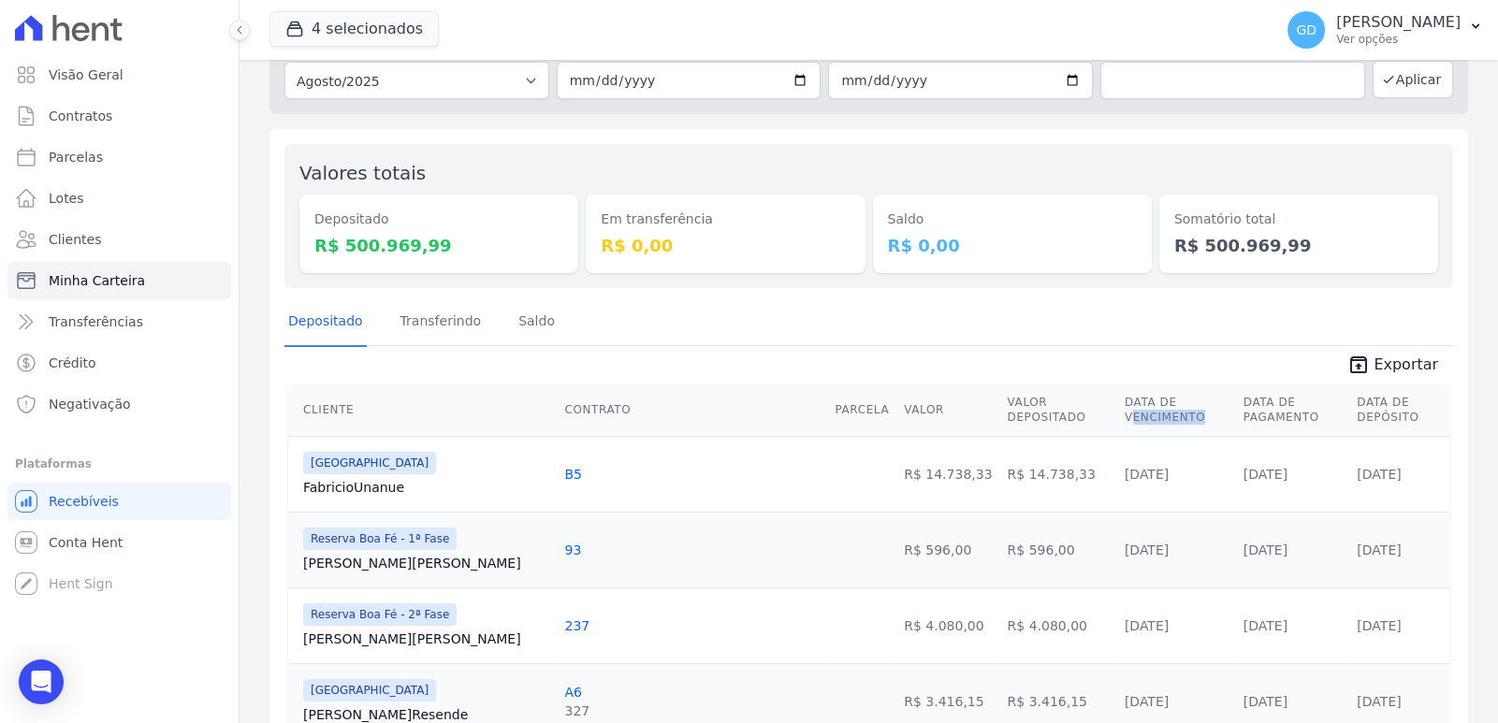
drag, startPoint x: 1142, startPoint y: 395, endPoint x: 928, endPoint y: 405, distance: 213.6
click at [1117, 401] on th "Data de Vencimento" at bounding box center [1176, 410] width 119 height 53
click at [999, 404] on th "Valor Depositado" at bounding box center [1057, 410] width 117 height 53
drag, startPoint x: 963, startPoint y: 401, endPoint x: 851, endPoint y: 400, distance: 111.3
click at [999, 400] on th "Valor Depositado" at bounding box center [1057, 410] width 117 height 53
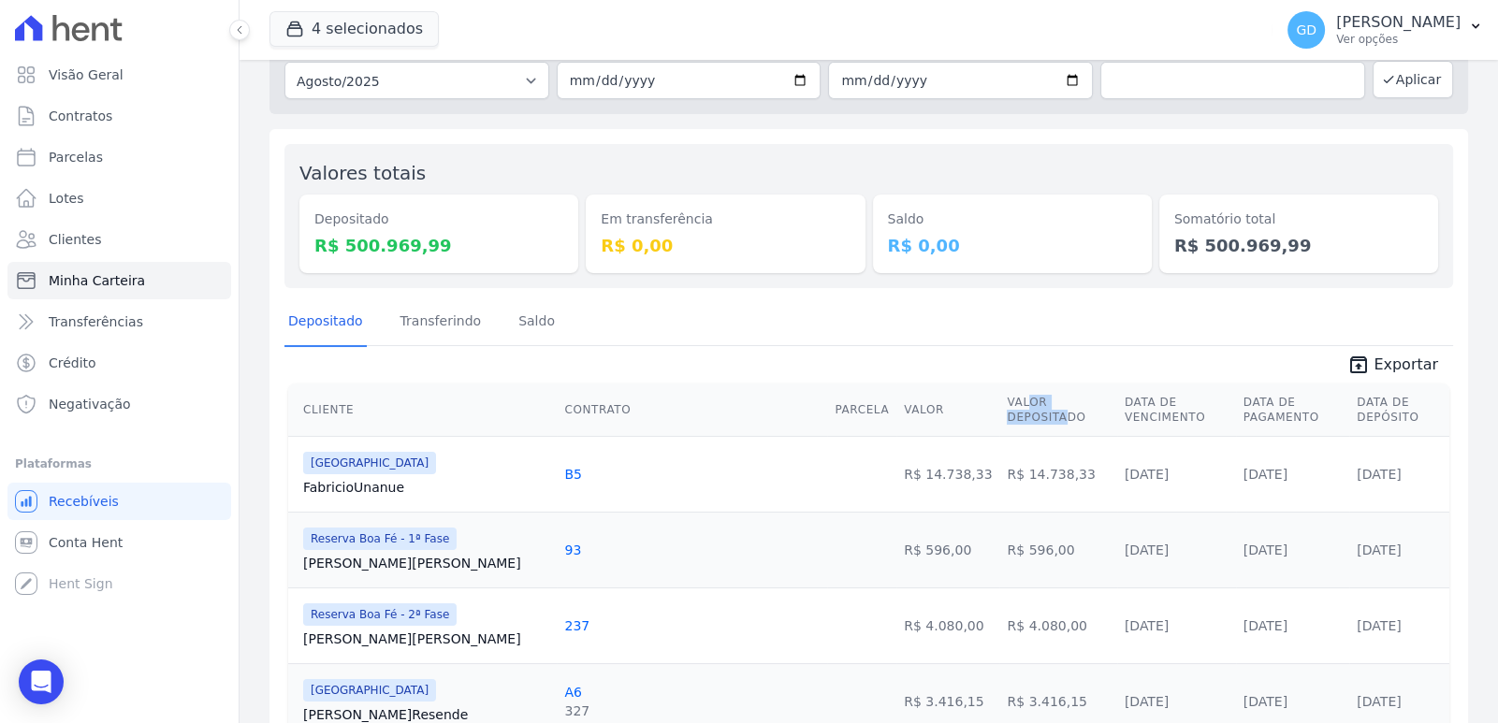
drag
click at [984, 402] on tr "Cliente Contrato Parcela Valor Valor Depositado Data de Vencimento Data de Paga…" at bounding box center [868, 410] width 1161 height 53
click at [999, 405] on th "Valor Depositado" at bounding box center [1057, 410] width 117 height 53
click at [999, 403] on th "Valor Depositado" at bounding box center [1057, 410] width 117 height 53
click at [1117, 396] on th "Data de Vencimento" at bounding box center [1176, 410] width 119 height 53
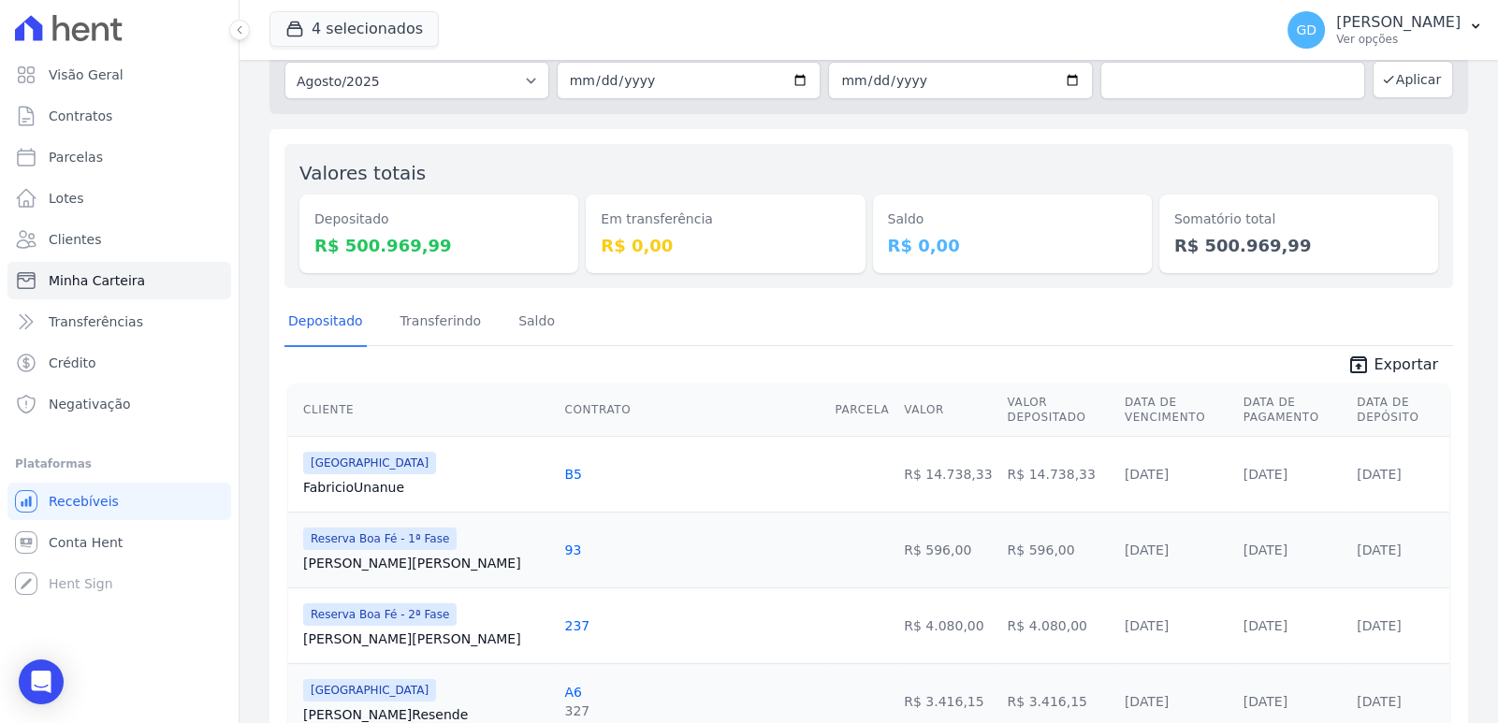
click at [1117, 398] on th "Data de Vencimento" at bounding box center [1176, 410] width 119 height 53
click at [1254, 397] on th "Data de Pagamento" at bounding box center [1293, 410] width 114 height 53
click at [1356, 397] on tr "Cliente Contrato Parcela Valor Valor Depositado Data de Vencimento Data de Paga…" at bounding box center [868, 410] width 1161 height 53
click at [1408, 396] on th "Data de Depósito" at bounding box center [1399, 410] width 100 height 53
click at [1349, 409] on th "Data de Depósito" at bounding box center [1399, 410] width 100 height 53
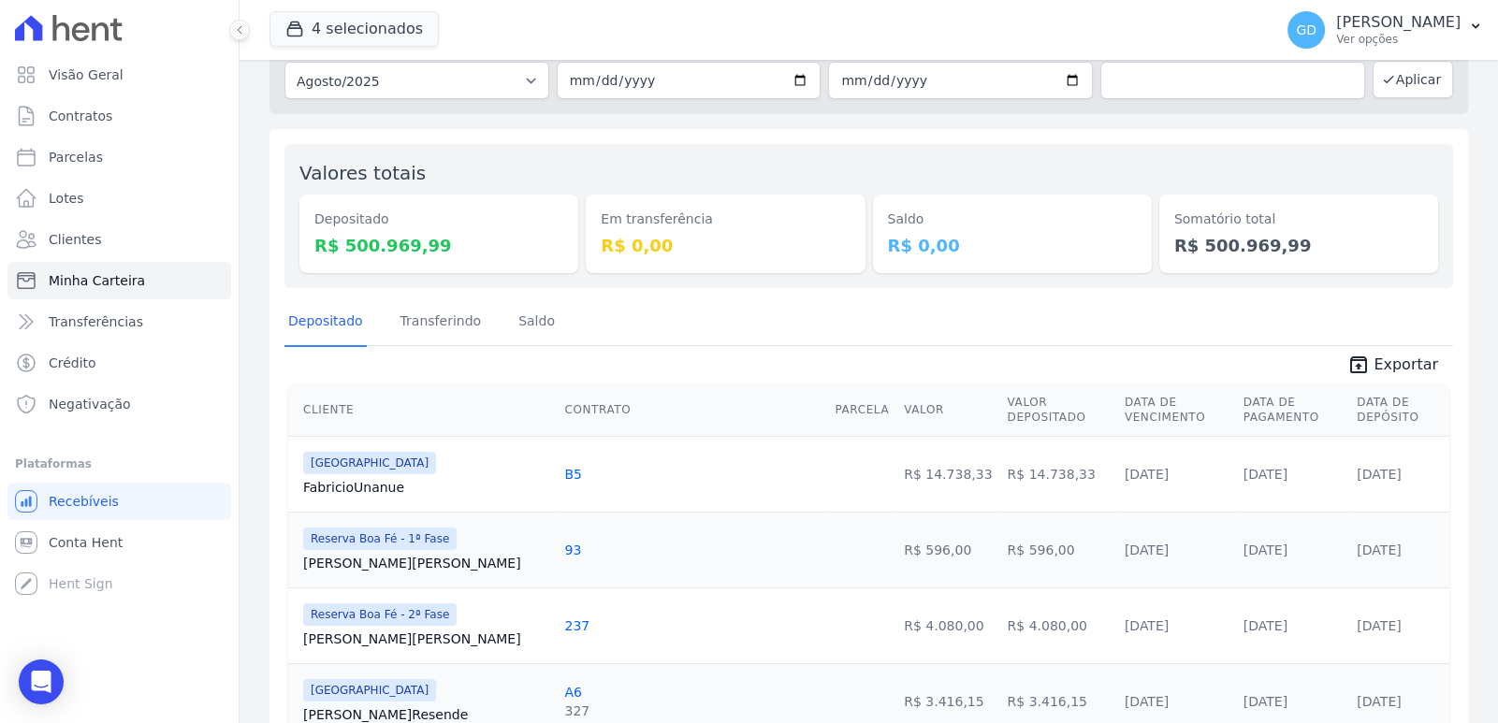
click at [1374, 403] on th "Data de Depósito" at bounding box center [1399, 410] width 100 height 53
click at [1349, 410] on th "Data de Depósito" at bounding box center [1399, 410] width 100 height 53
click at [1296, 407] on th "Data de Pagamento" at bounding box center [1293, 410] width 114 height 53
click at [1238, 410] on th "Data de Pagamento" at bounding box center [1293, 410] width 114 height 53
click at [1136, 401] on th "Data de Vencimento" at bounding box center [1176, 410] width 119 height 53
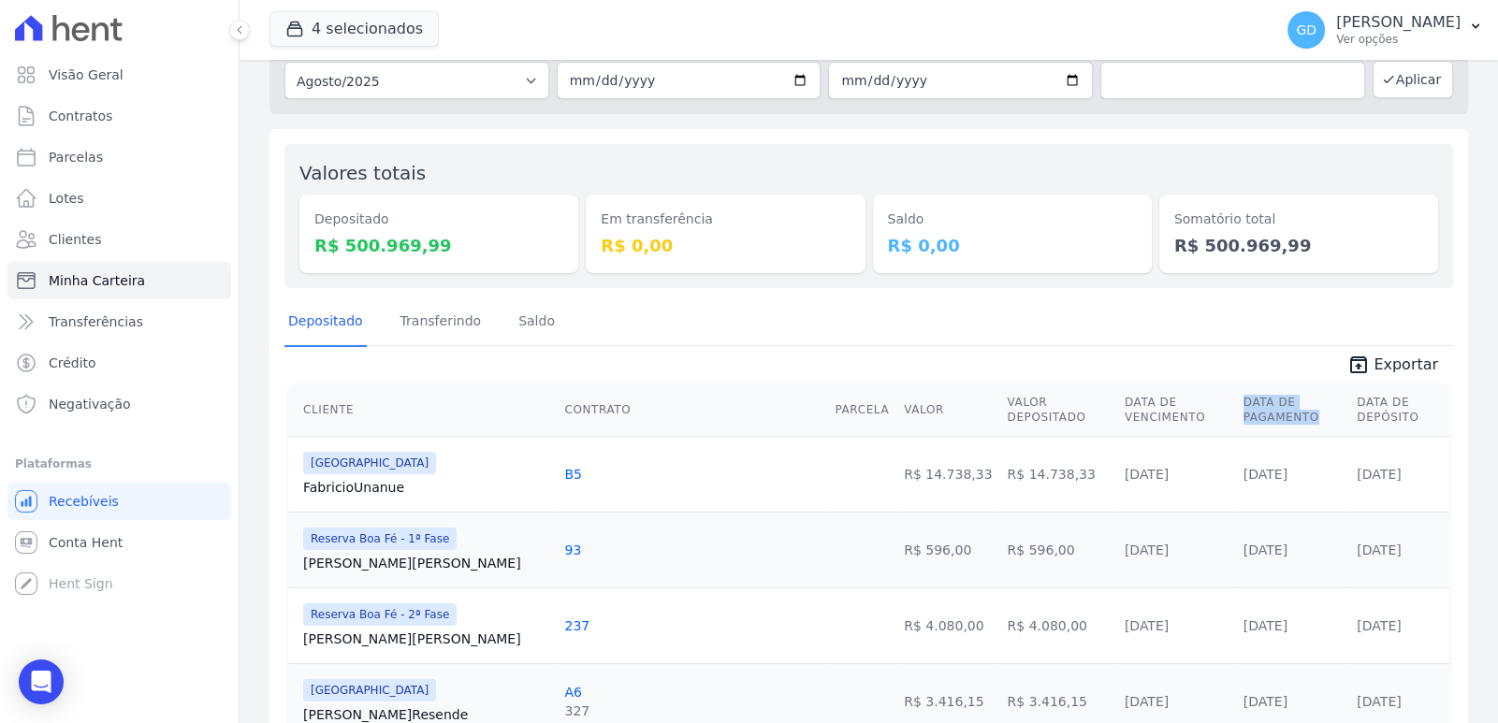
click at [1315, 384] on tr "Cliente Contrato Parcela Valor Valor Depositado Data de Vencimento Data de Paga…" at bounding box center [868, 410] width 1161 height 53
click at [1285, 399] on th "Data de Pagamento" at bounding box center [1293, 410] width 114 height 53
click at [1236, 406] on th "Data de Pagamento" at bounding box center [1293, 410] width 114 height 53
click at [1117, 409] on th "Data de Vencimento" at bounding box center [1176, 410] width 119 height 53
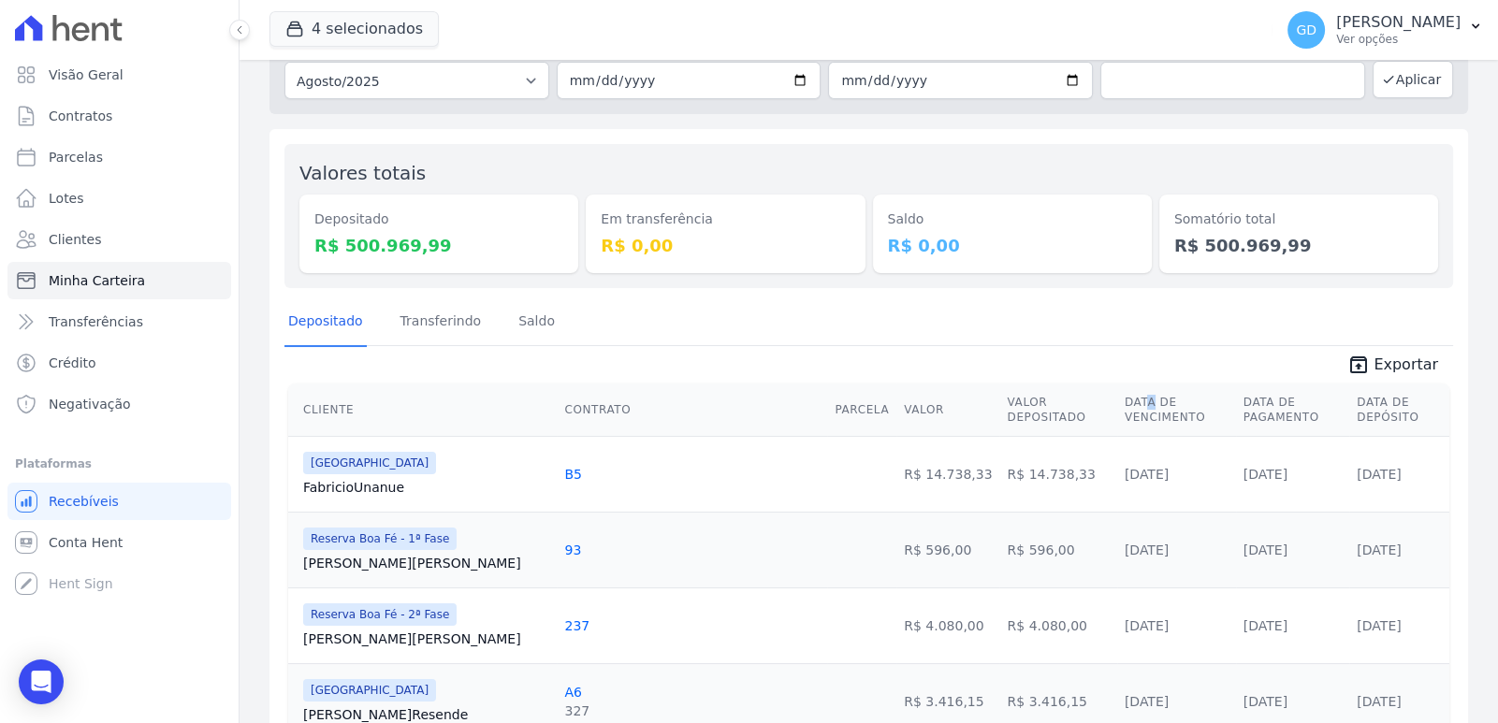
click at [1117, 414] on th "Data de Vencimento" at bounding box center [1176, 410] width 119 height 53
click at [999, 400] on th "Valor Depositado" at bounding box center [1057, 410] width 117 height 53
click at [999, 404] on th "Valor Depositado" at bounding box center [1057, 410] width 117 height 53
click at [999, 401] on th "Valor Depositado" at bounding box center [1057, 410] width 117 height 53
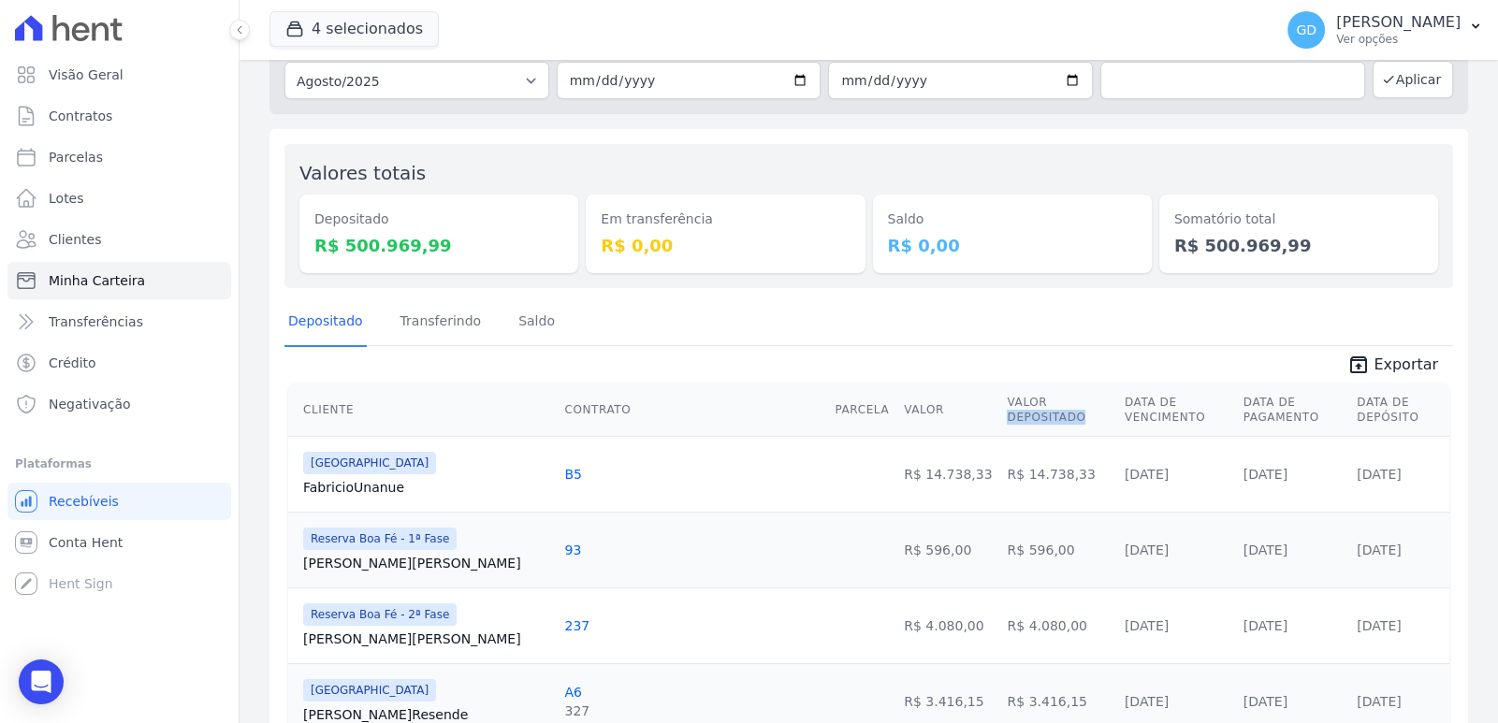
click at [999, 401] on th "Valor Depositado" at bounding box center [1057, 410] width 117 height 53
click at [999, 404] on th "Valor Depositado" at bounding box center [1057, 410] width 117 height 53
